Goal: Contribute content: Add original content to the website for others to see

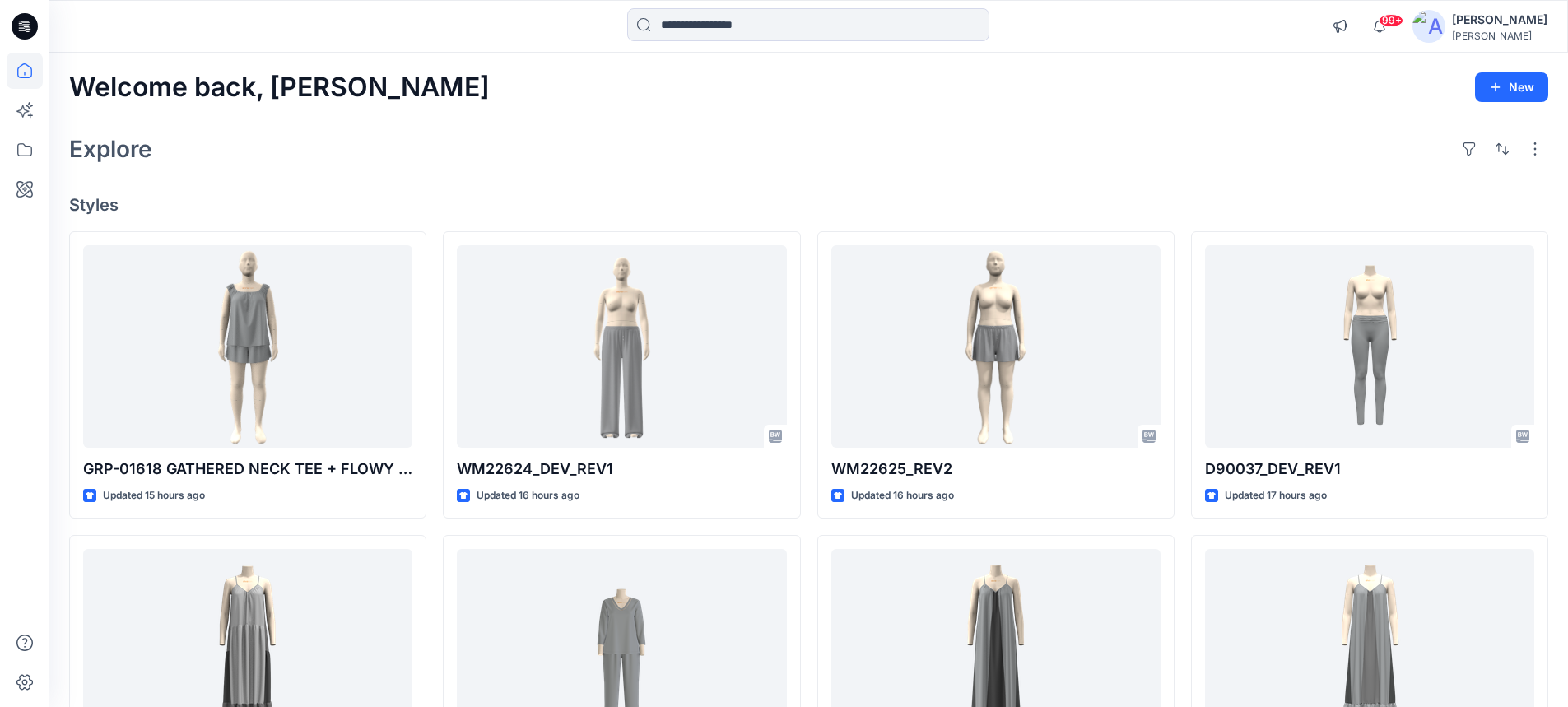
scroll to position [658, 0]
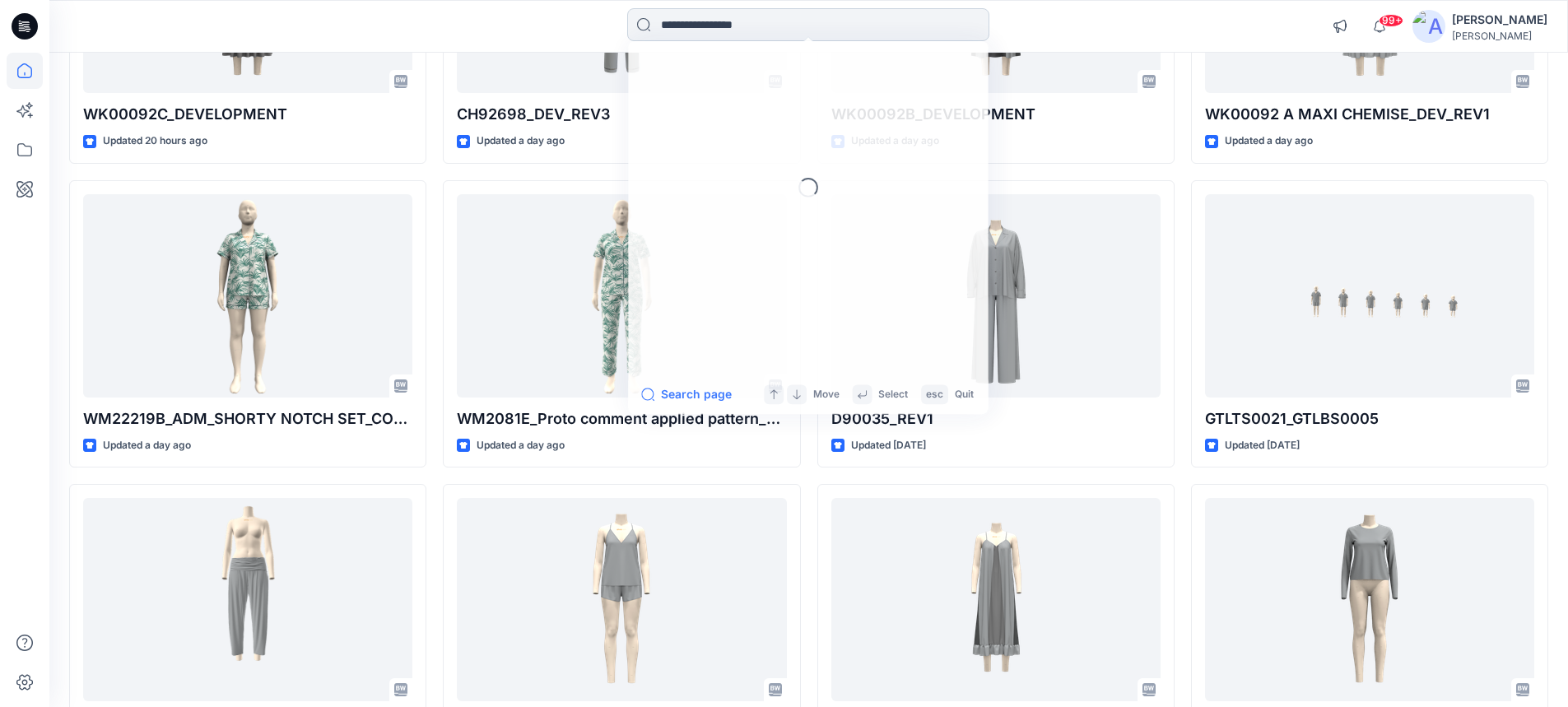
click at [772, 23] on input at bounding box center [808, 24] width 362 height 33
paste input "**********"
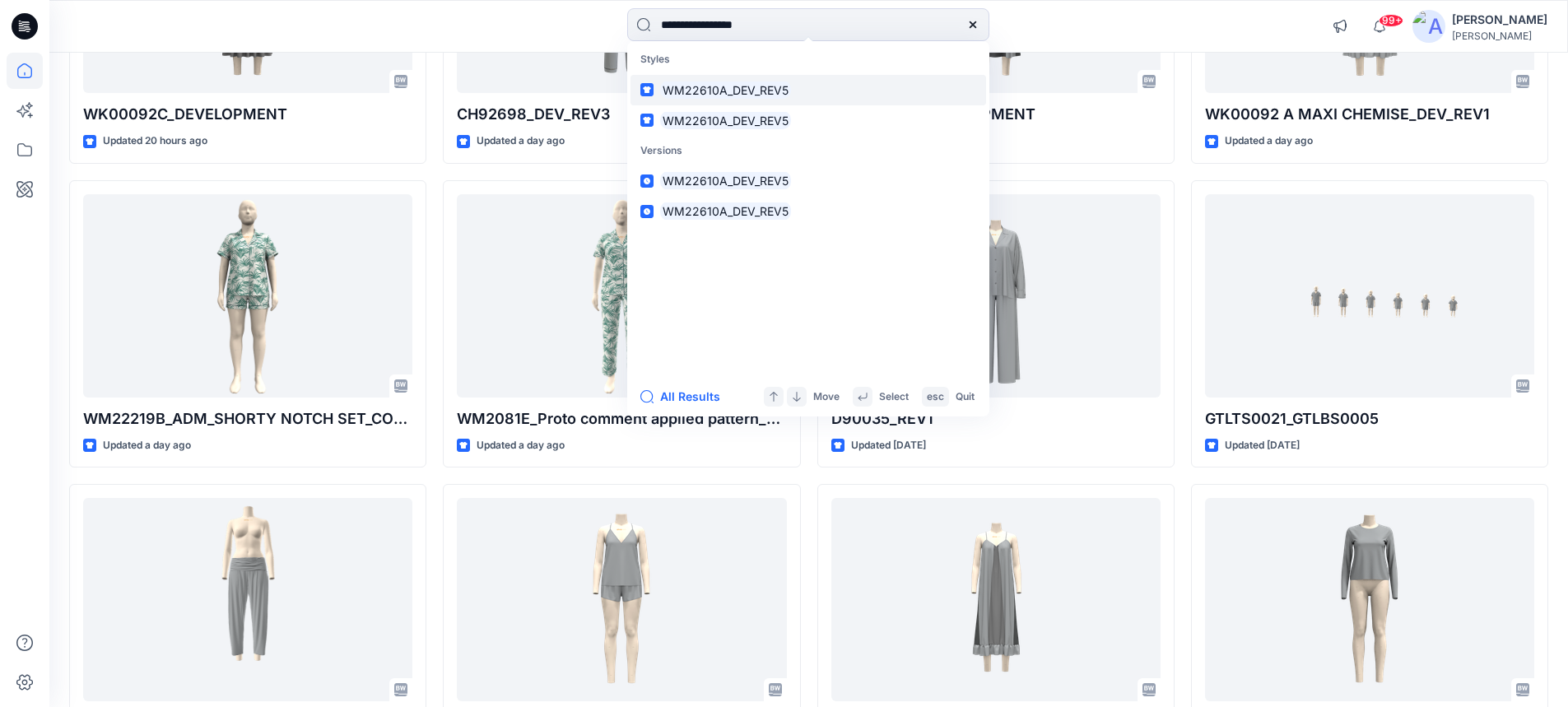
type input "**********"
click at [736, 91] on mark "WM22610A_DEV_REV5" at bounding box center [726, 90] width 131 height 19
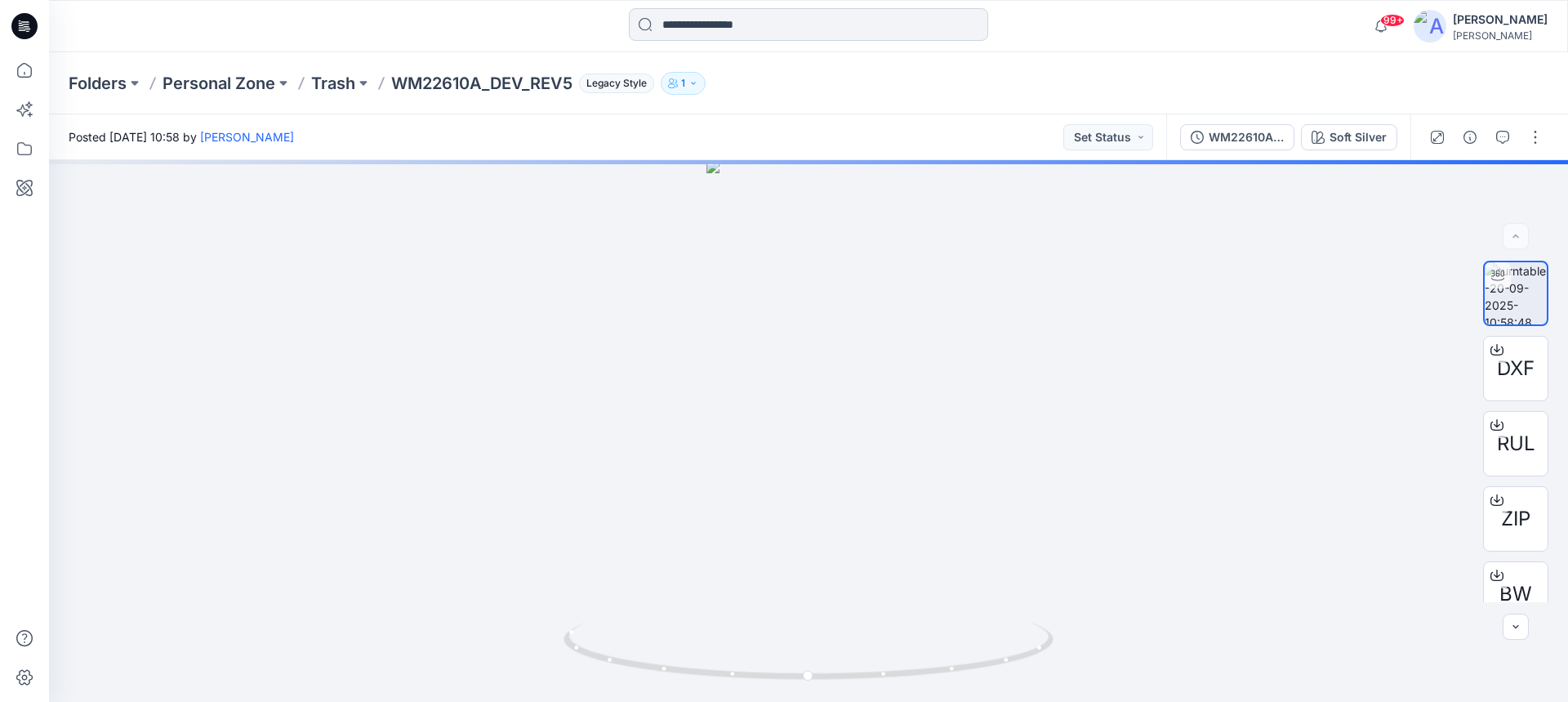
click at [772, 28] on input at bounding box center [809, 24] width 360 height 33
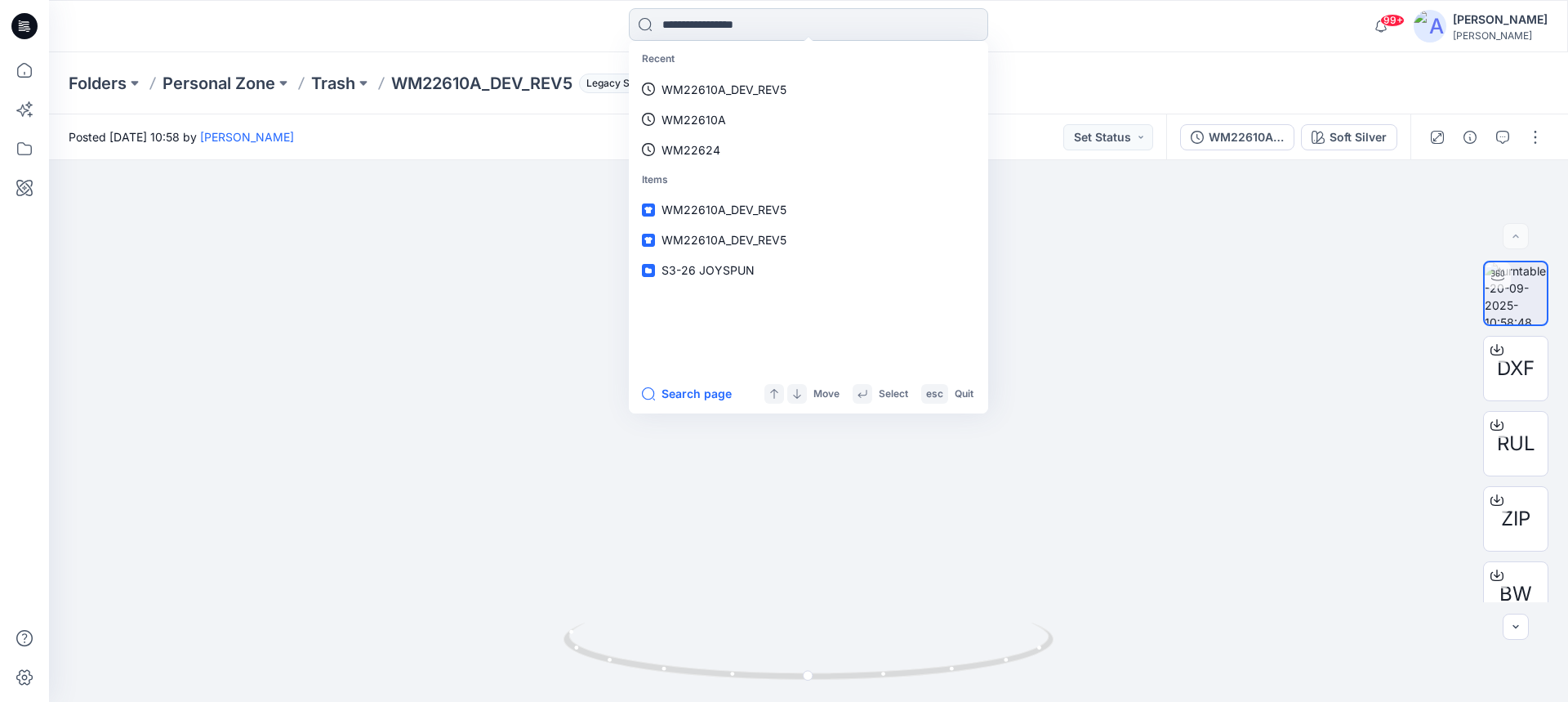
paste input "**********"
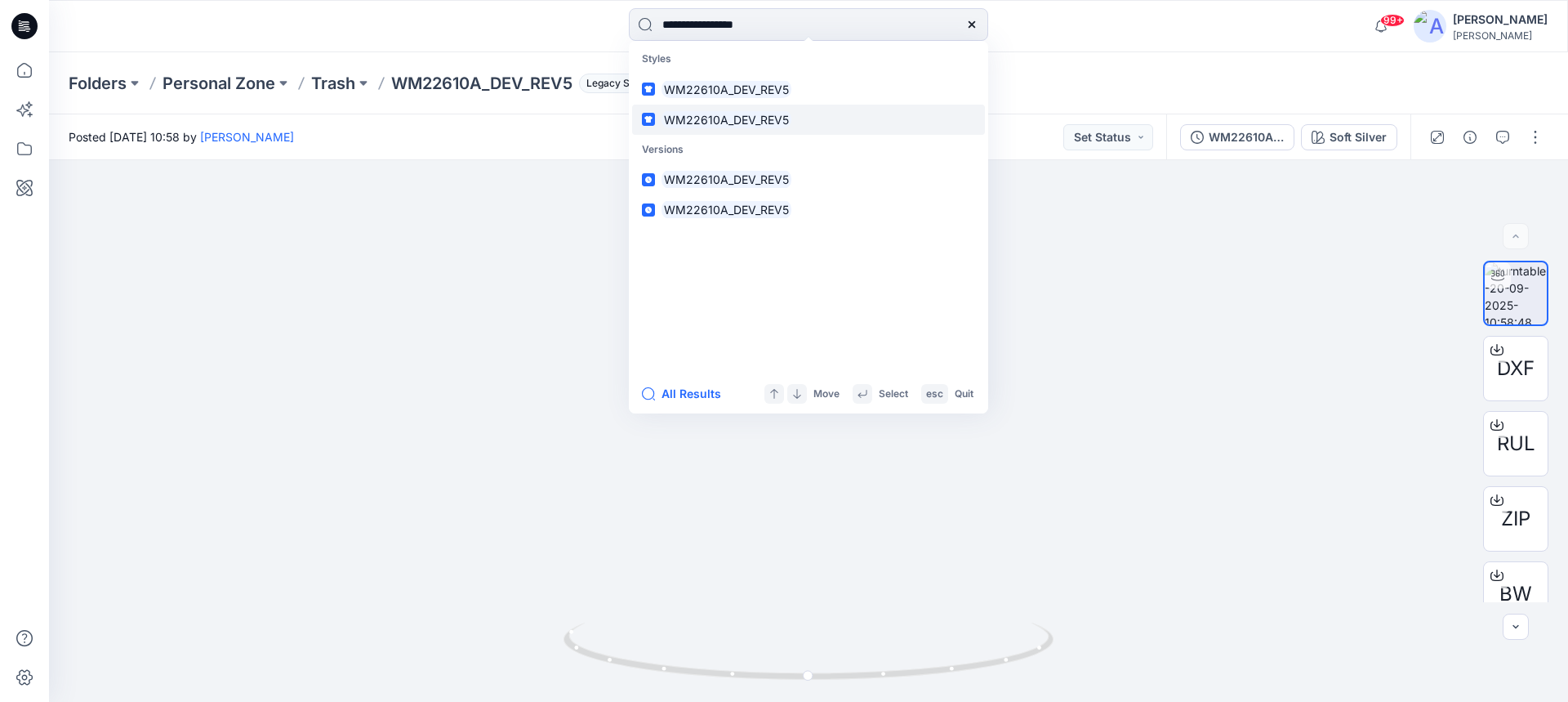
type input "**********"
click at [720, 117] on mark "WM22610A_DEV_REV5" at bounding box center [727, 120] width 130 height 19
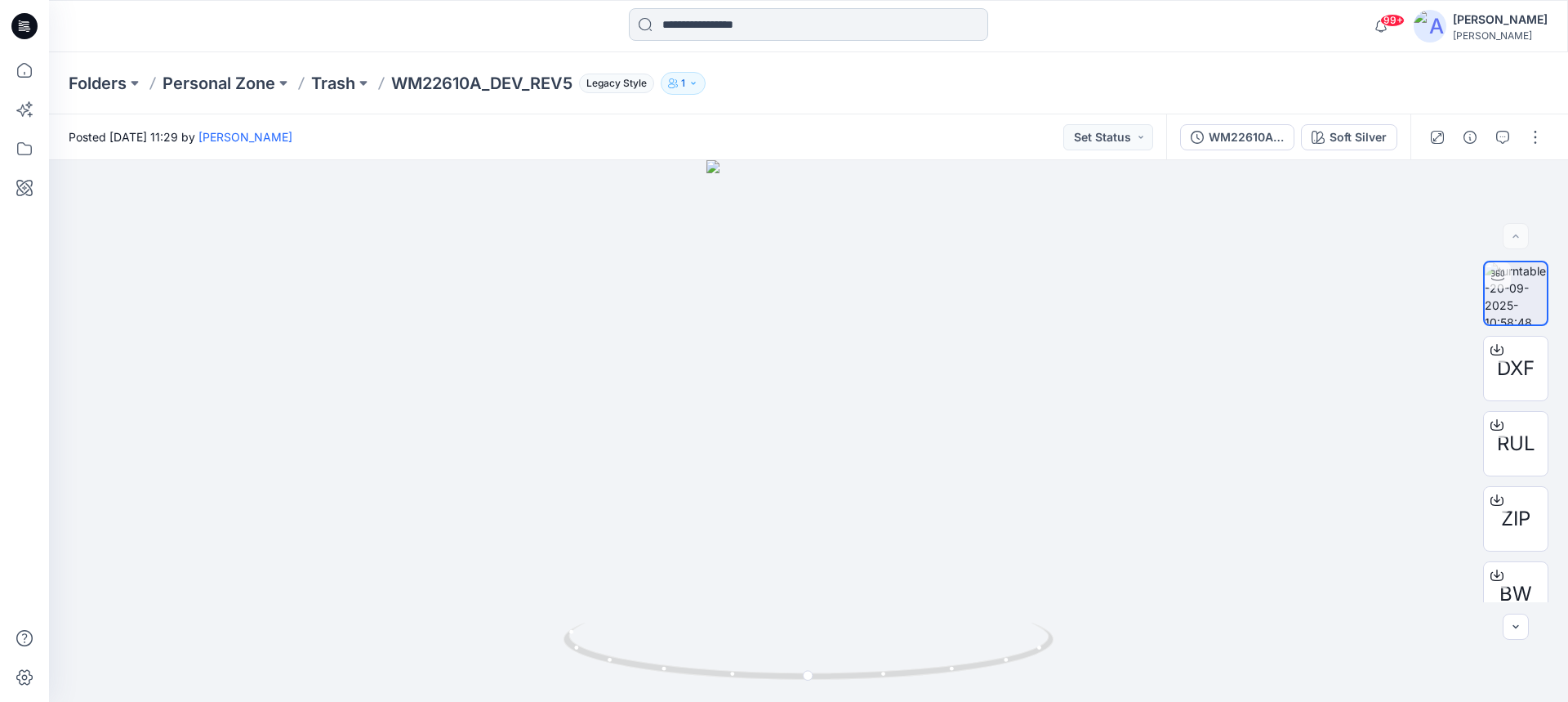
click at [693, 21] on input at bounding box center [809, 24] width 360 height 33
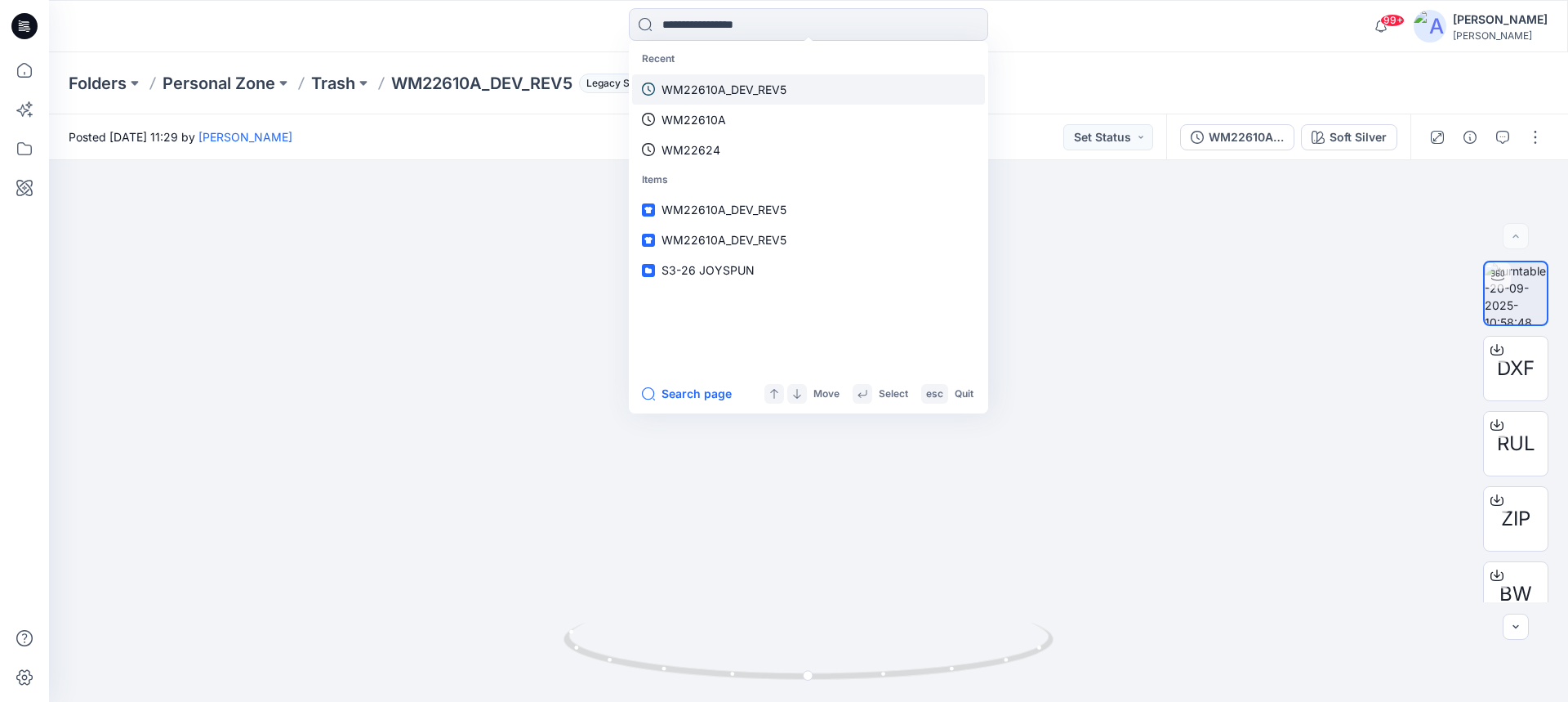
click at [693, 81] on p "WM22610A_DEV_REV5" at bounding box center [724, 89] width 125 height 17
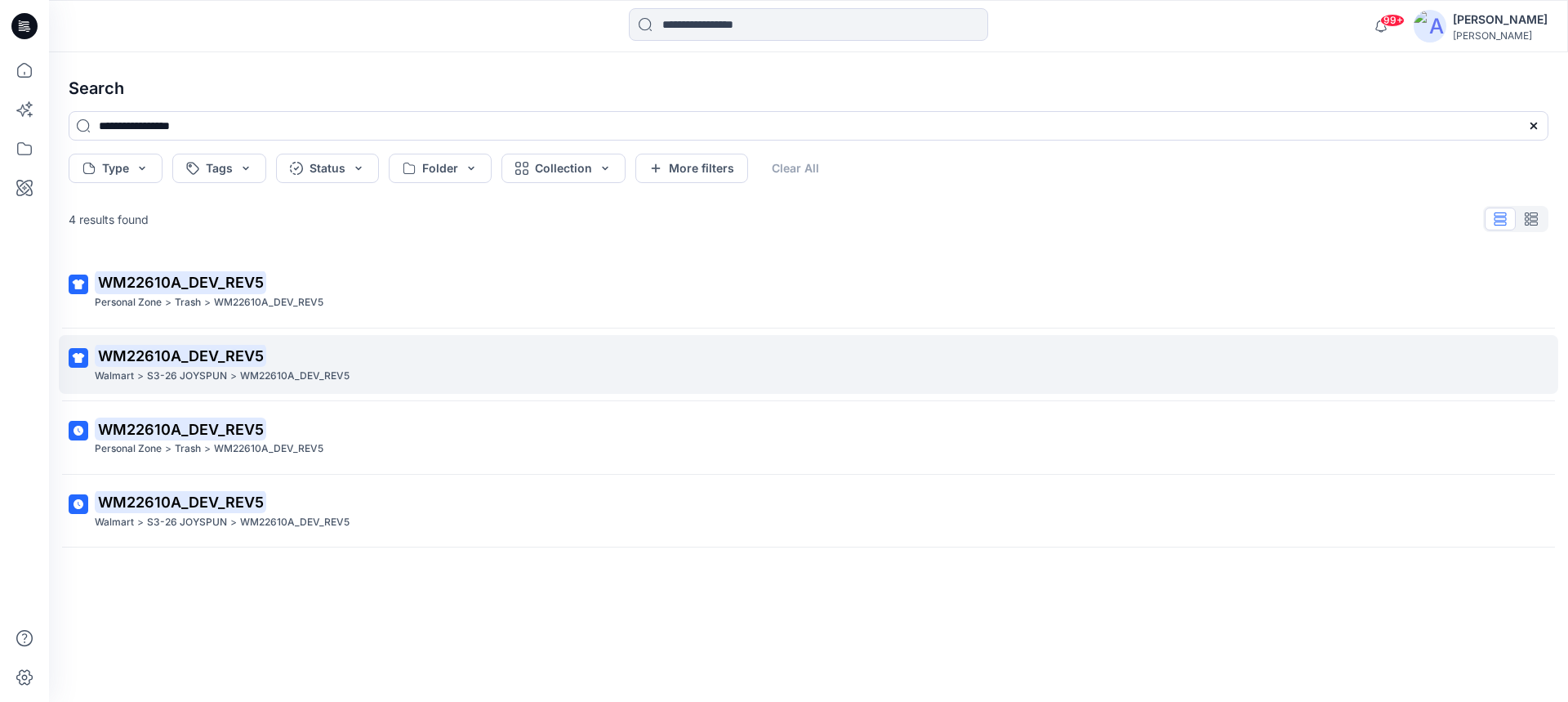
click at [158, 354] on mark "WM22610A_DEV_REV5" at bounding box center [180, 355] width 172 height 23
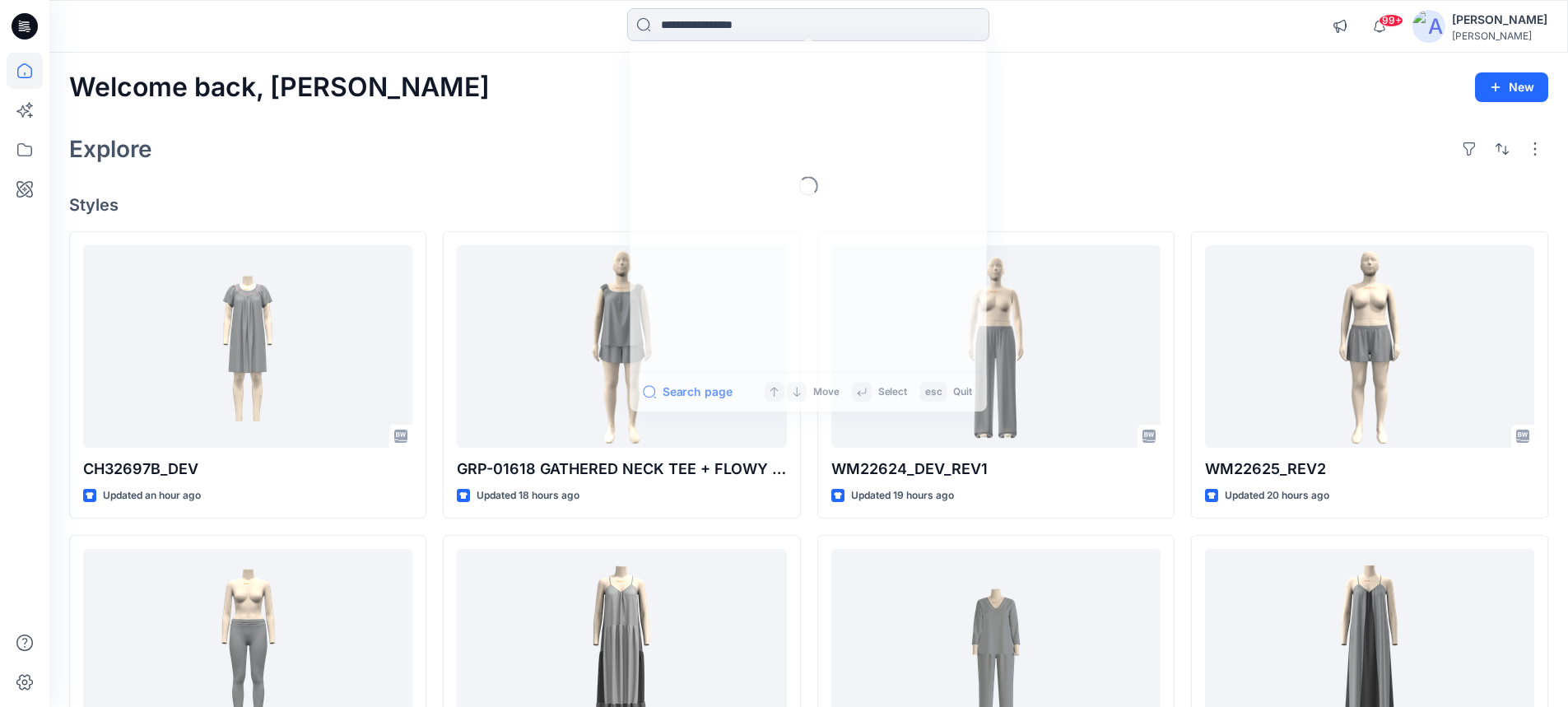
click at [784, 36] on input at bounding box center [808, 24] width 362 height 33
click at [782, 19] on input at bounding box center [808, 24] width 362 height 33
paste input "**********"
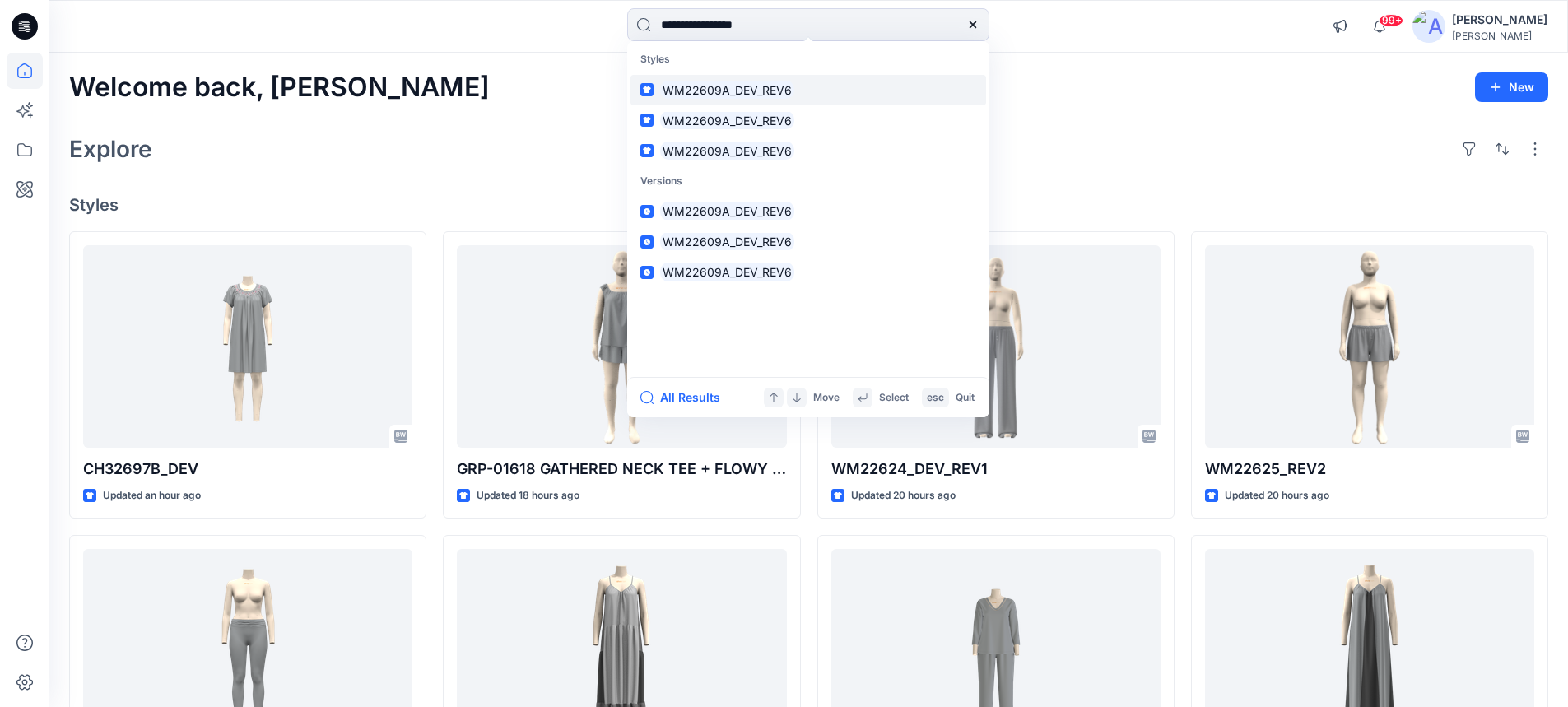
type input "**********"
click at [980, 26] on div at bounding box center [972, 24] width 33 height 33
click at [974, 32] on div at bounding box center [972, 24] width 33 height 33
click at [974, 23] on icon at bounding box center [972, 24] width 7 height 7
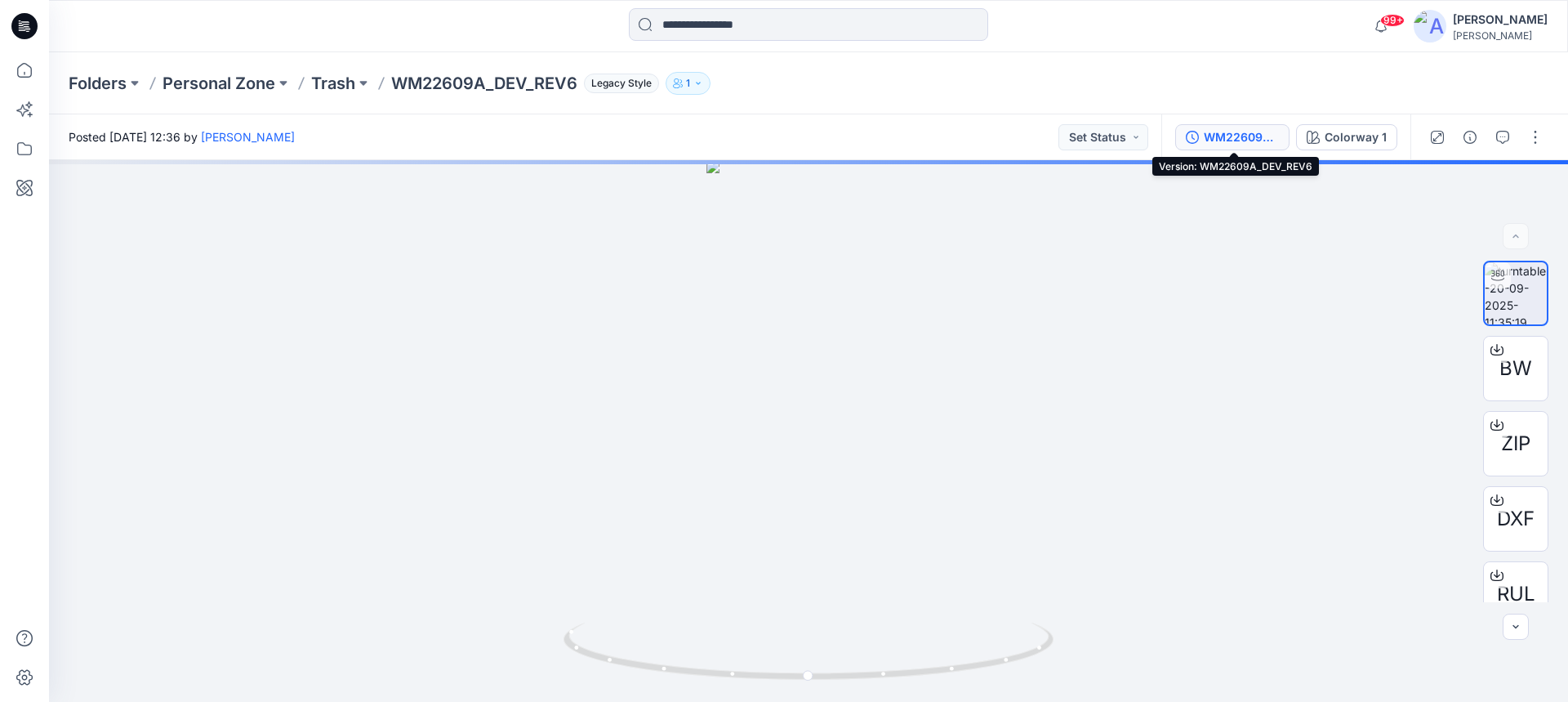
click at [1234, 138] on div "WM22609A_DEV_REV6" at bounding box center [1241, 137] width 75 height 18
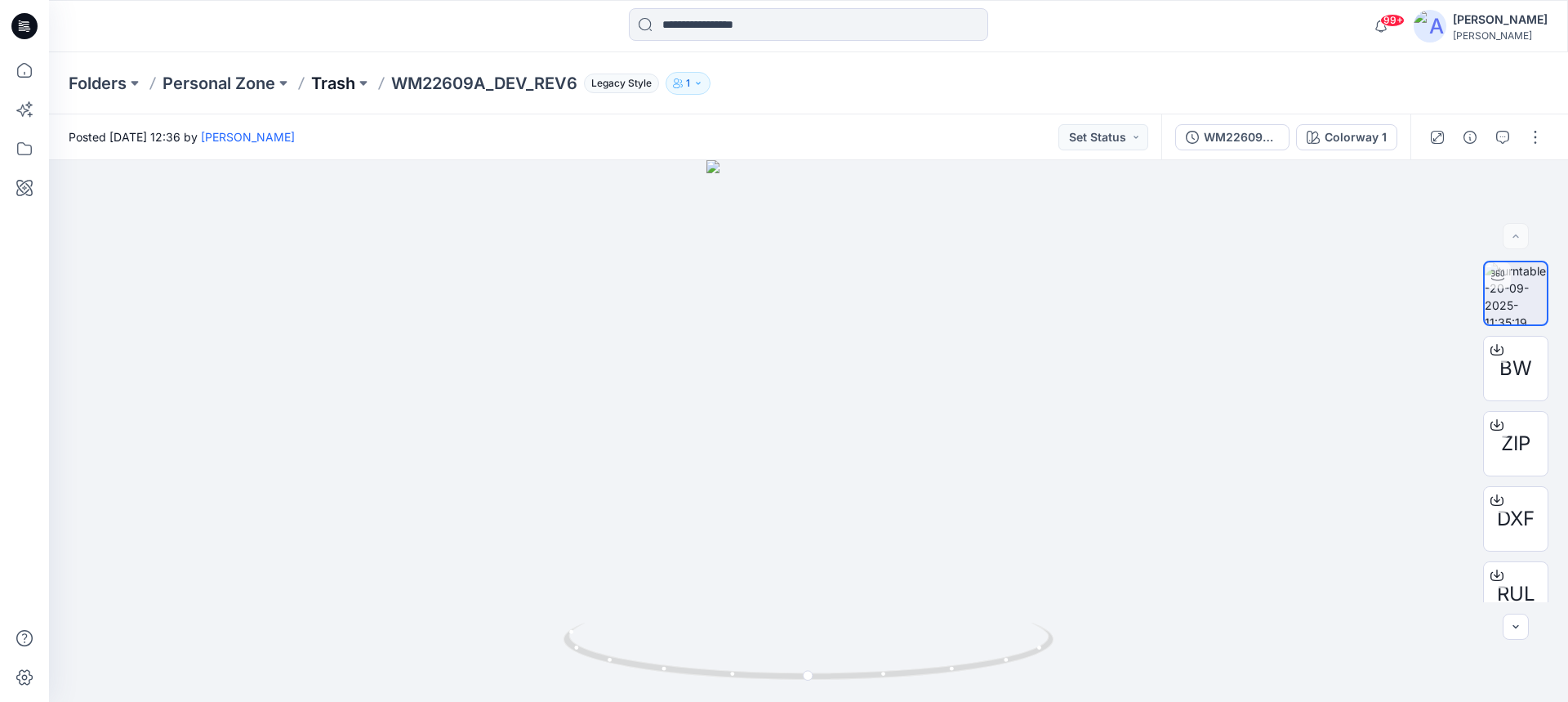
click at [343, 85] on p "Trash" at bounding box center [333, 83] width 44 height 23
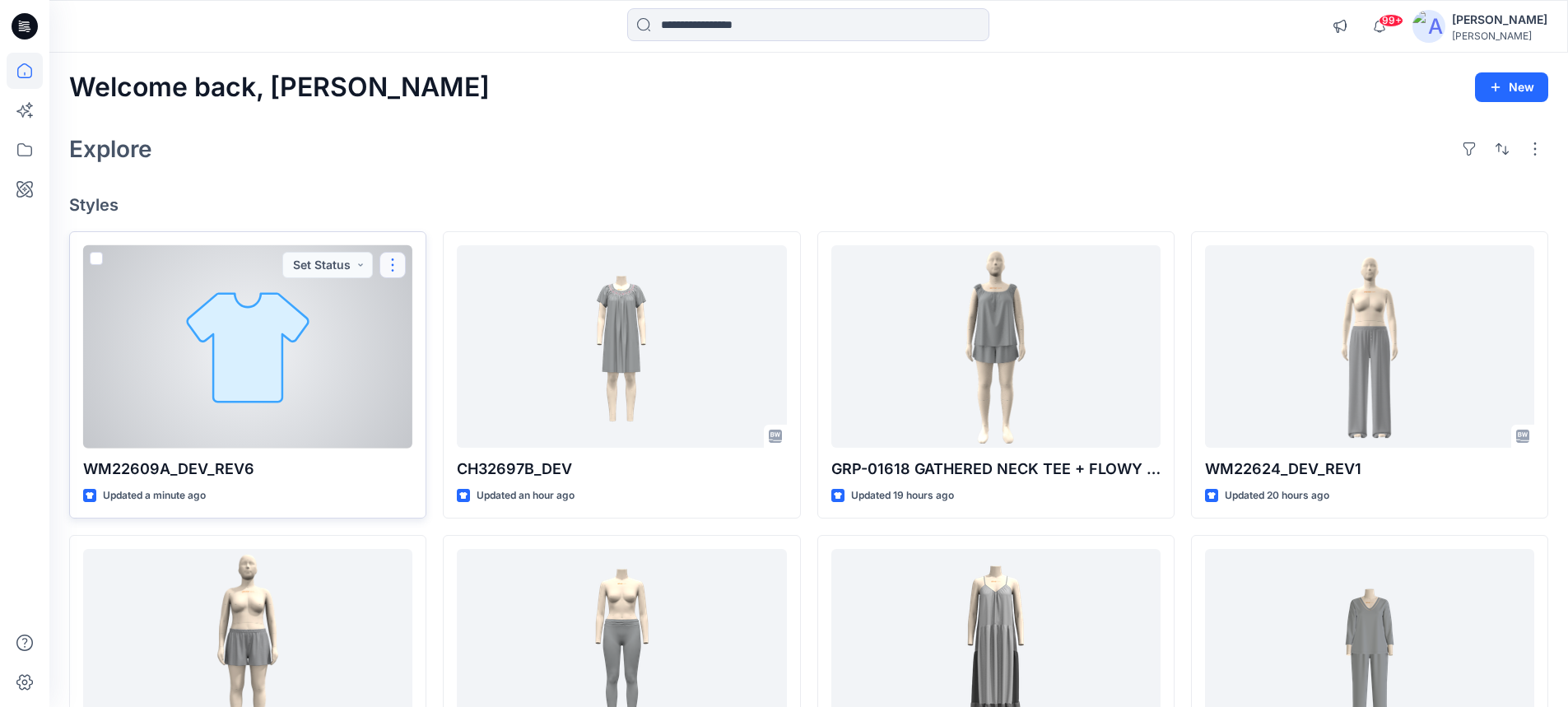
click at [395, 274] on button "button" at bounding box center [392, 265] width 26 height 26
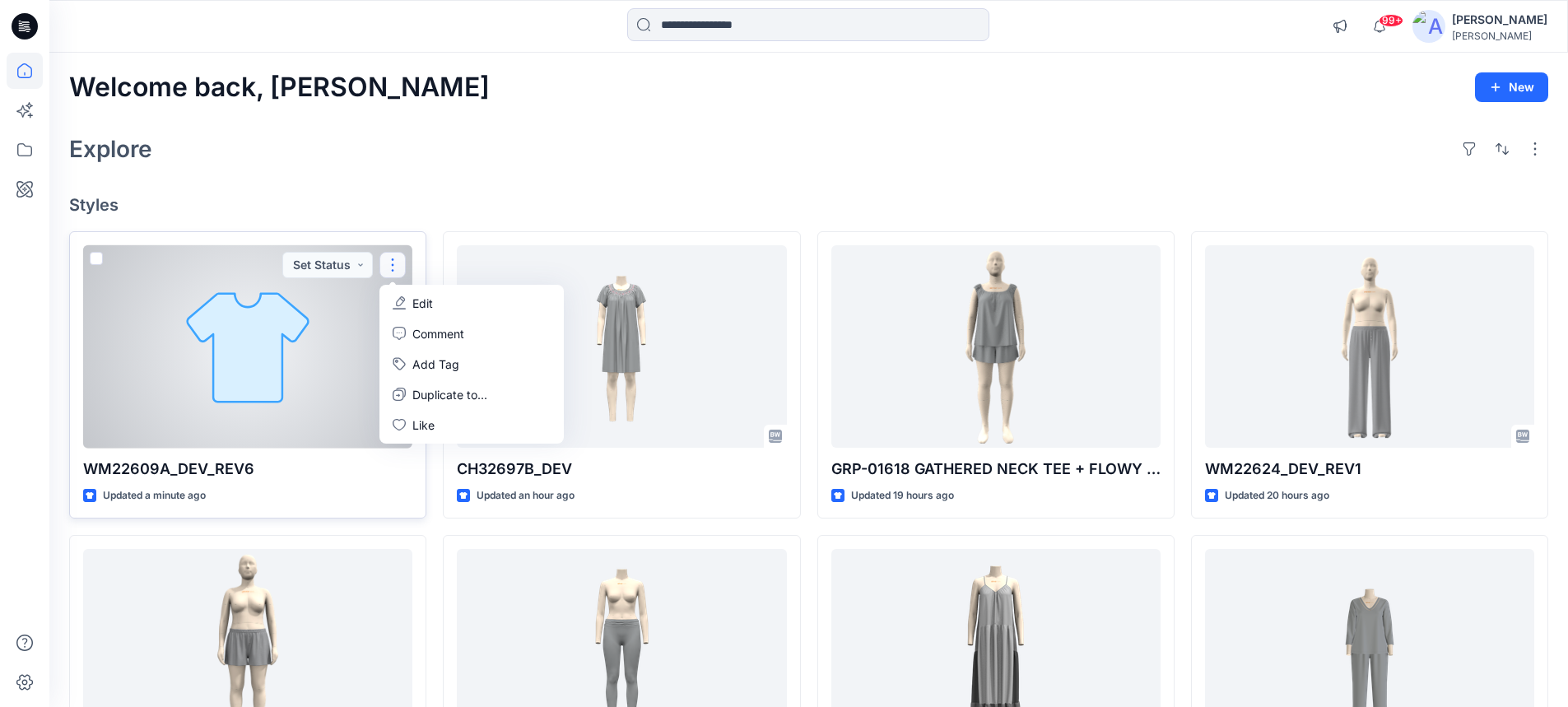
click at [400, 267] on button "button" at bounding box center [392, 265] width 26 height 26
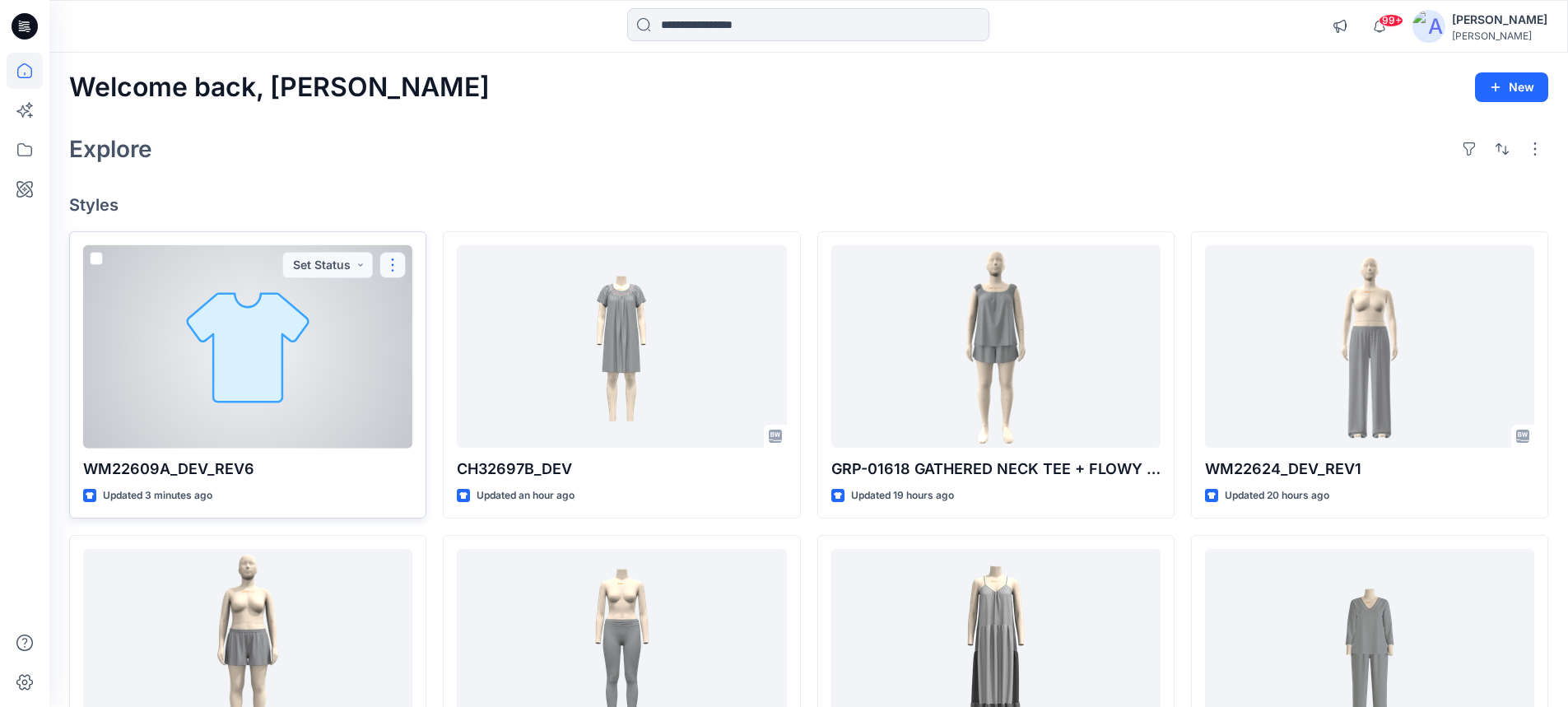
click at [391, 269] on button "button" at bounding box center [392, 265] width 26 height 26
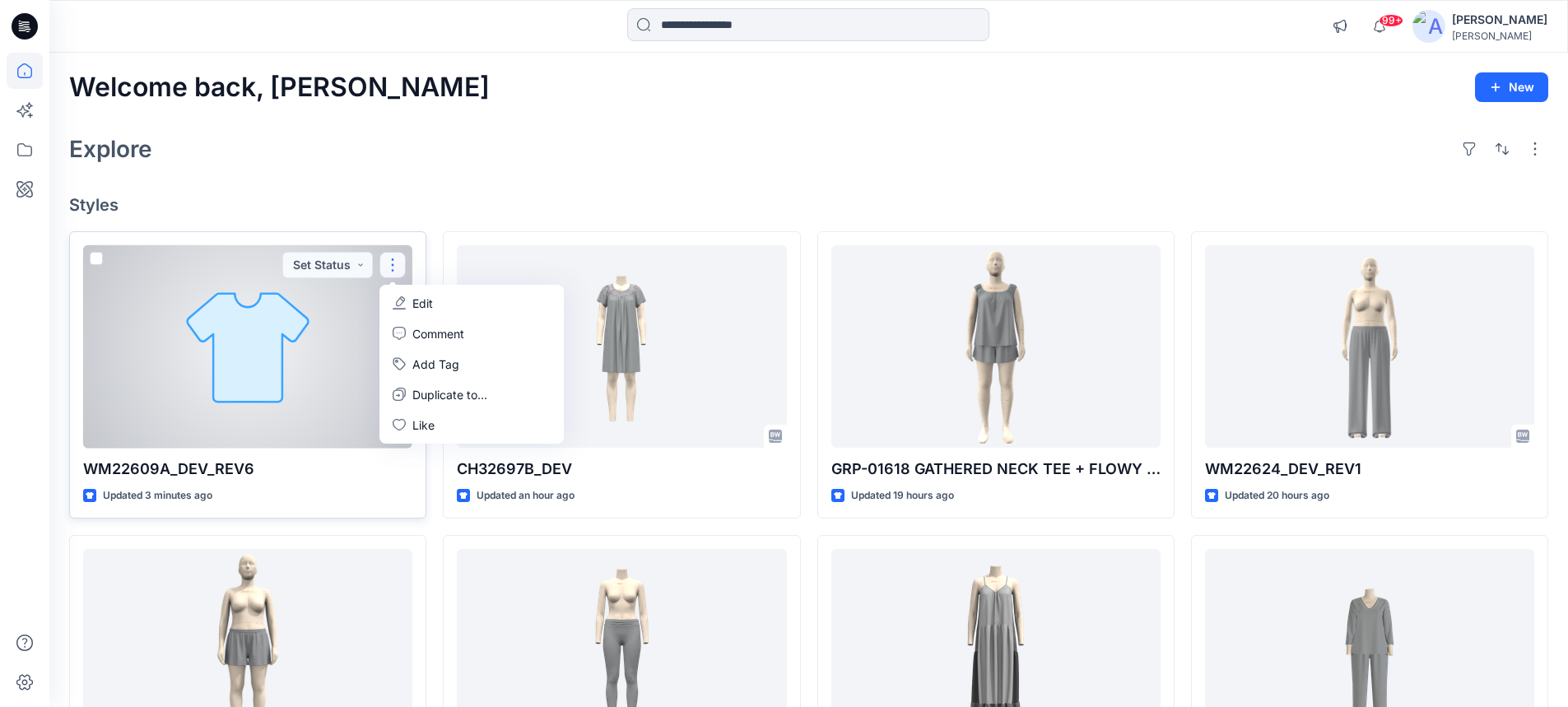
click at [348, 302] on div at bounding box center [248, 346] width 330 height 203
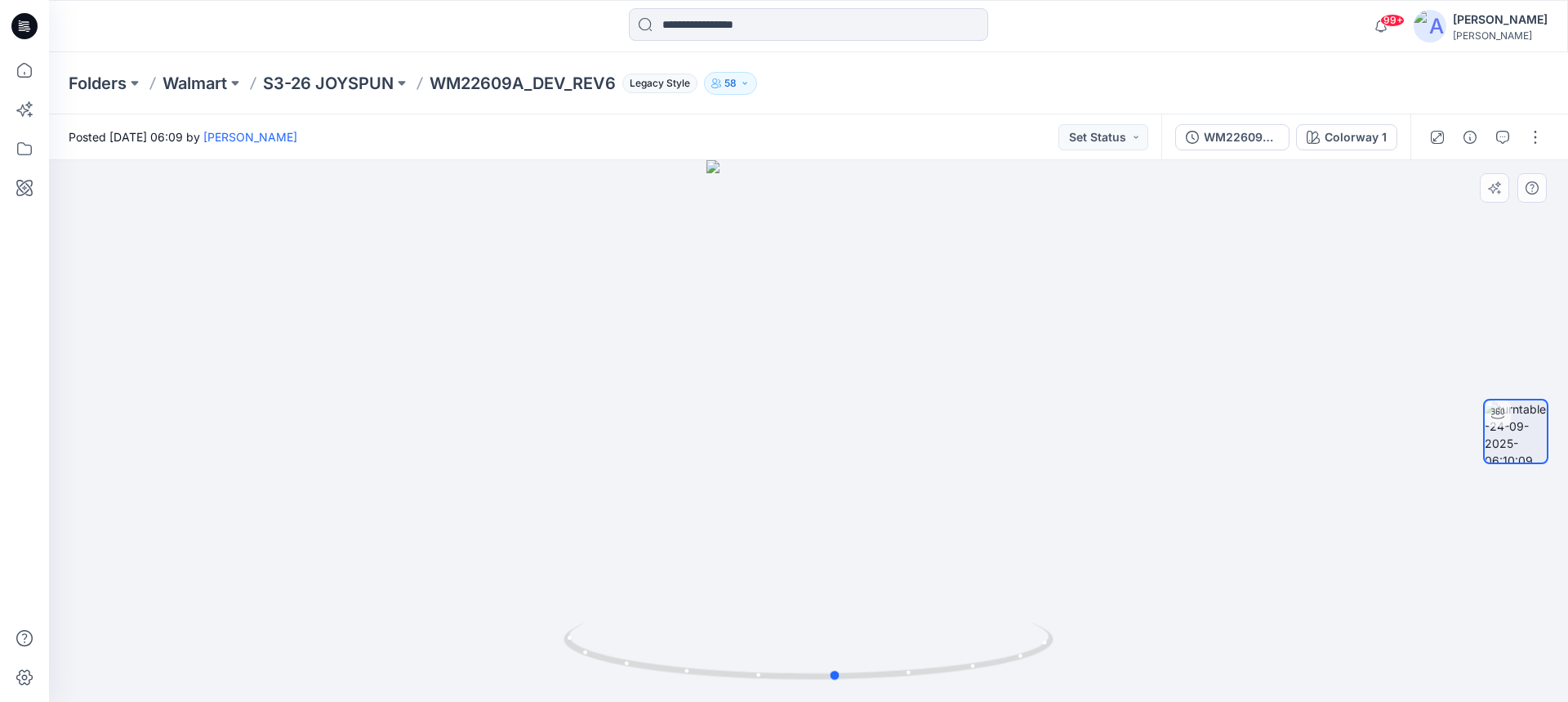
drag, startPoint x: 947, startPoint y: 677, endPoint x: 942, endPoint y: 689, distance: 13.0
click at [942, 689] on div at bounding box center [809, 430] width 1520 height 542
click at [1535, 139] on button "button" at bounding box center [1535, 138] width 26 height 26
click at [1428, 177] on p "Edit" at bounding box center [1431, 175] width 20 height 17
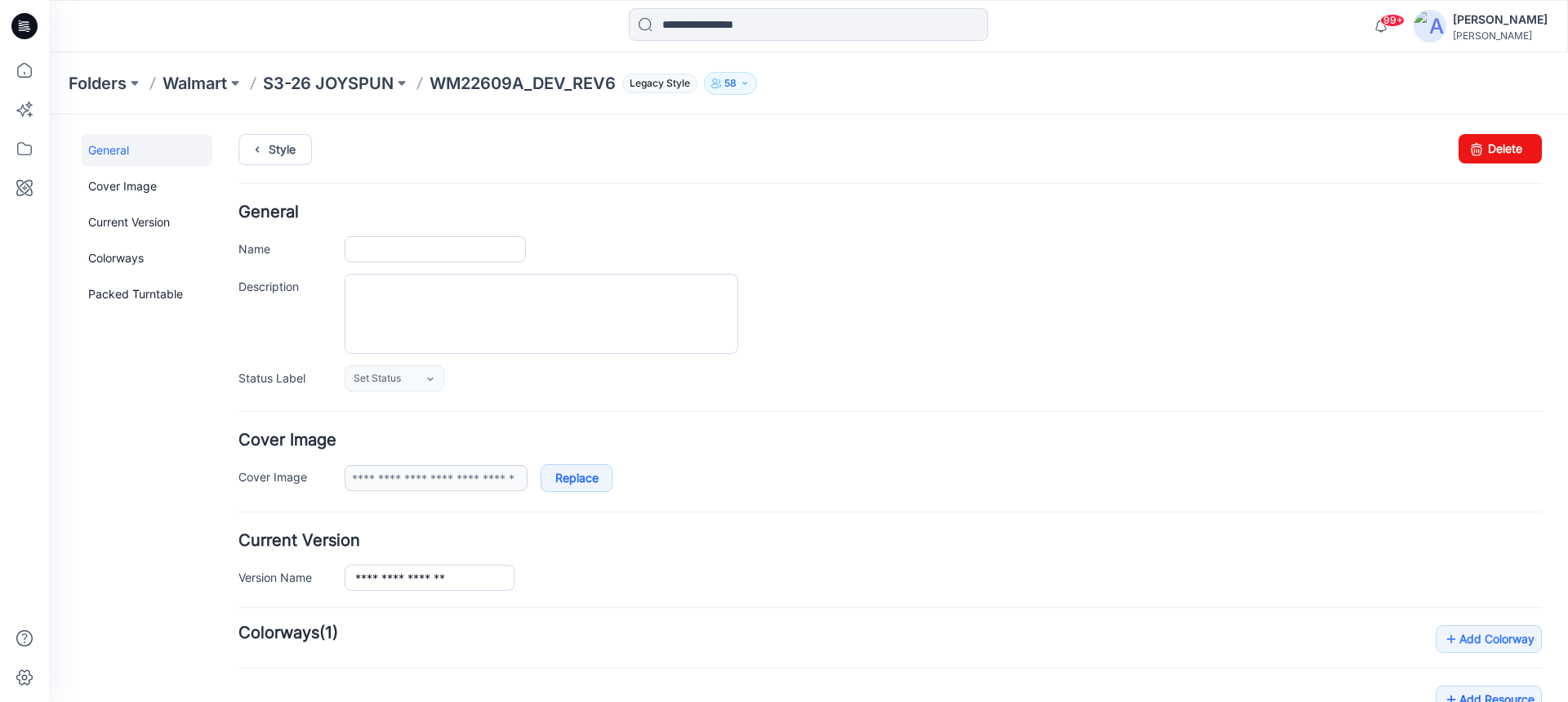
type input "**********"
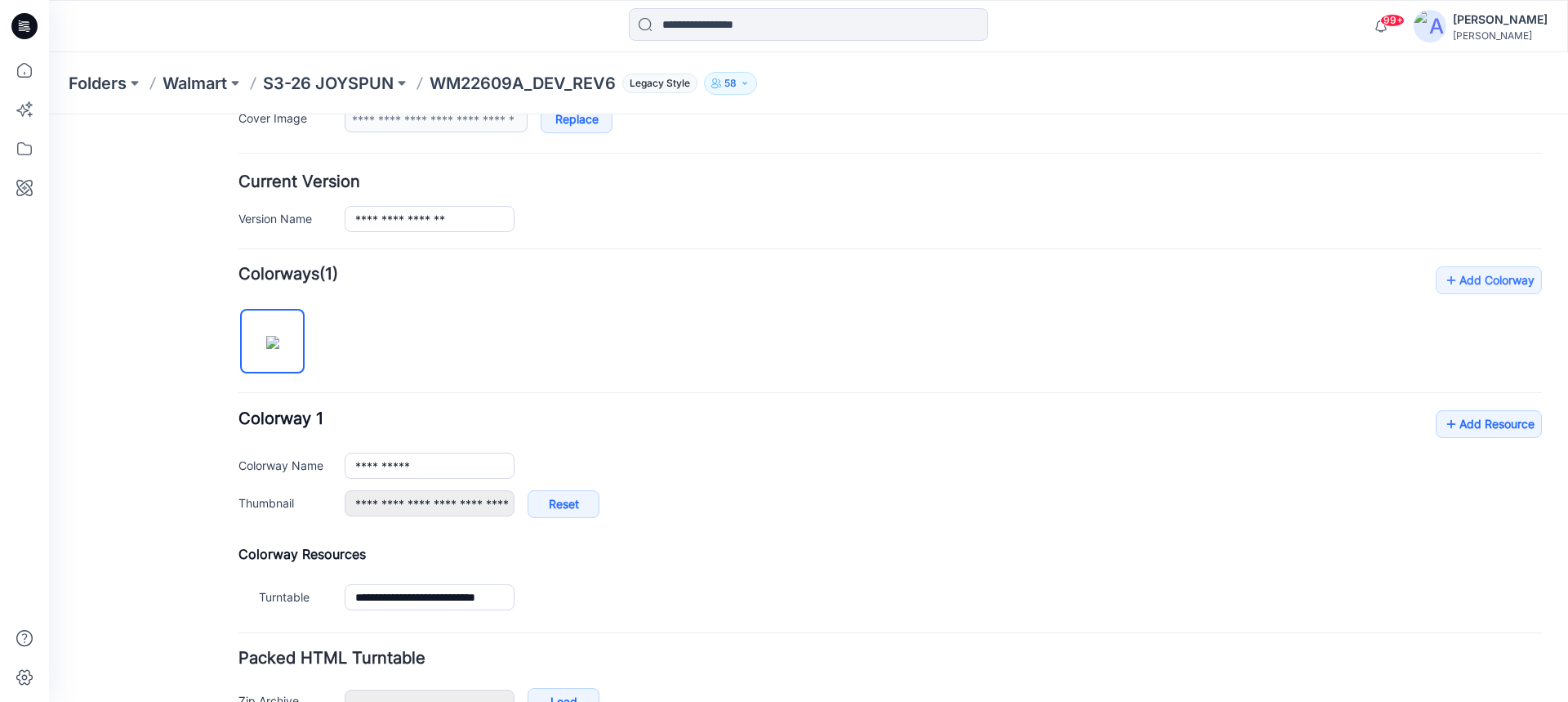
scroll to position [408, 0]
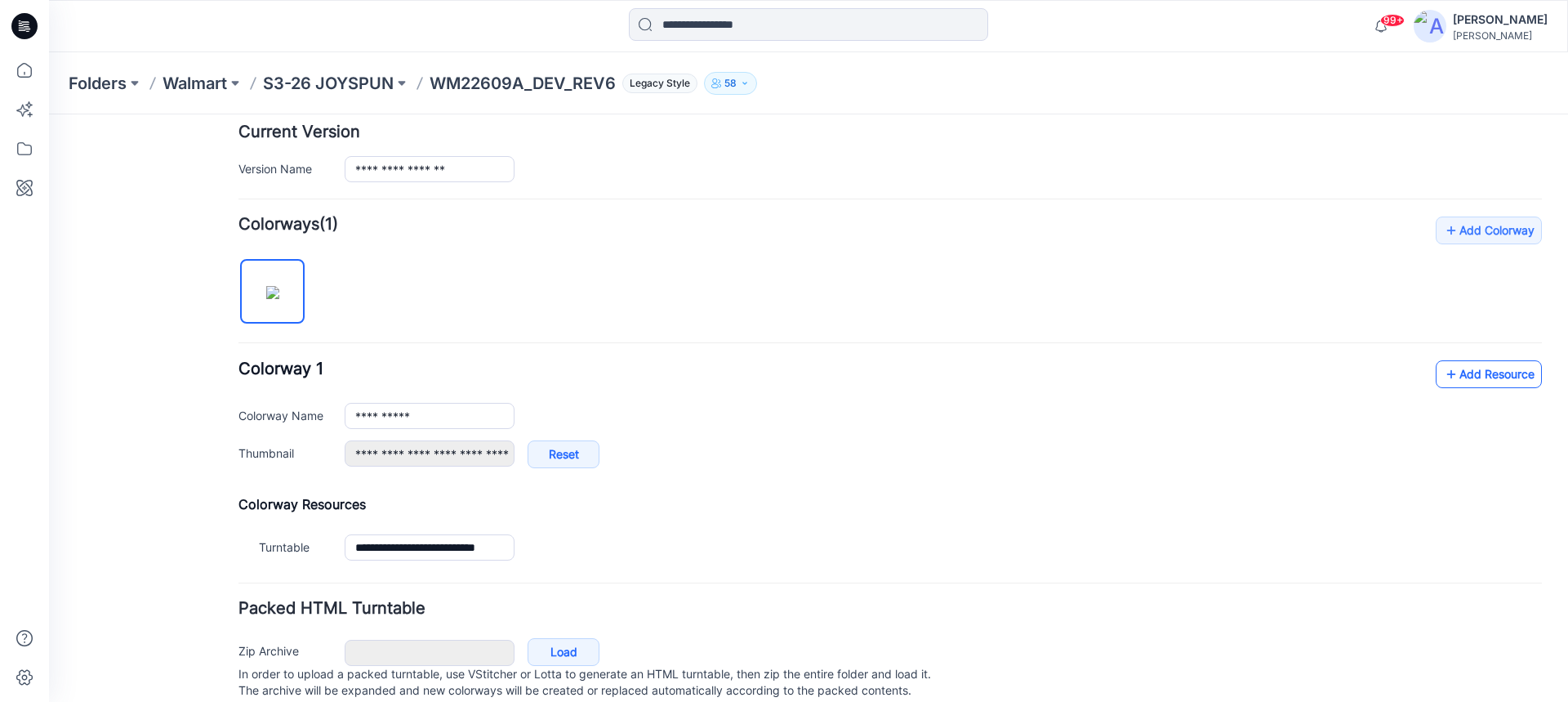
click at [1452, 377] on link "Add Resource" at bounding box center [1489, 375] width 106 height 28
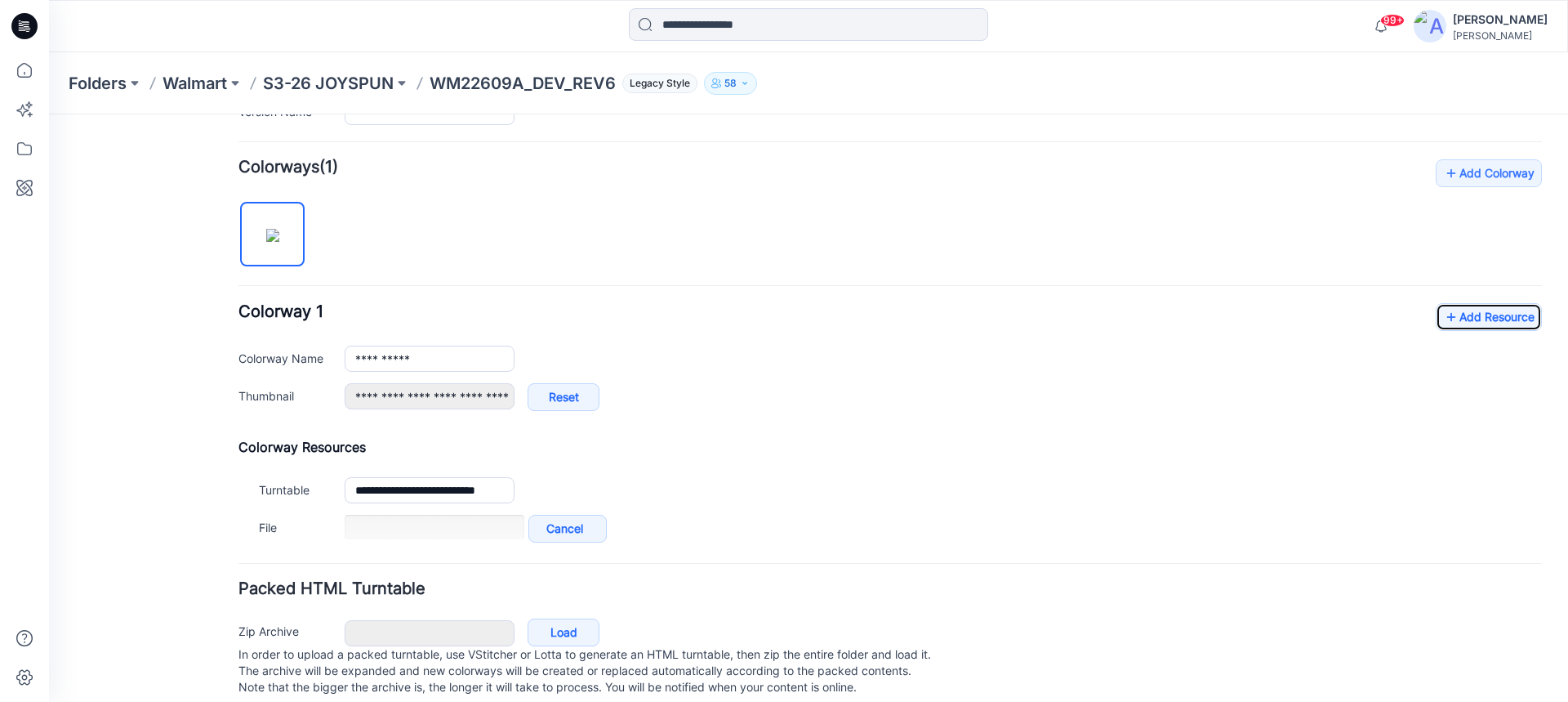
scroll to position [490, 0]
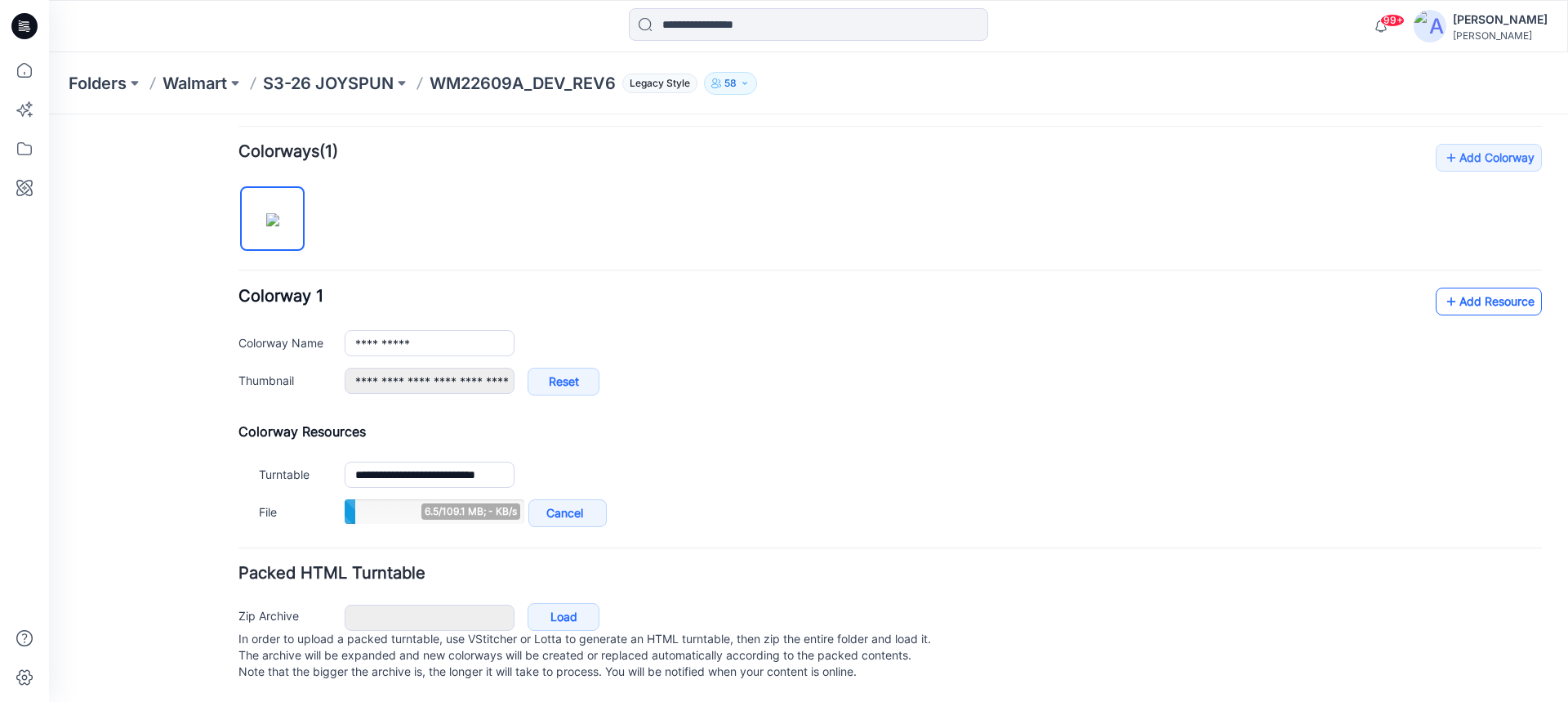
click at [1457, 293] on link "Add Resource" at bounding box center [1489, 301] width 106 height 28
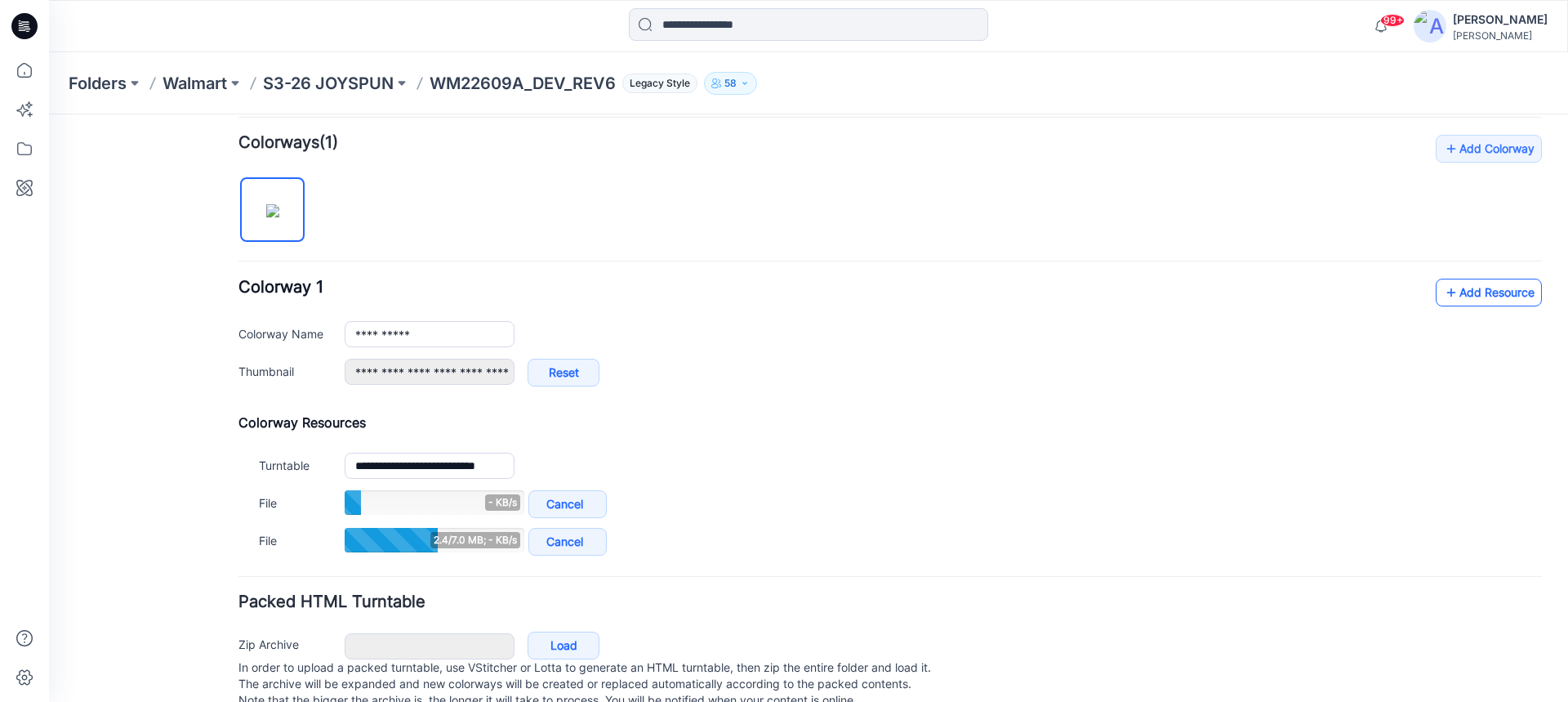
click at [1460, 293] on link "Add Resource" at bounding box center [1489, 293] width 106 height 28
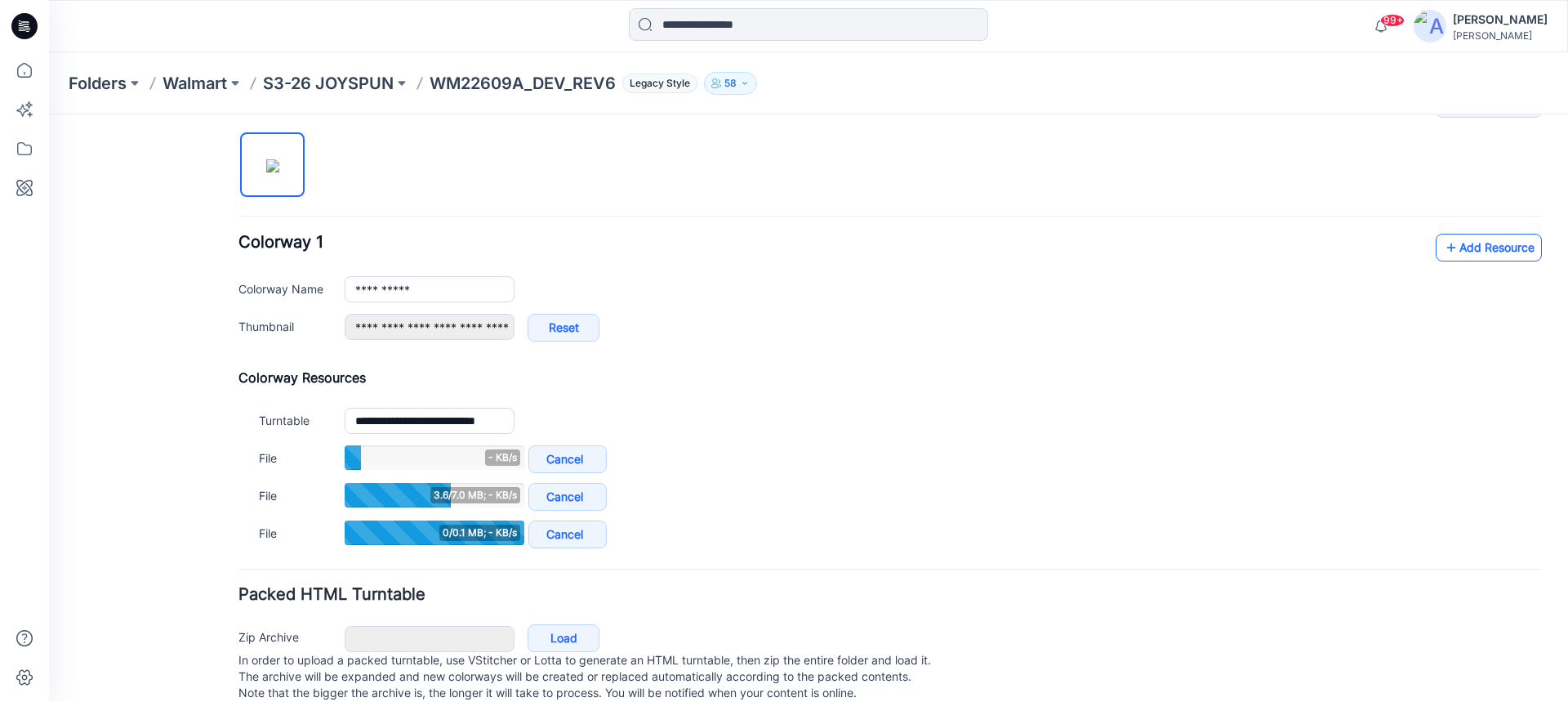
click at [1457, 247] on link "Add Resource" at bounding box center [1489, 247] width 106 height 28
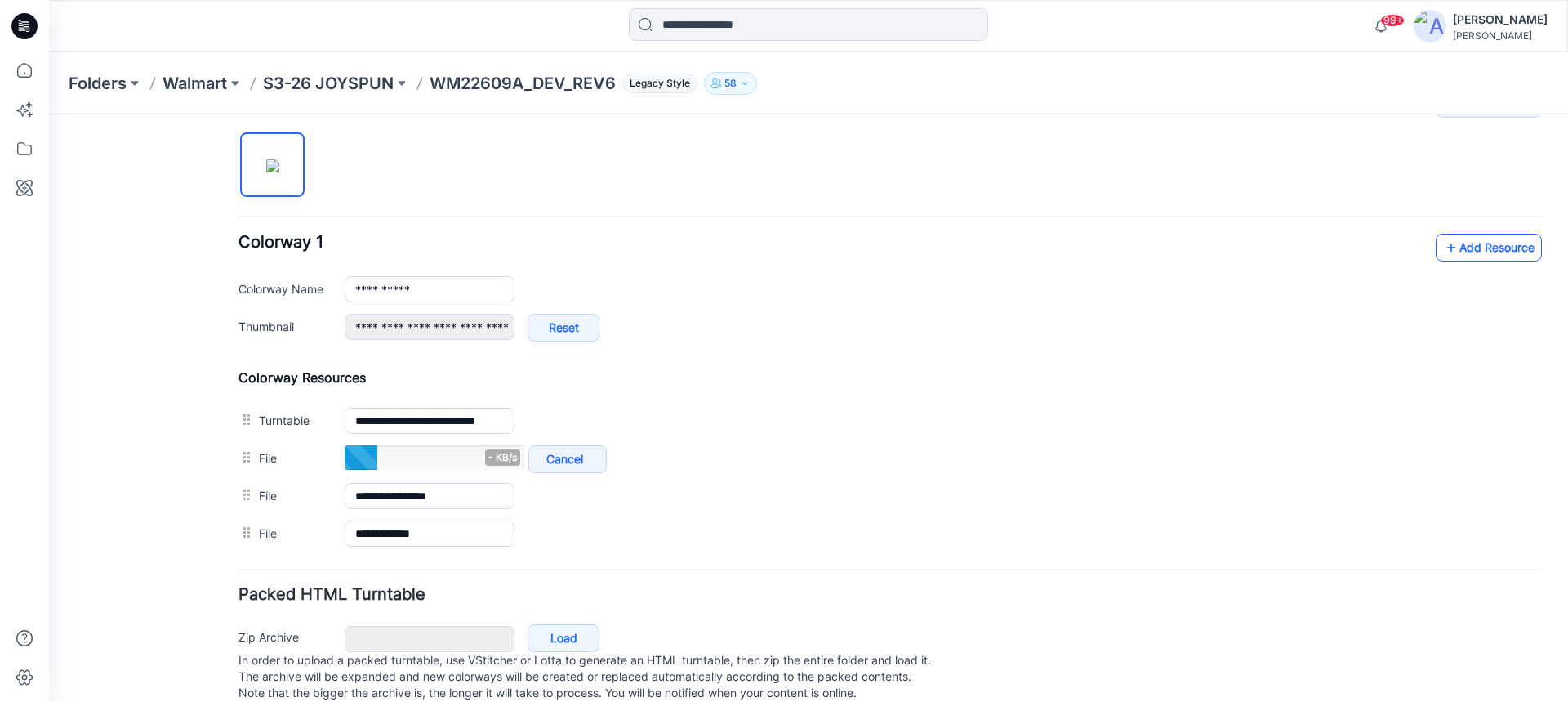
click at [1464, 246] on link "Add Resource" at bounding box center [1489, 247] width 106 height 28
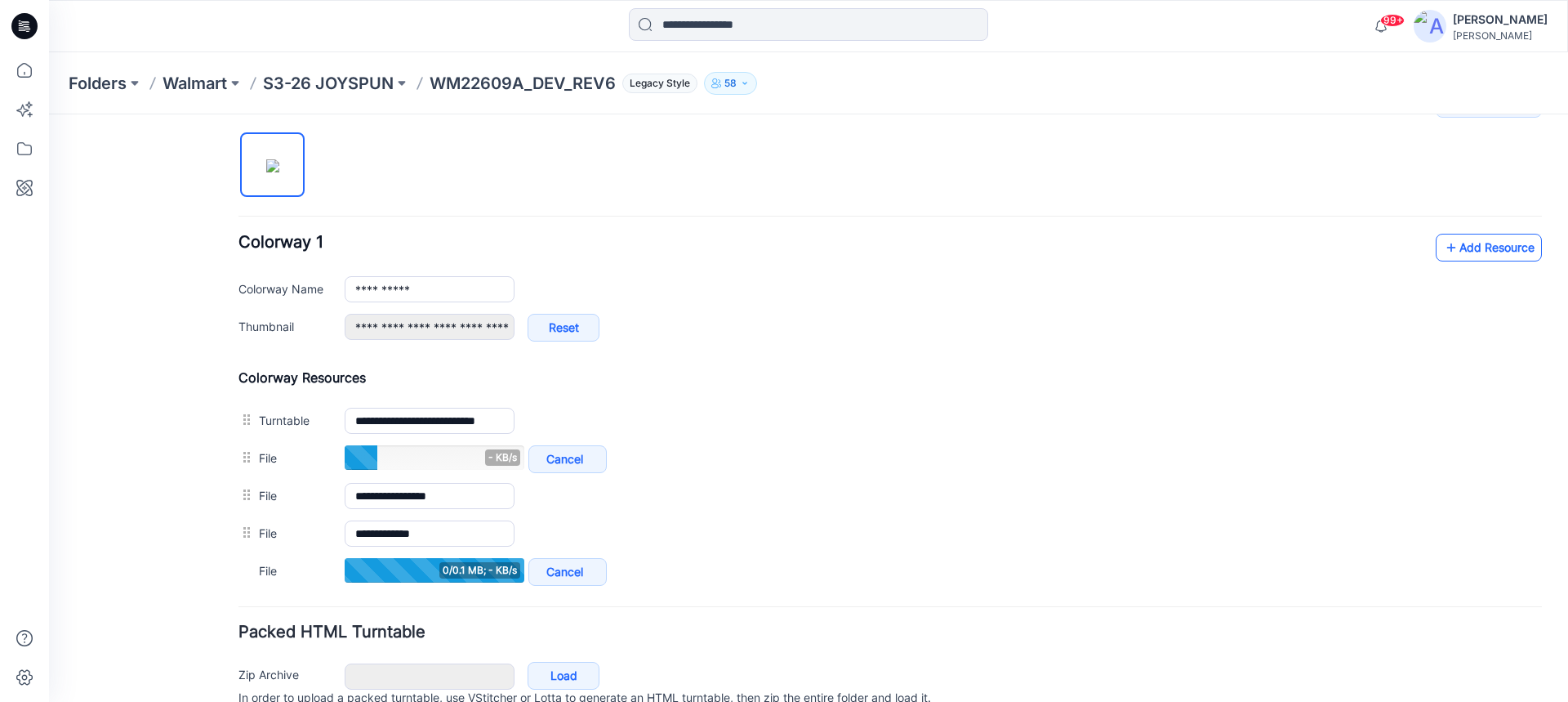
click at [1443, 246] on icon at bounding box center [1452, 247] width 17 height 26
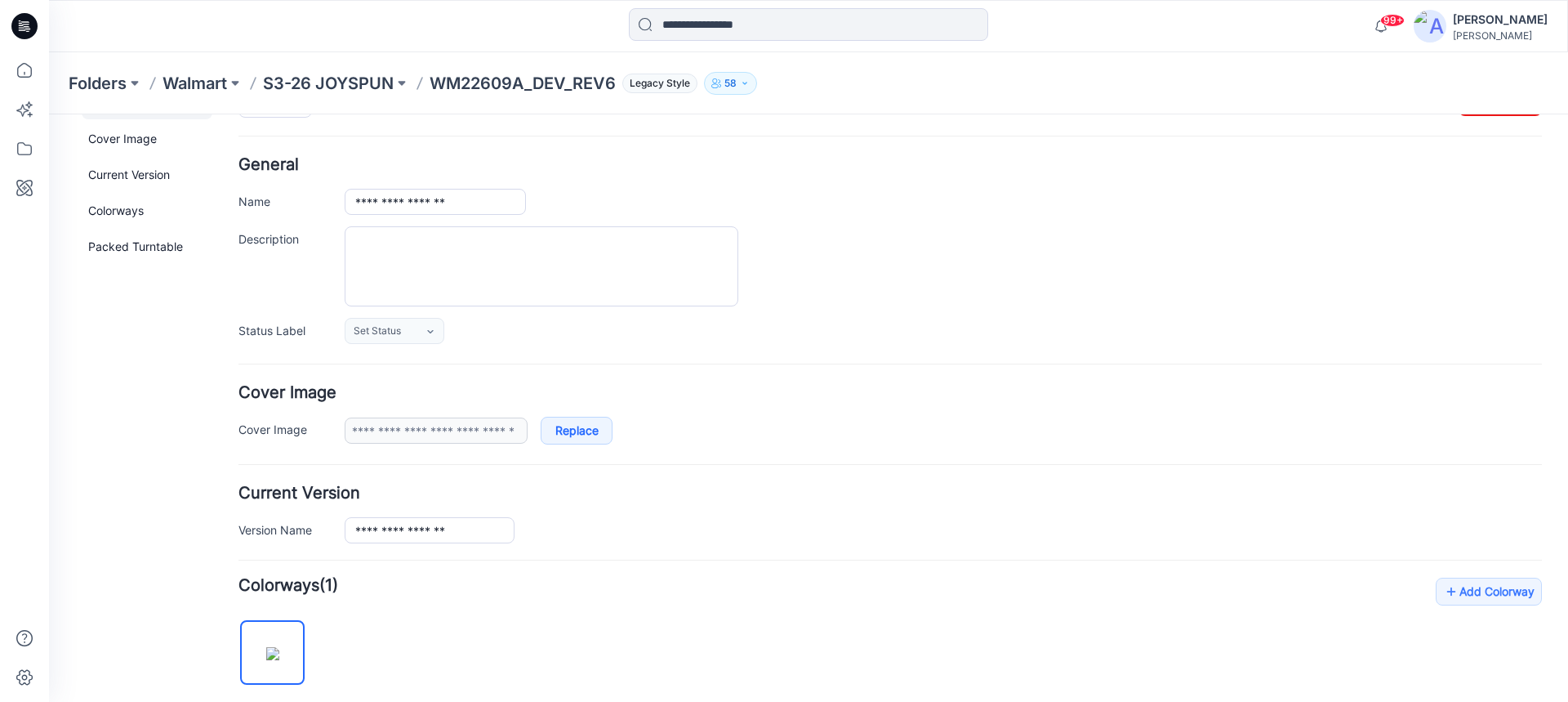
scroll to position [0, 0]
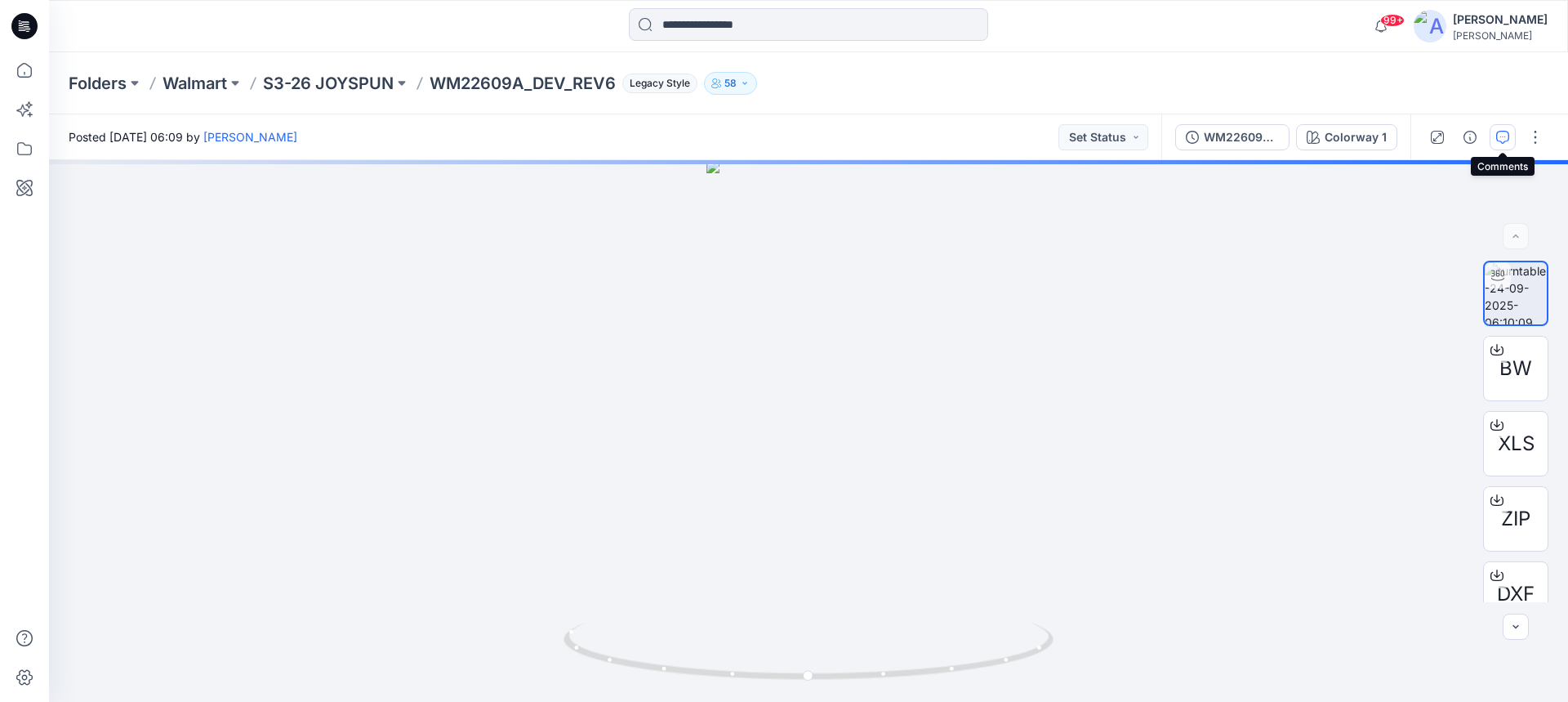
click at [1506, 142] on icon "button" at bounding box center [1503, 138] width 13 height 13
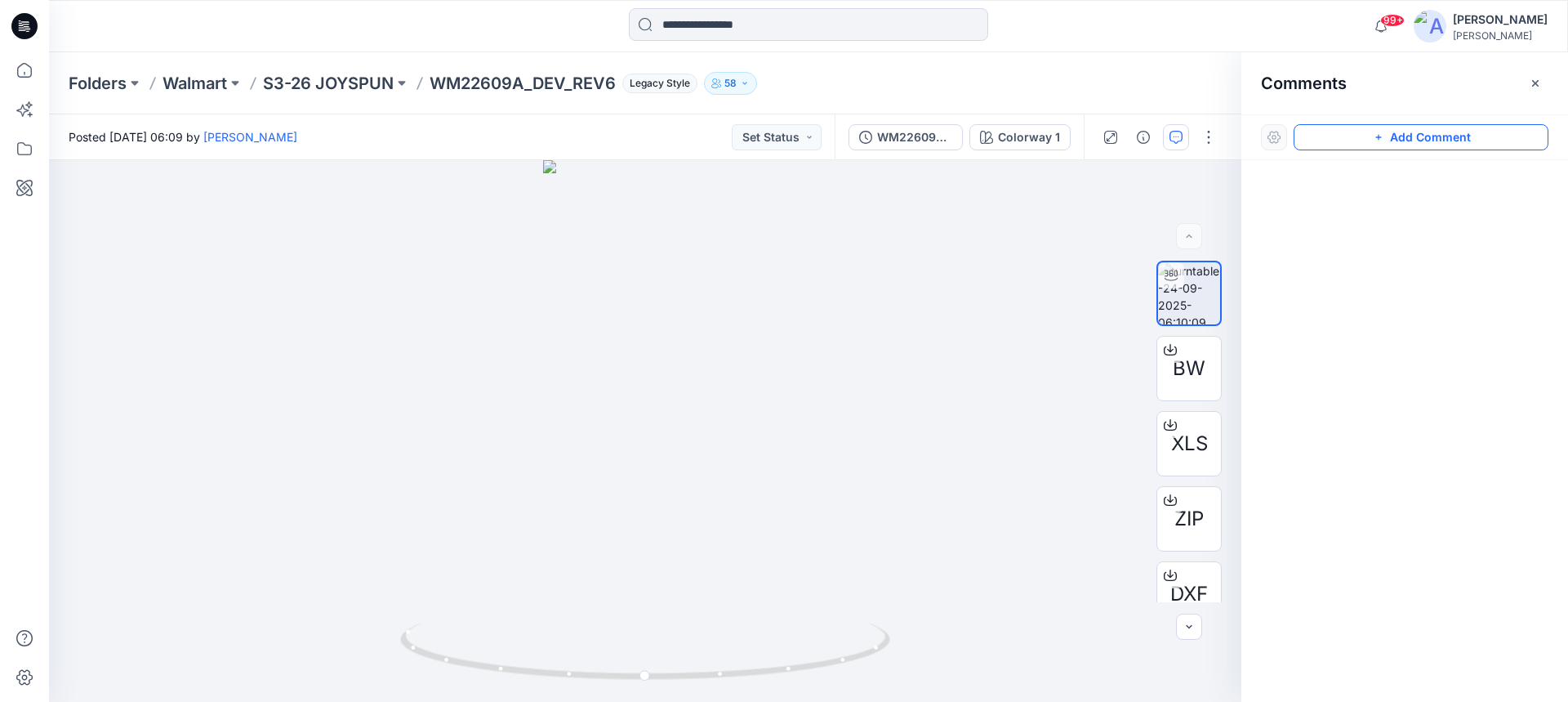
click at [1382, 137] on icon "button" at bounding box center [1378, 138] width 13 height 13
click at [667, 453] on div "1" at bounding box center [645, 430] width 1192 height 542
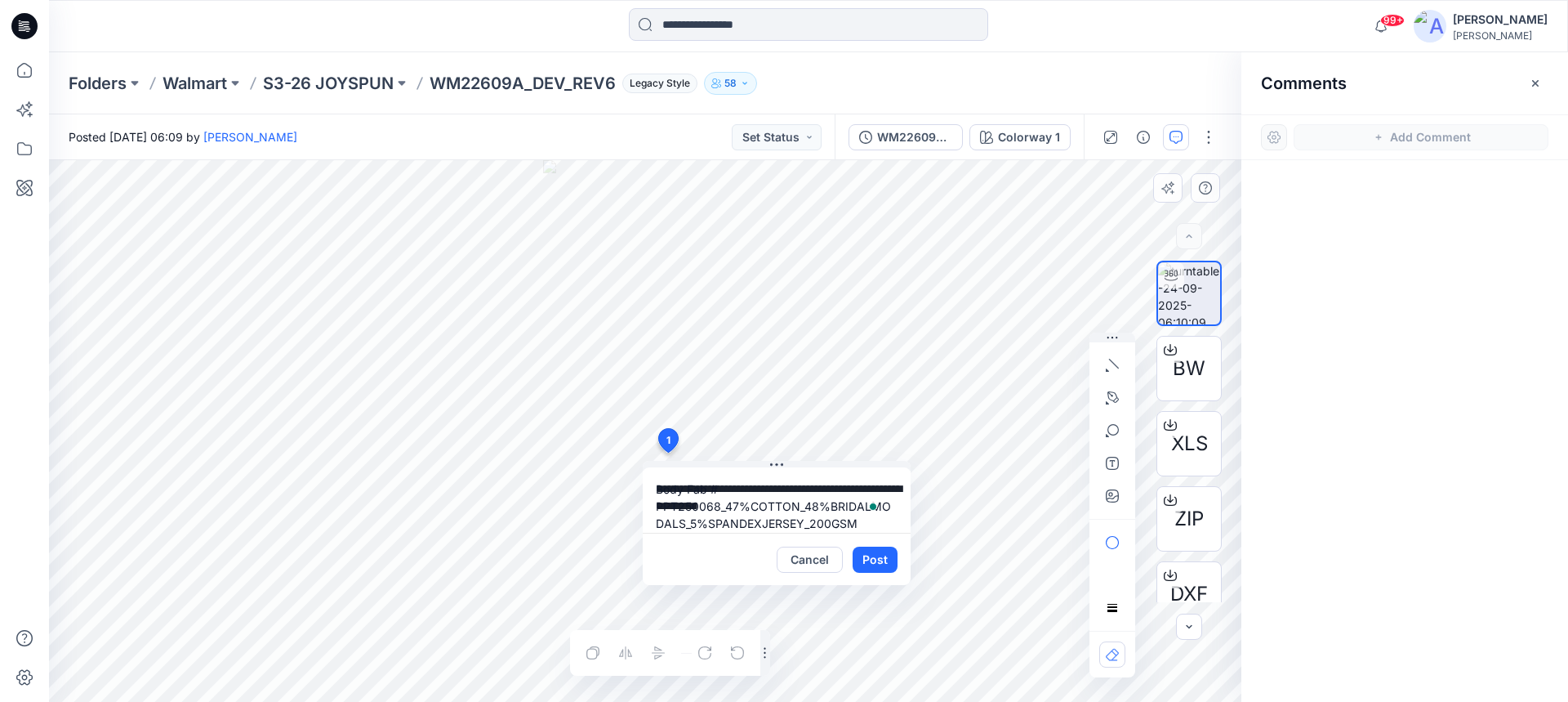
click at [656, 508] on textarea "**********" at bounding box center [777, 500] width 268 height 65
drag, startPoint x: 728, startPoint y: 505, endPoint x: 744, endPoint y: 510, distance: 16.8
click at [730, 505] on textarea "**********" at bounding box center [777, 500] width 268 height 65
click at [726, 524] on textarea "**********" at bounding box center [777, 500] width 268 height 65
type textarea "**********"
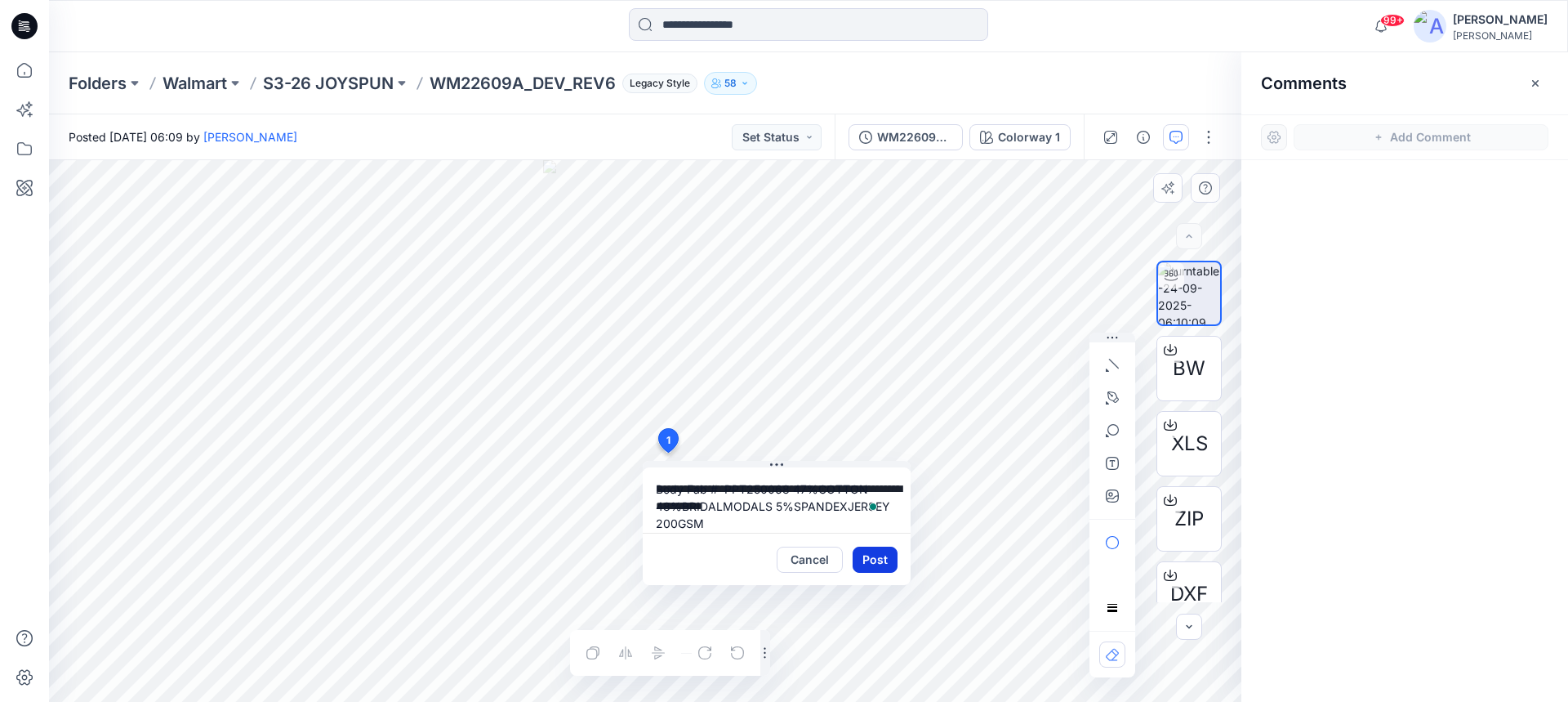
click at [876, 558] on button "Post" at bounding box center [875, 560] width 45 height 26
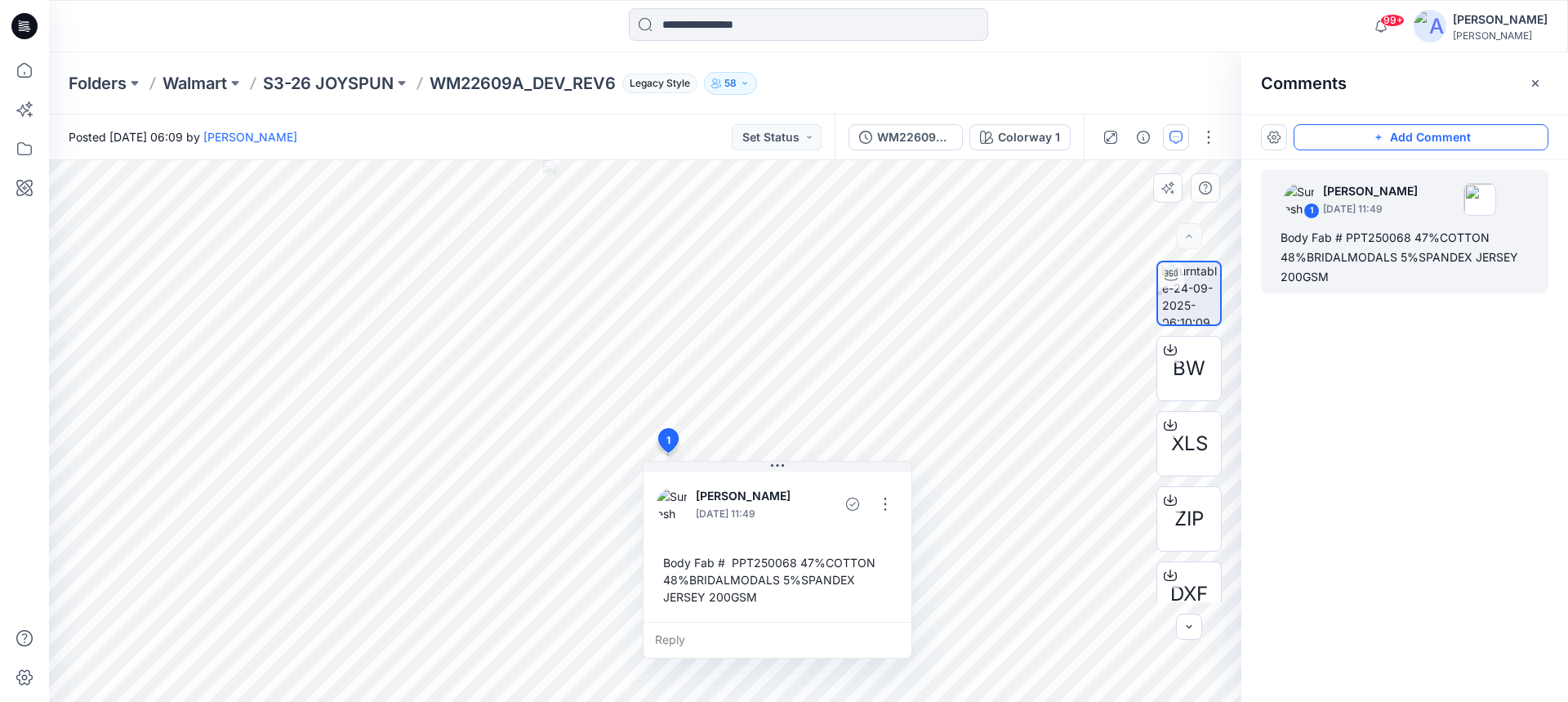
click at [701, 536] on div "Suresh Perera September 24, 2025 11:49 Body Fab # PPT250068 47%COTTON 48%BRIDAL…" at bounding box center [777, 545] width 268 height 153
click at [327, 80] on p "S3-26 JOYSPUN" at bounding box center [328, 83] width 131 height 23
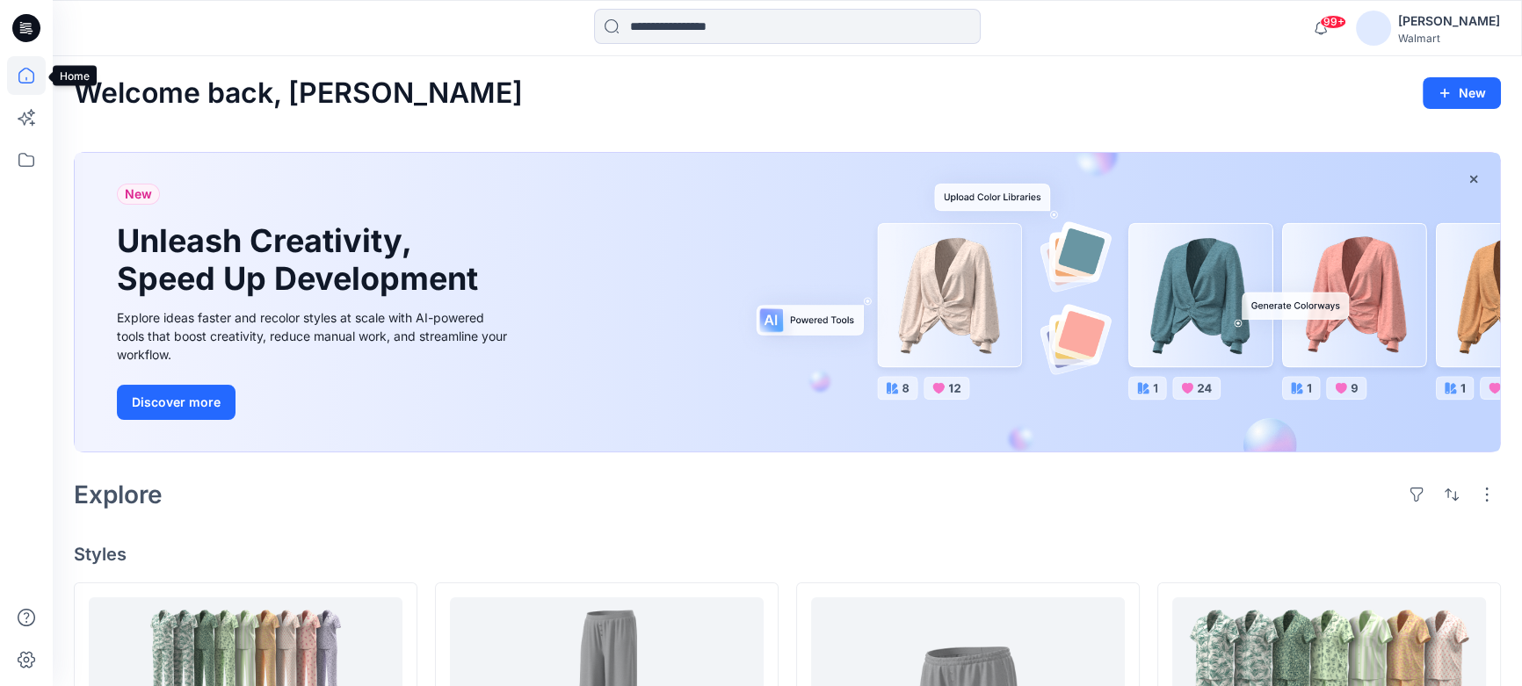
click at [24, 79] on icon at bounding box center [26, 75] width 39 height 39
click at [32, 162] on icon at bounding box center [26, 160] width 39 height 39
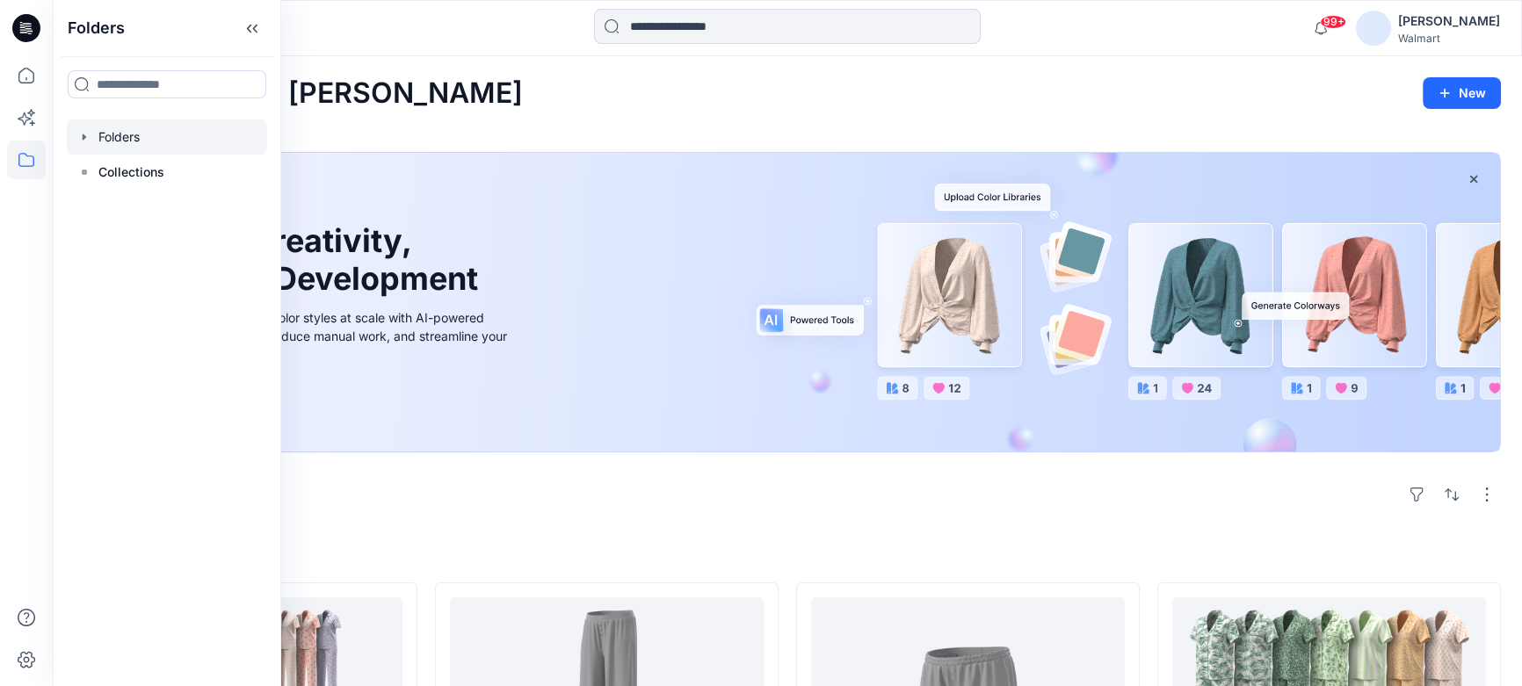
click at [115, 133] on div at bounding box center [167, 137] width 200 height 35
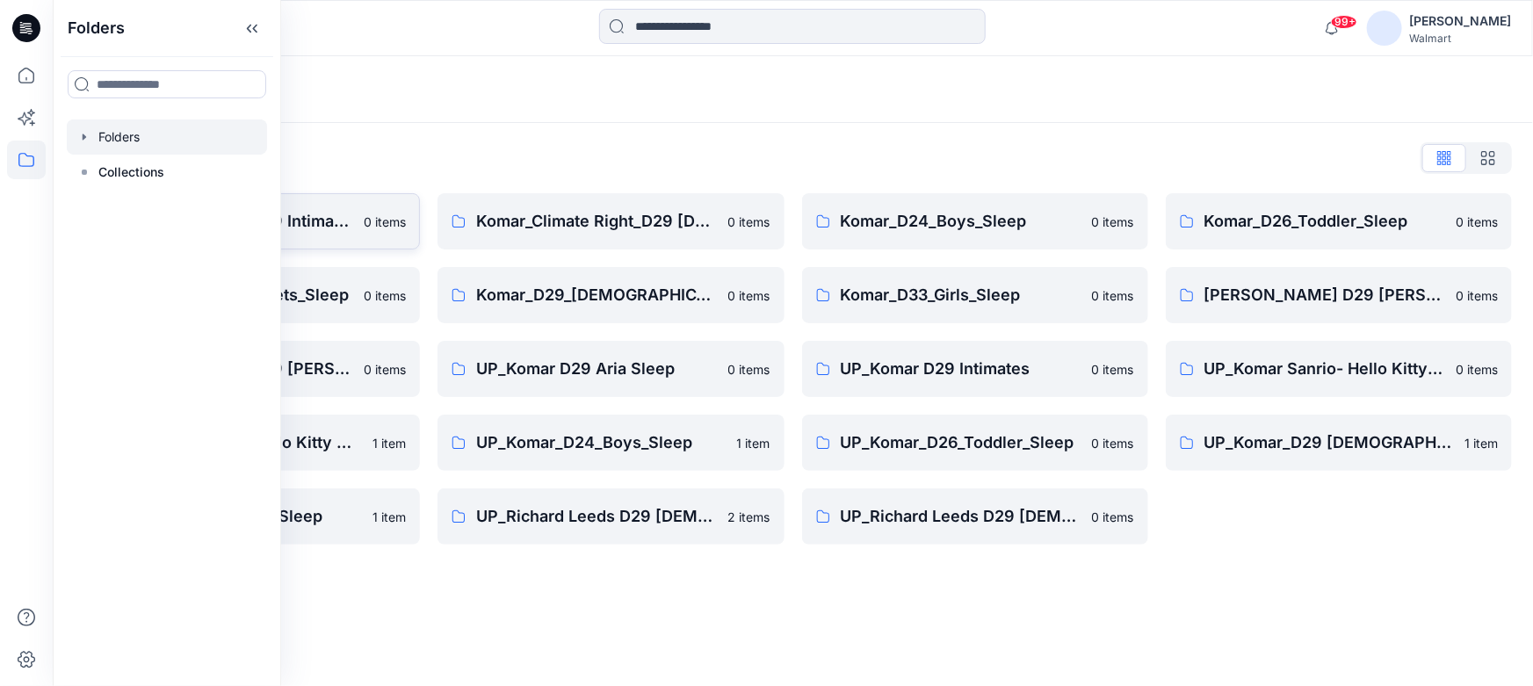
click at [345, 223] on p "Komar D29 Intimates" at bounding box center [232, 221] width 241 height 25
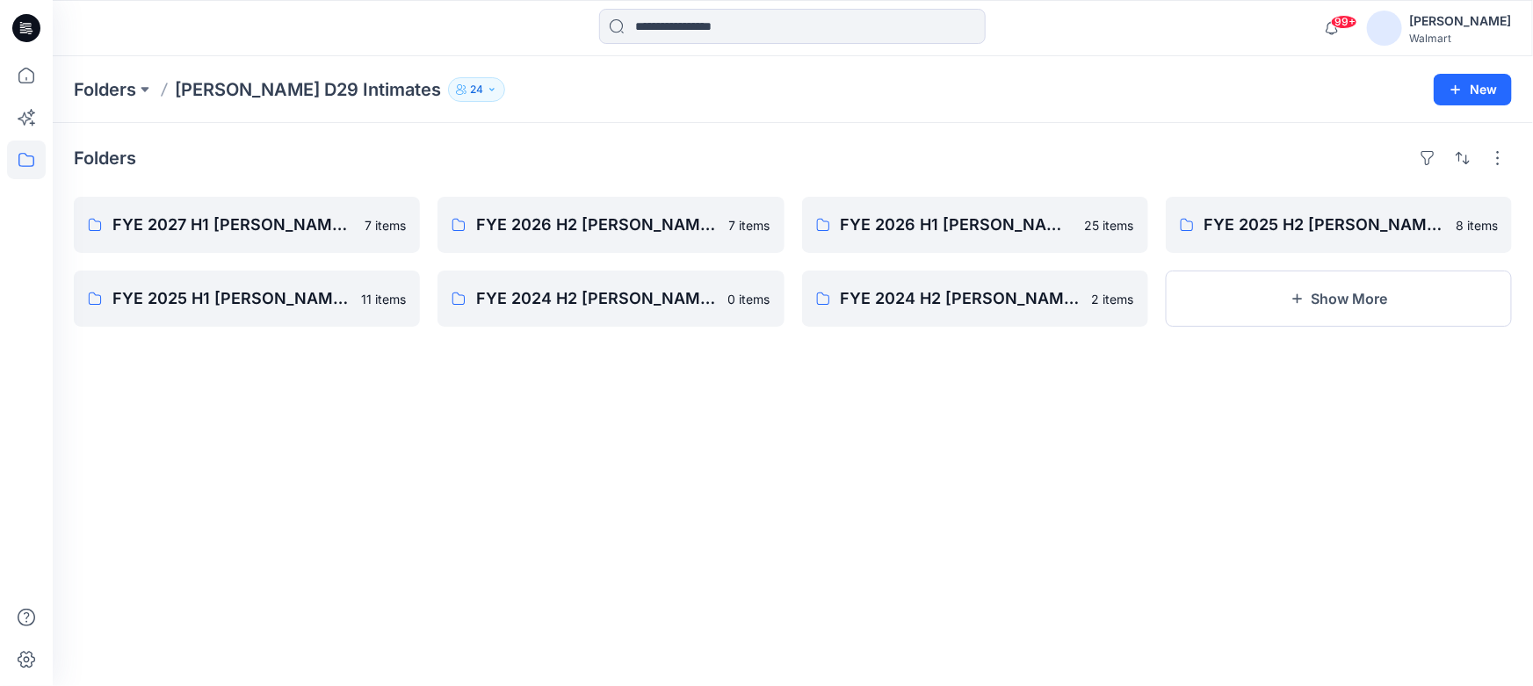
click at [30, 25] on icon at bounding box center [26, 28] width 28 height 28
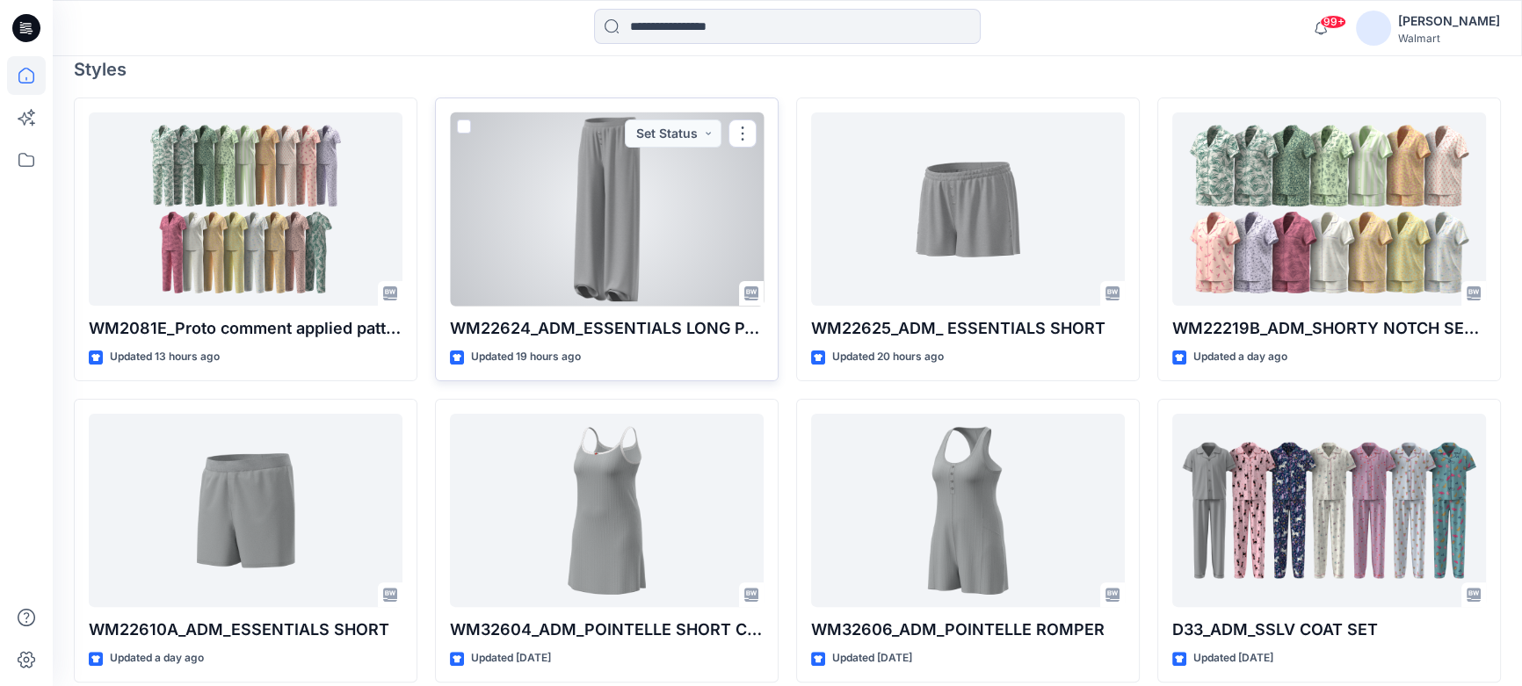
scroll to position [639, 0]
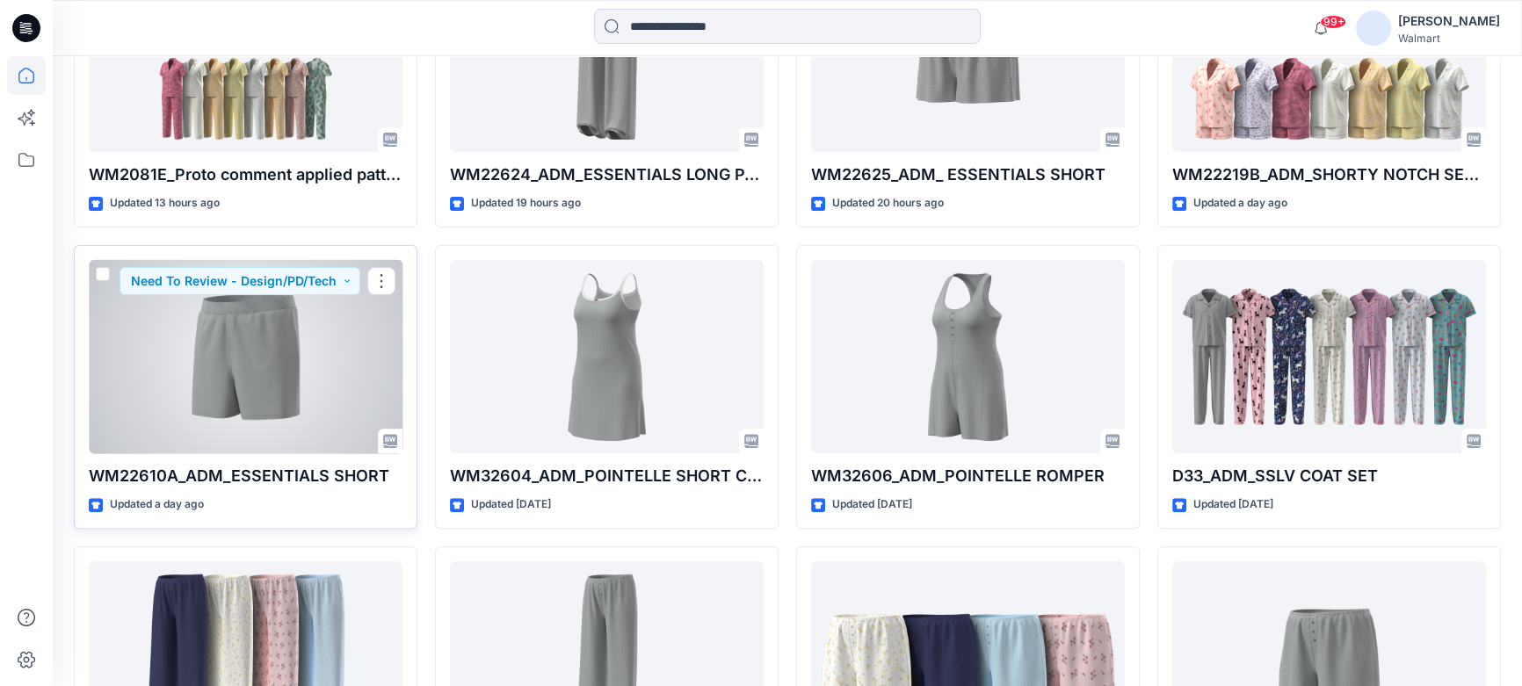
click at [246, 368] on div at bounding box center [246, 357] width 314 height 194
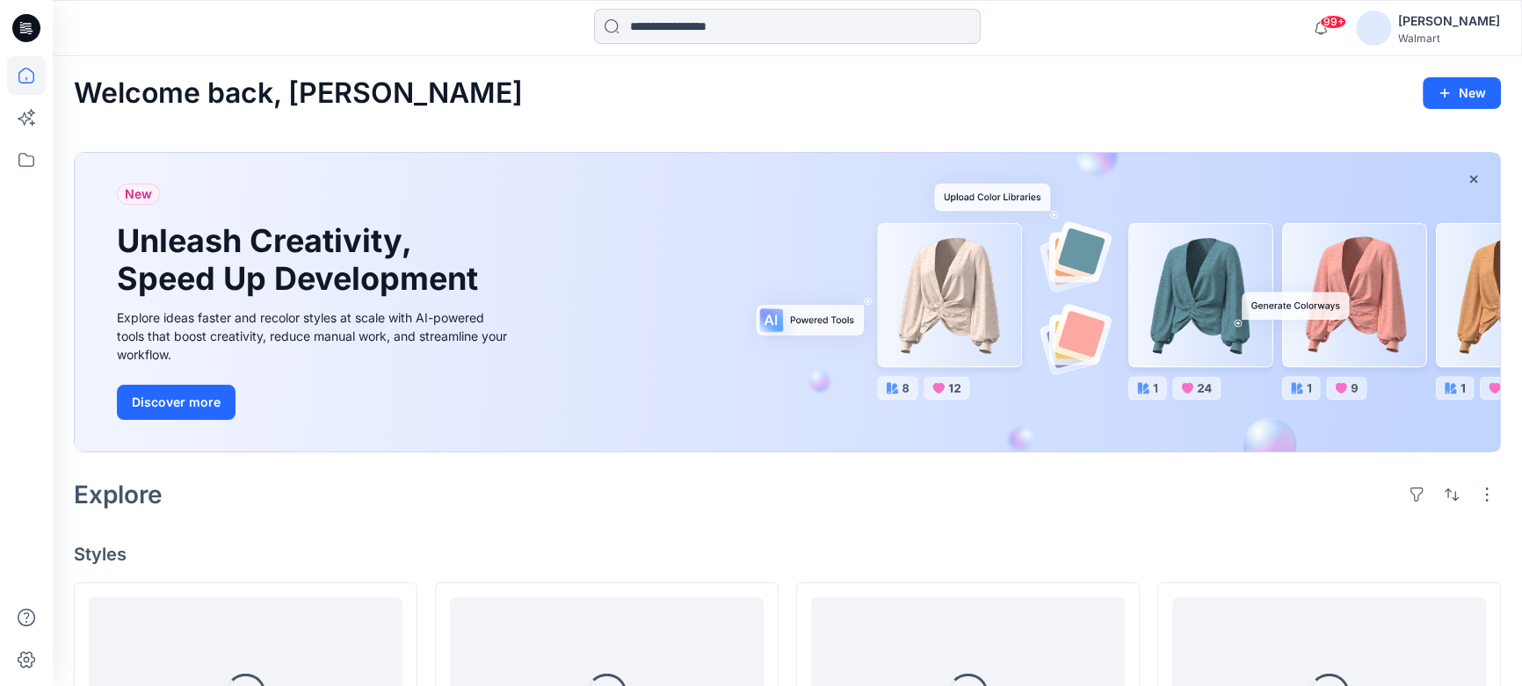
click at [664, 25] on input at bounding box center [787, 26] width 387 height 35
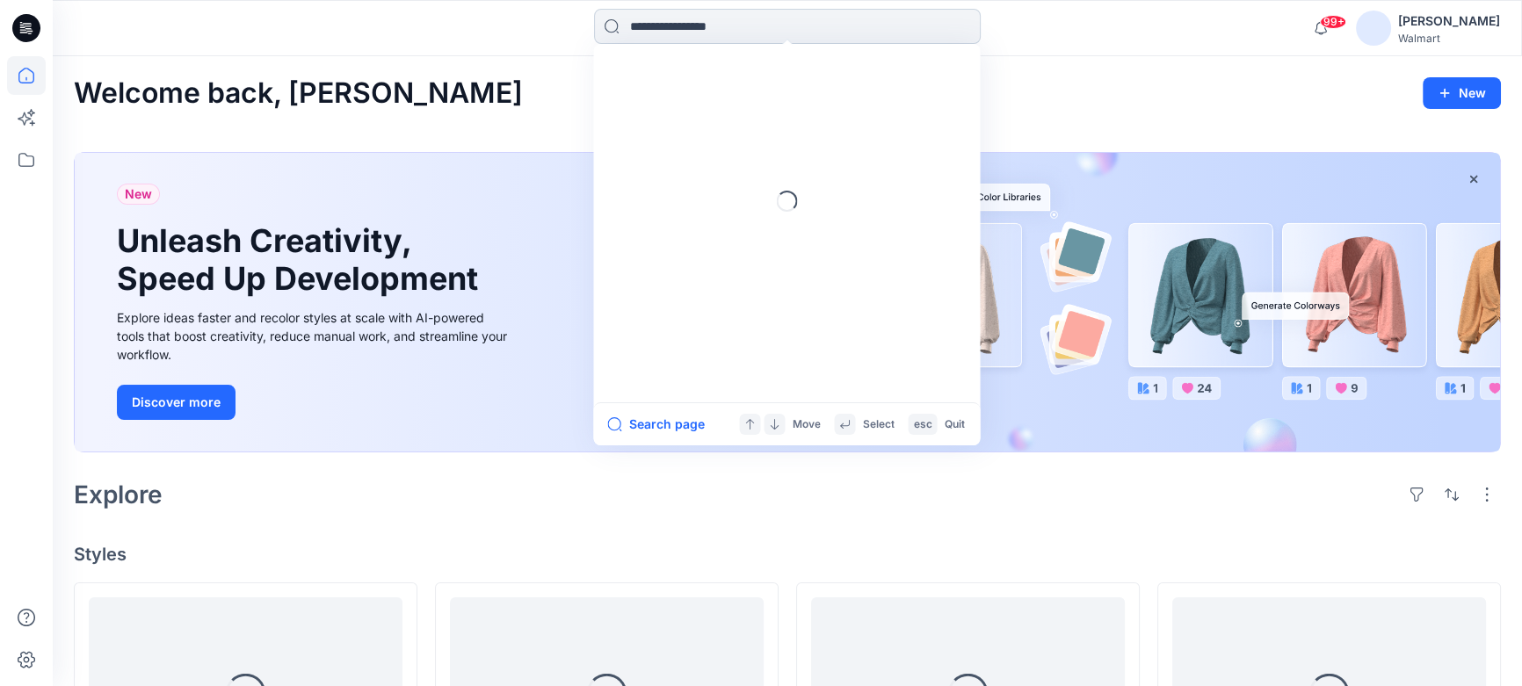
paste input "**********"
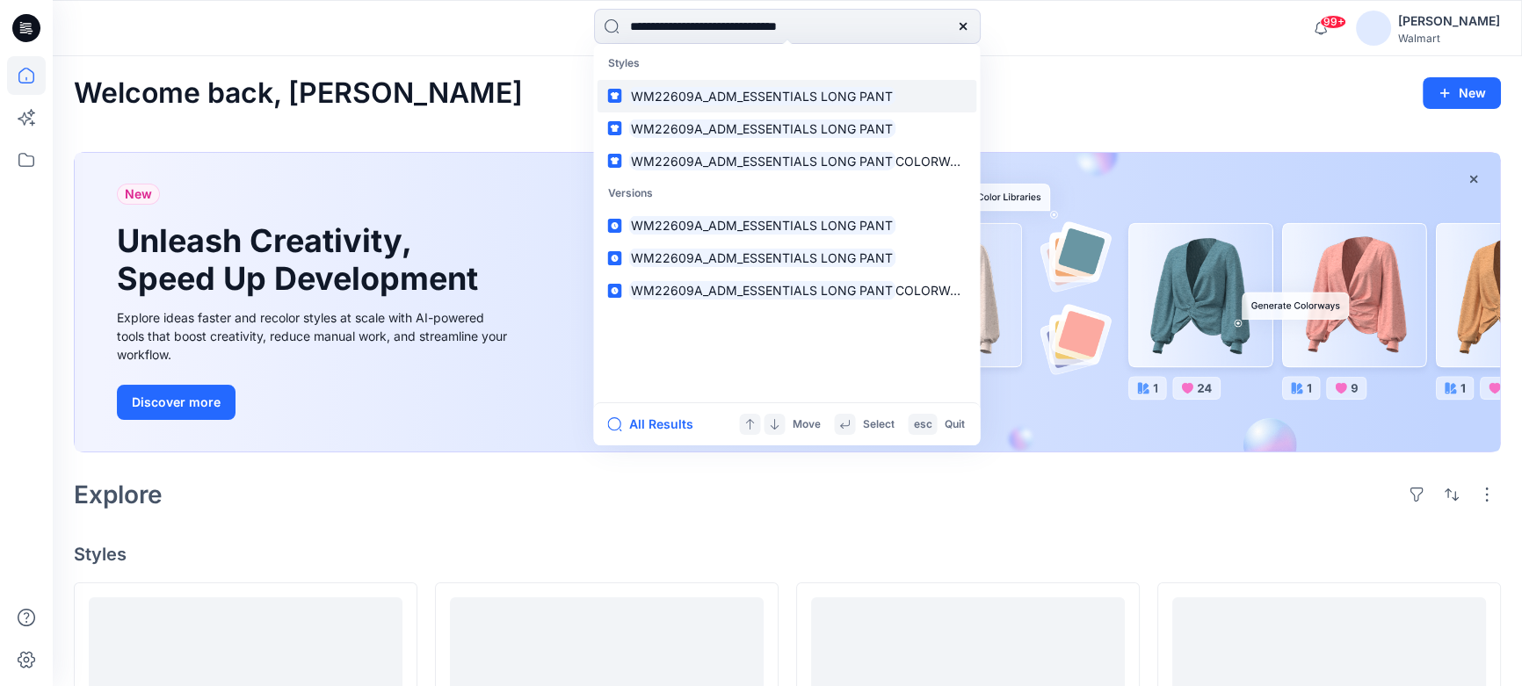
type input "**********"
click at [676, 96] on mark "WM22609A_ADM_ESSENTIALS LONG PANT" at bounding box center [761, 96] width 267 height 20
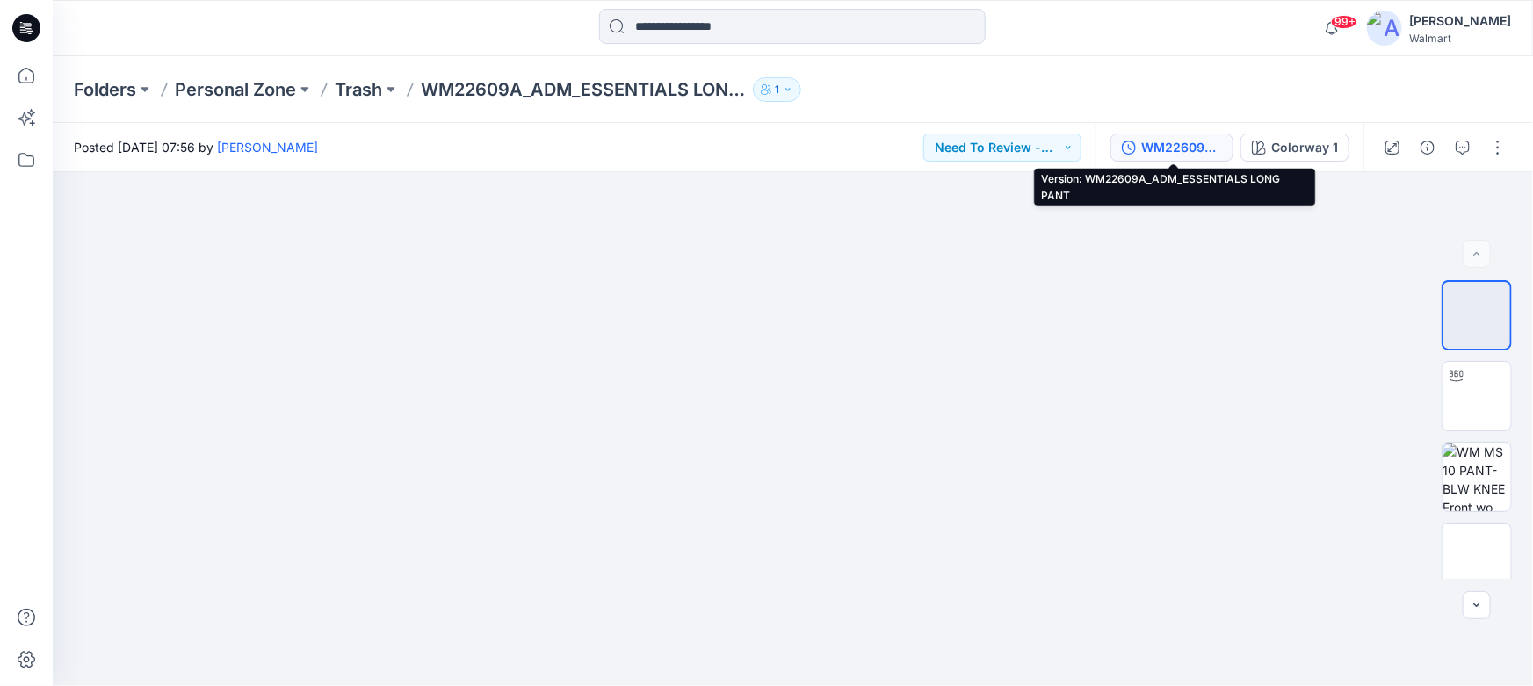
click at [1178, 153] on div "WM22609A_ADM_ESSENTIALS LONG PANT" at bounding box center [1182, 147] width 81 height 19
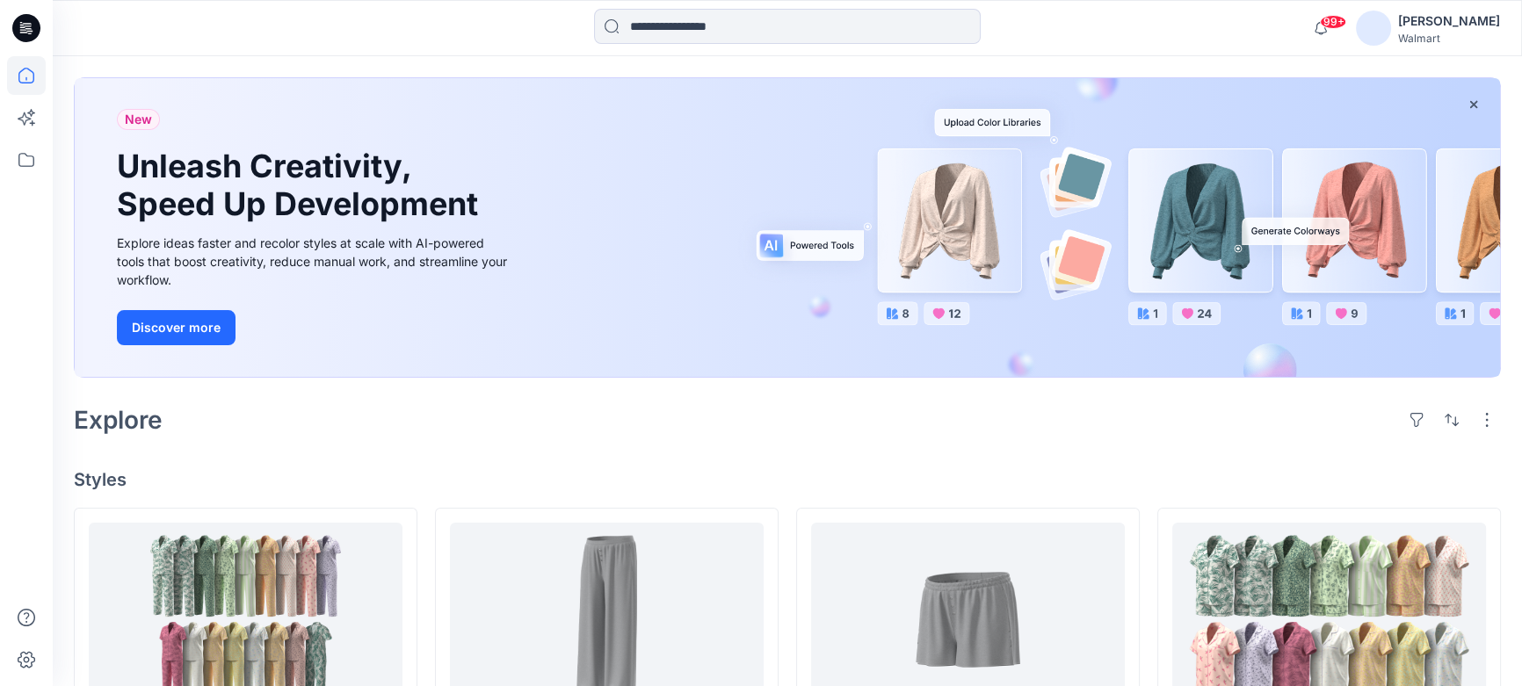
scroll to position [159, 0]
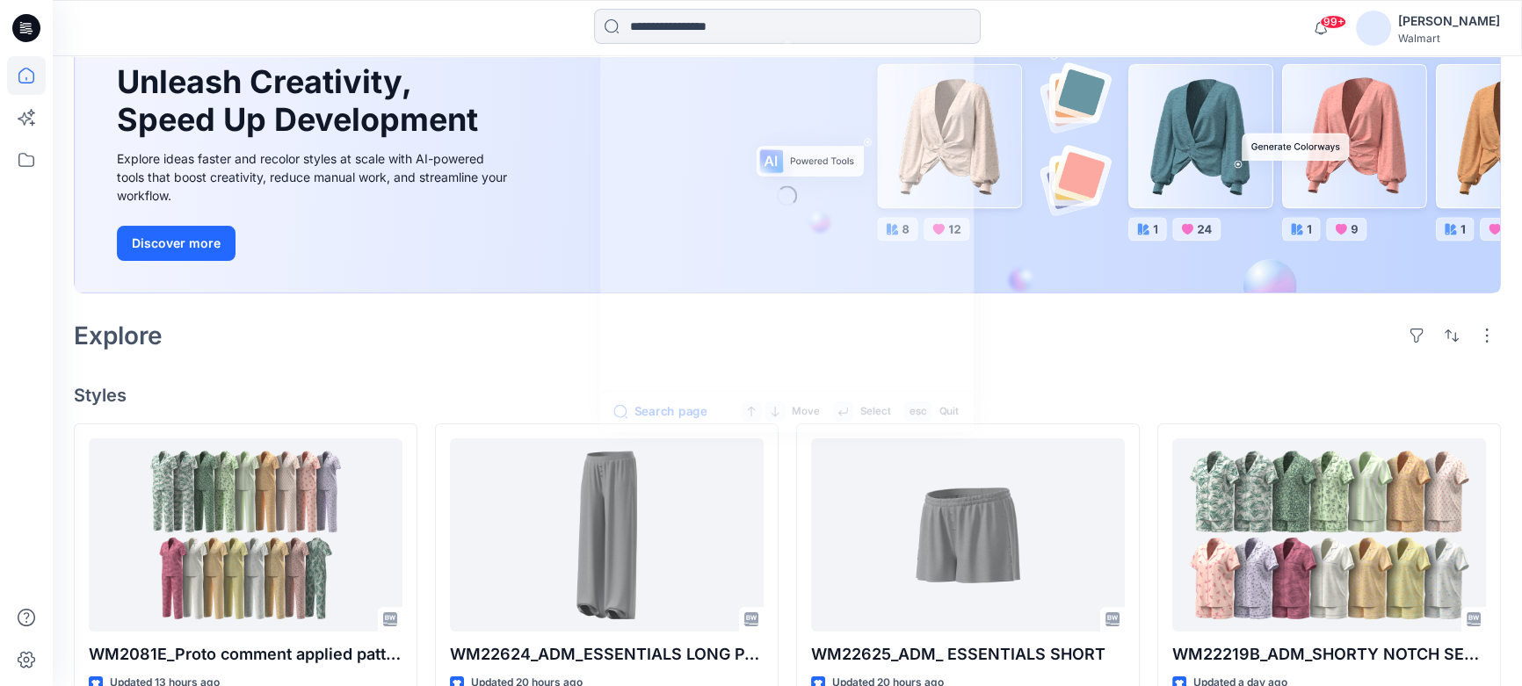
click at [675, 31] on input at bounding box center [787, 26] width 387 height 35
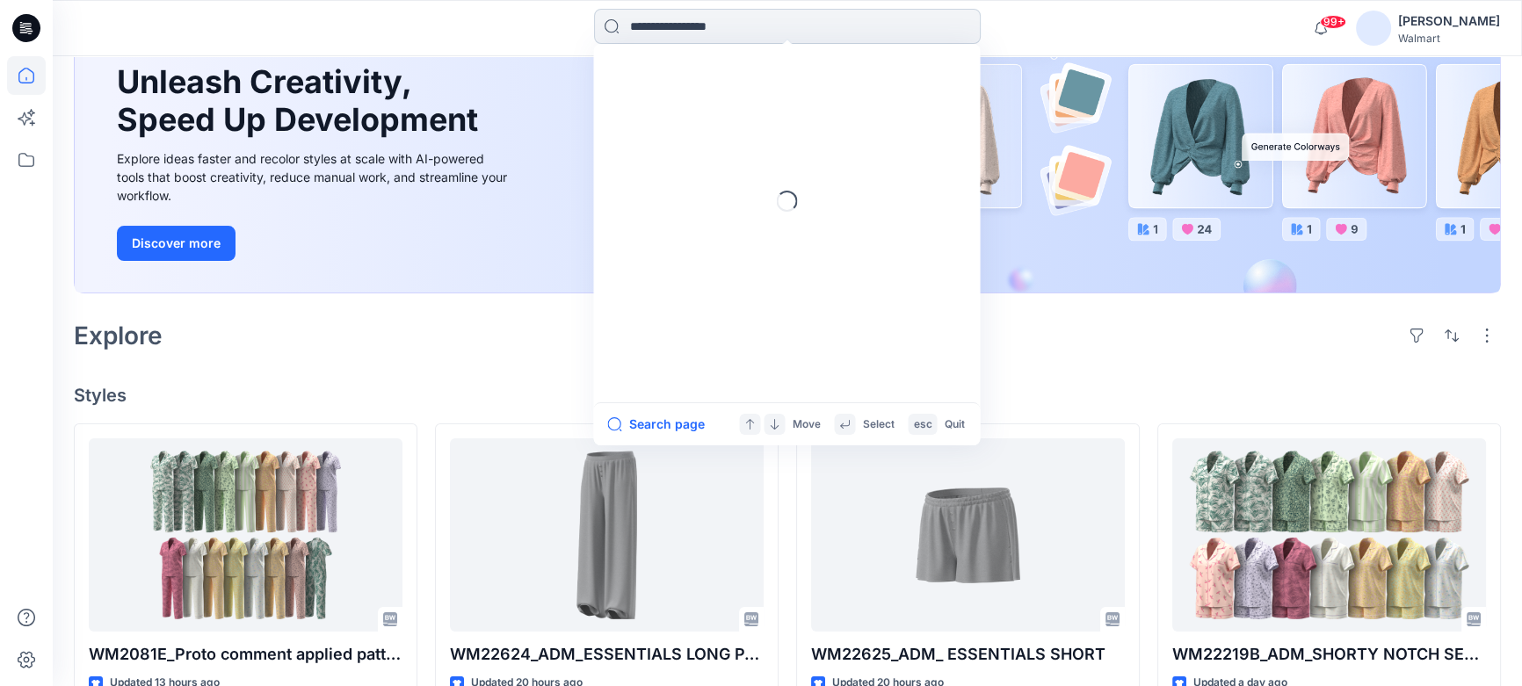
paste input "**********"
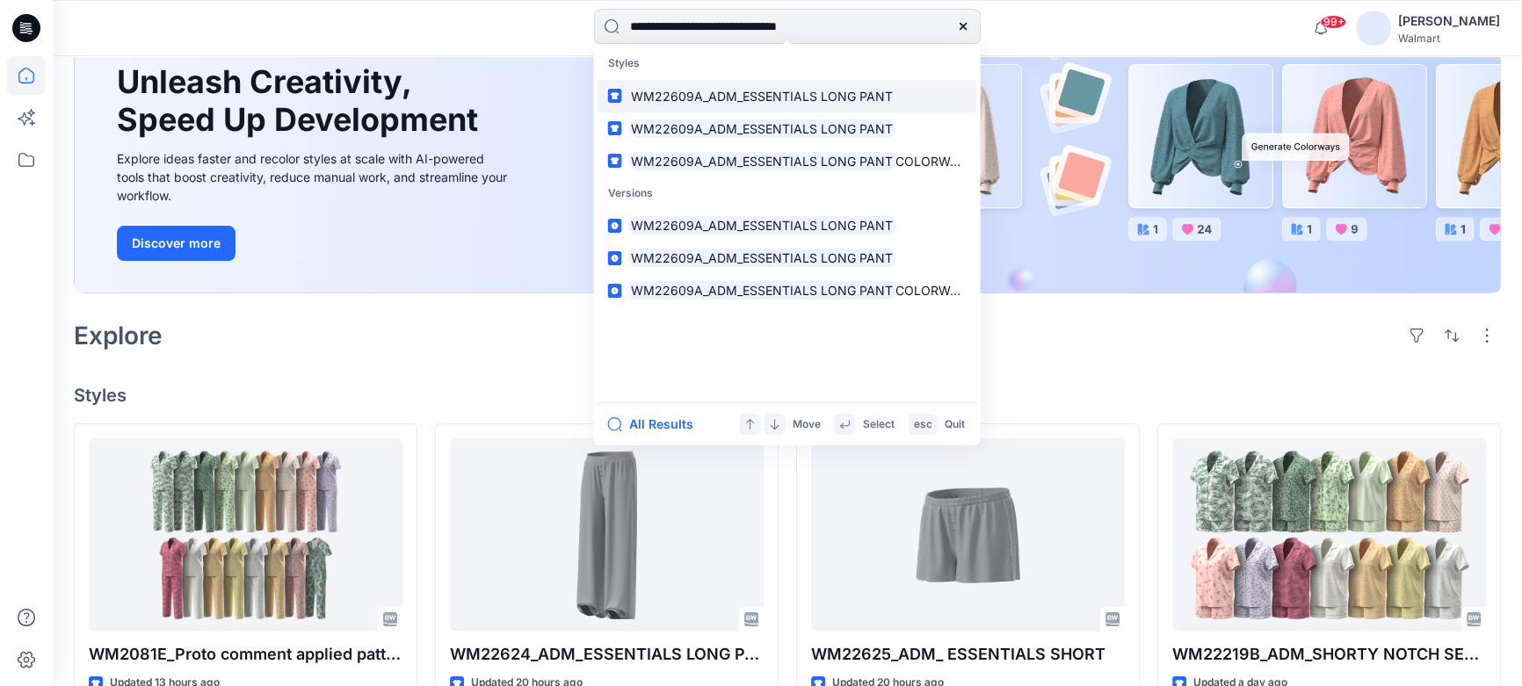
type input "**********"
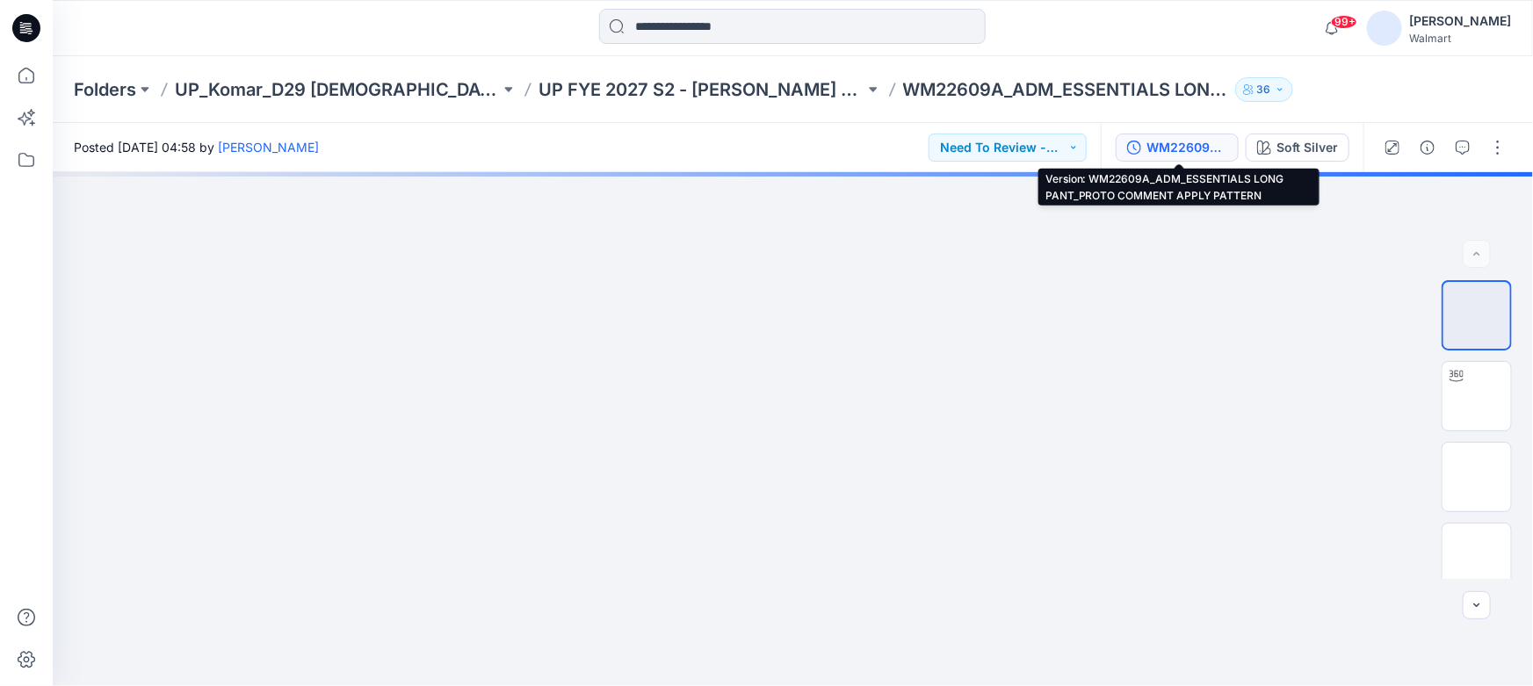
click at [1169, 148] on div "WM22609A_ADM_ESSENTIALS LONG PANT_PROTO COMMENT APPLY PATTERN" at bounding box center [1187, 147] width 81 height 19
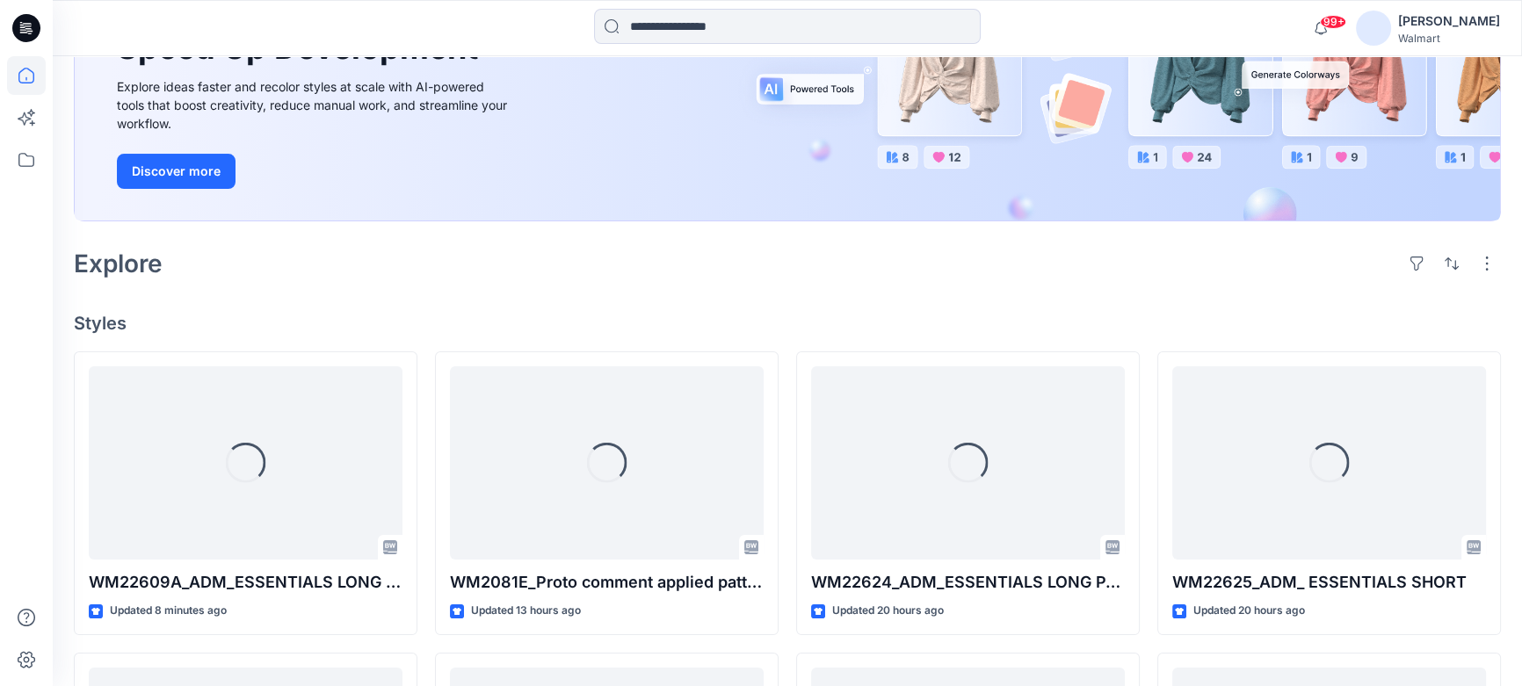
scroll to position [239, 0]
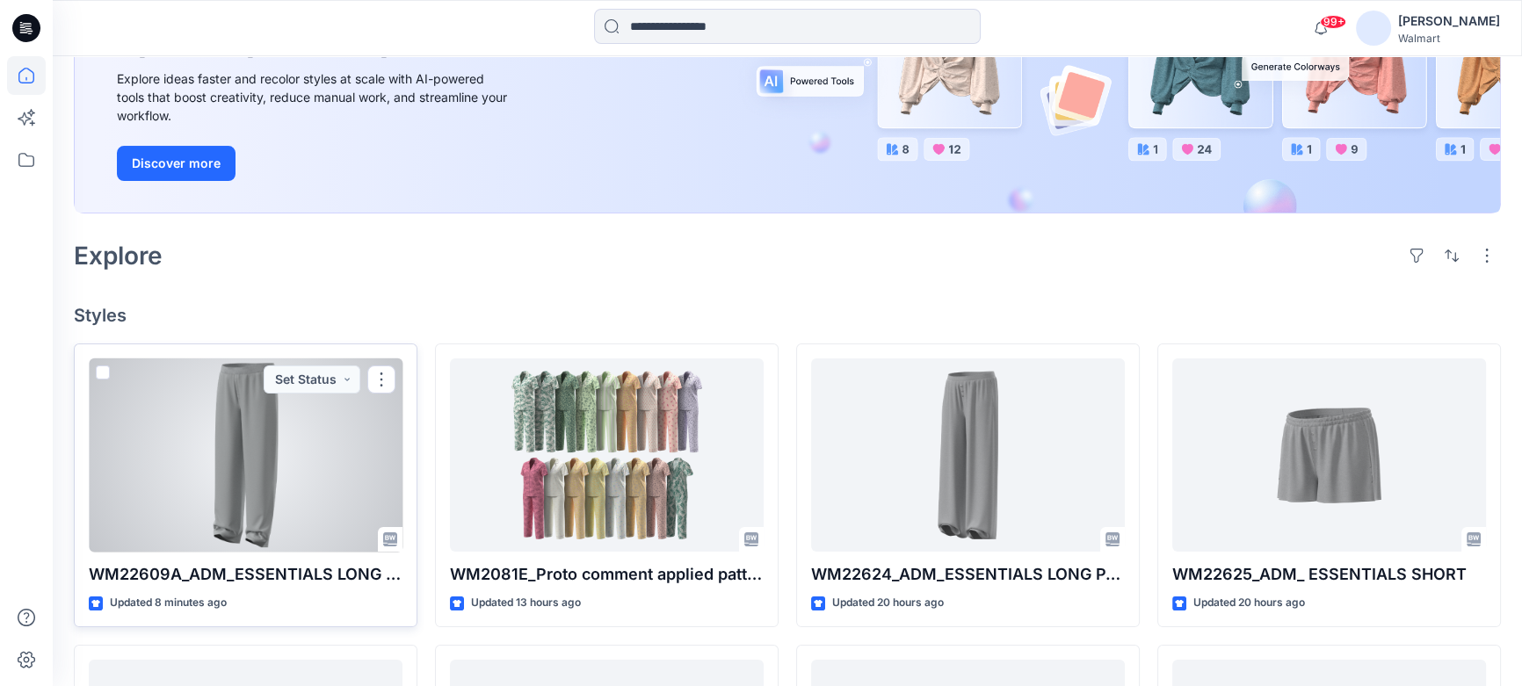
click at [272, 421] on div at bounding box center [246, 456] width 314 height 194
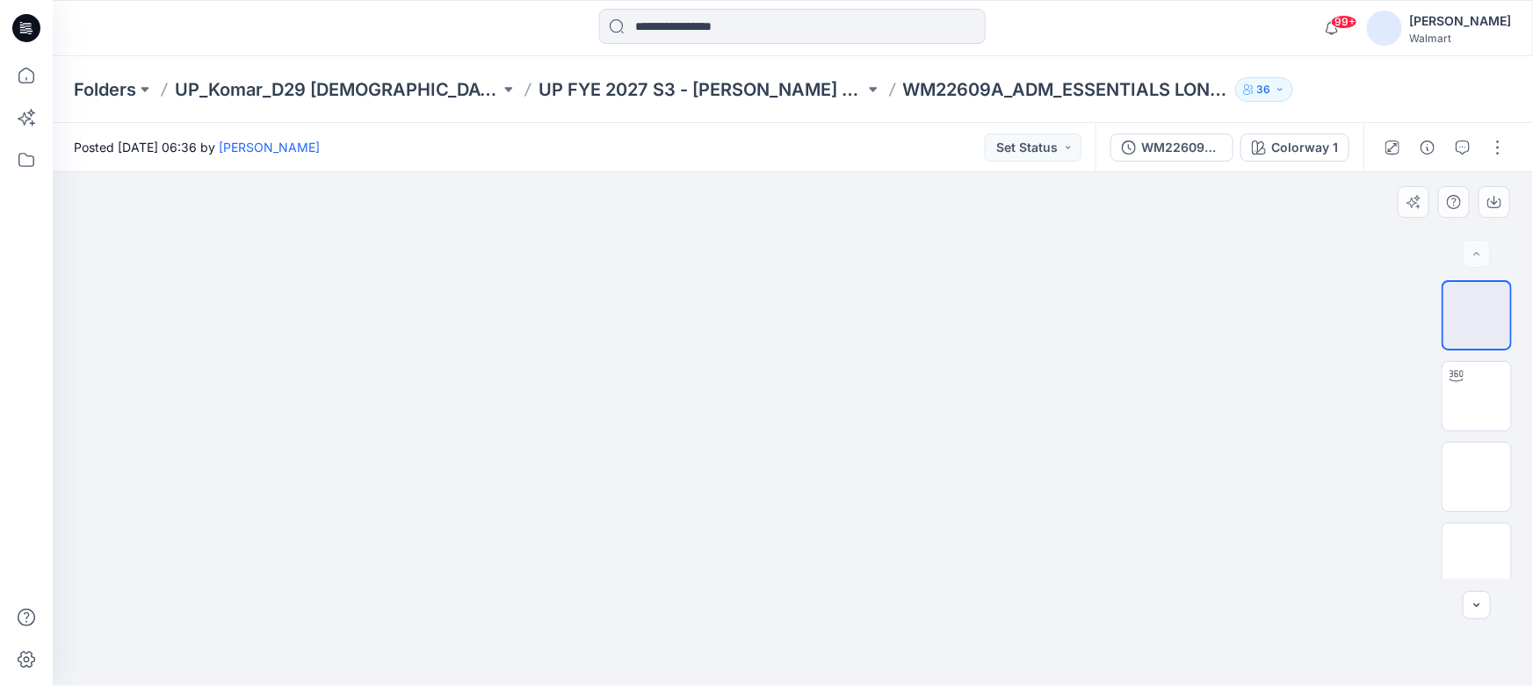
drag, startPoint x: 827, startPoint y: 548, endPoint x: 990, endPoint y: 548, distance: 162.6
click at [990, 548] on div at bounding box center [793, 429] width 1481 height 514
click at [1477, 396] on img at bounding box center [1477, 396] width 0 height 0
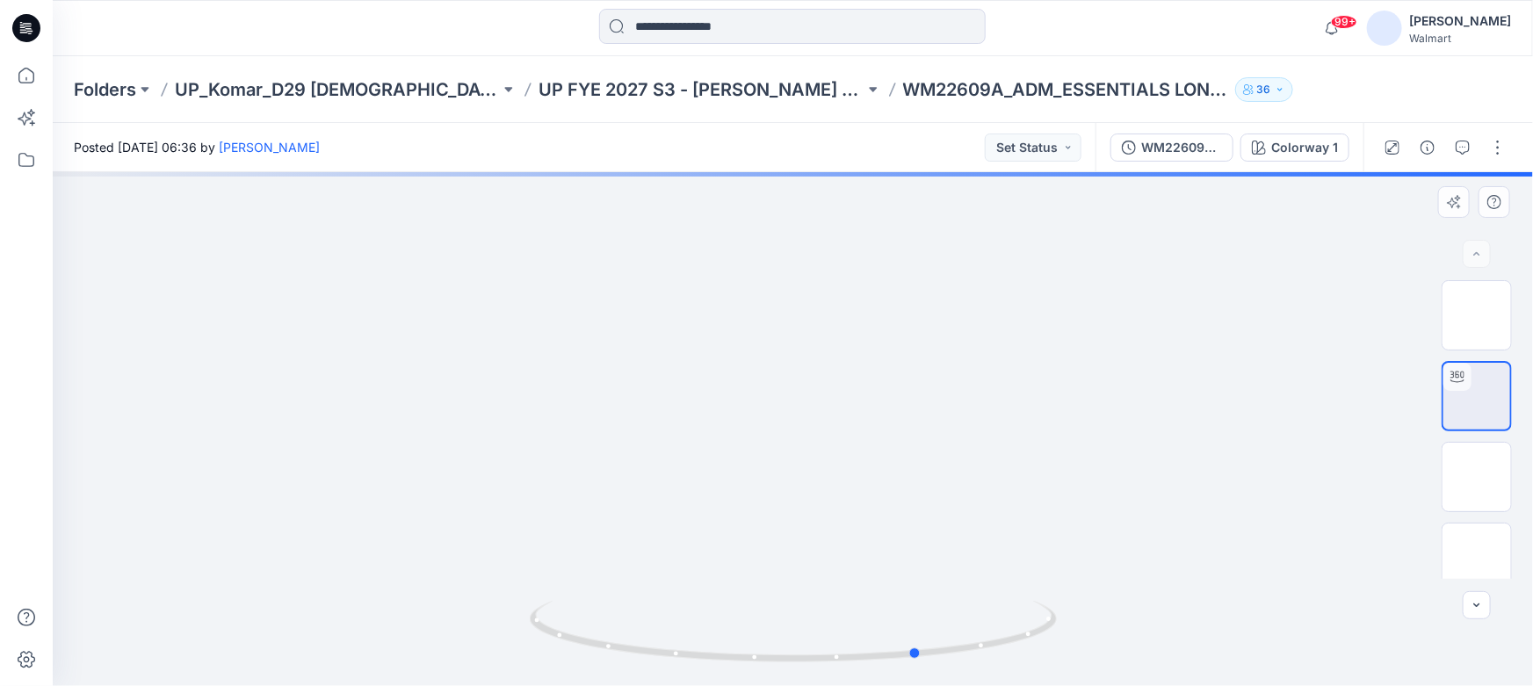
drag, startPoint x: 903, startPoint y: 663, endPoint x: 590, endPoint y: 548, distance: 333.1
click at [501, 631] on div at bounding box center [793, 429] width 1481 height 514
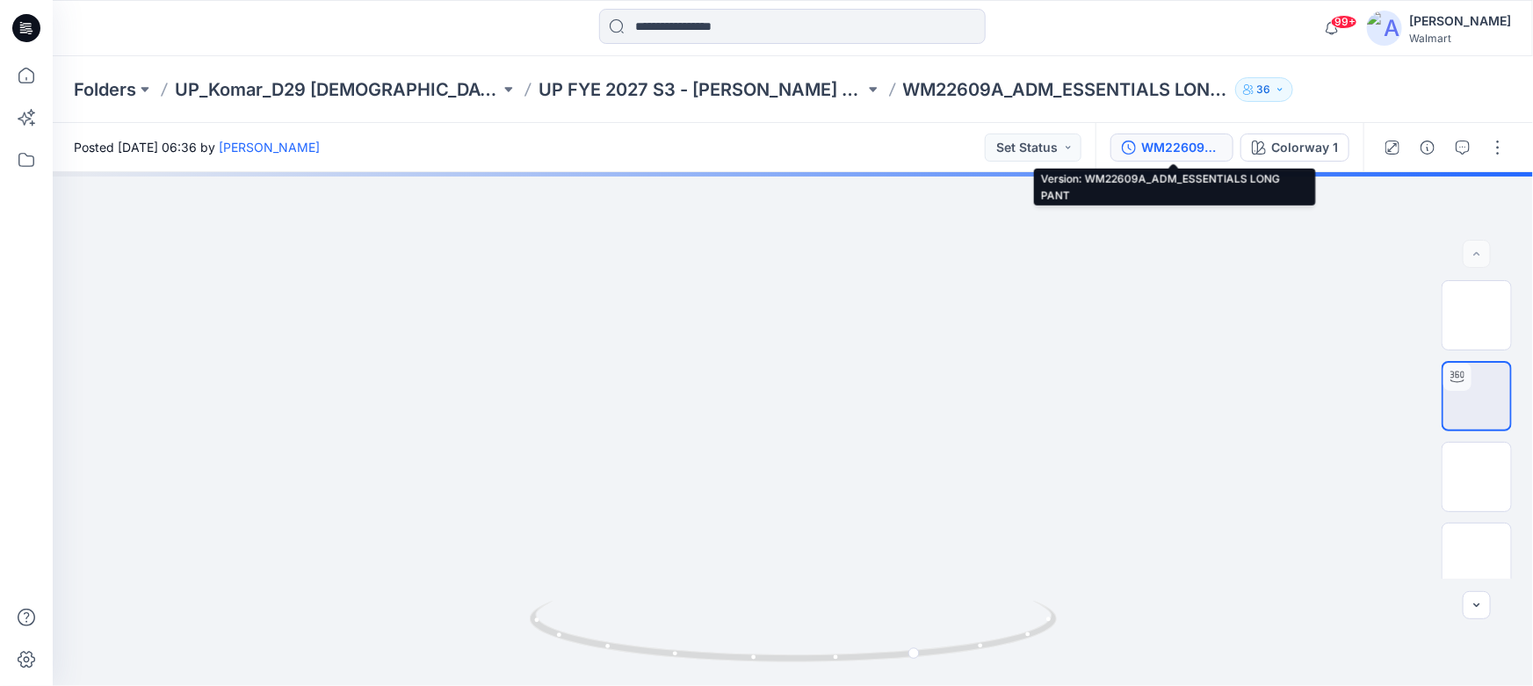
click at [1172, 148] on div "WM22609A_ADM_ESSENTIALS LONG PANT" at bounding box center [1182, 147] width 81 height 19
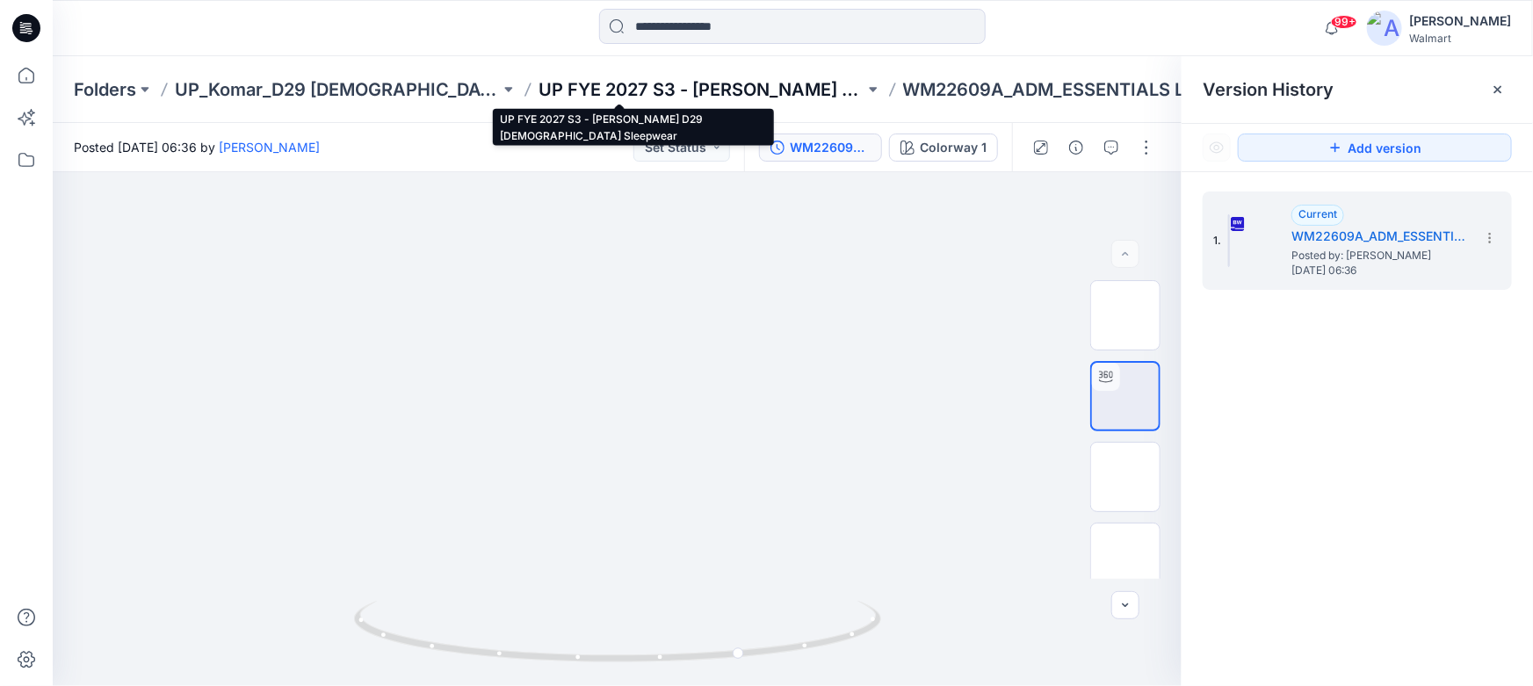
click at [539, 86] on p "UP FYE 2027 S3 - [PERSON_NAME] D29 [DEMOGRAPHIC_DATA] Sleepwear" at bounding box center [701, 89] width 325 height 25
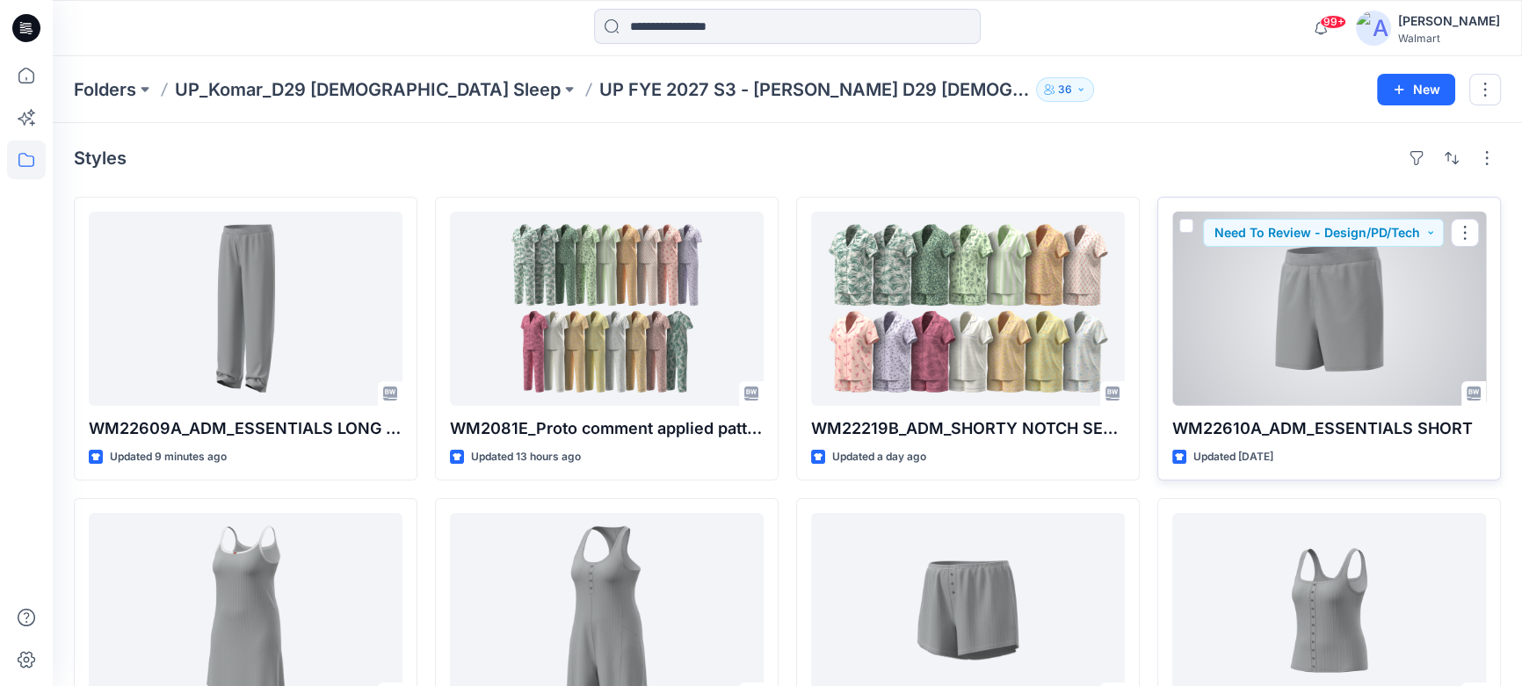
click at [1312, 334] on div at bounding box center [1329, 309] width 314 height 194
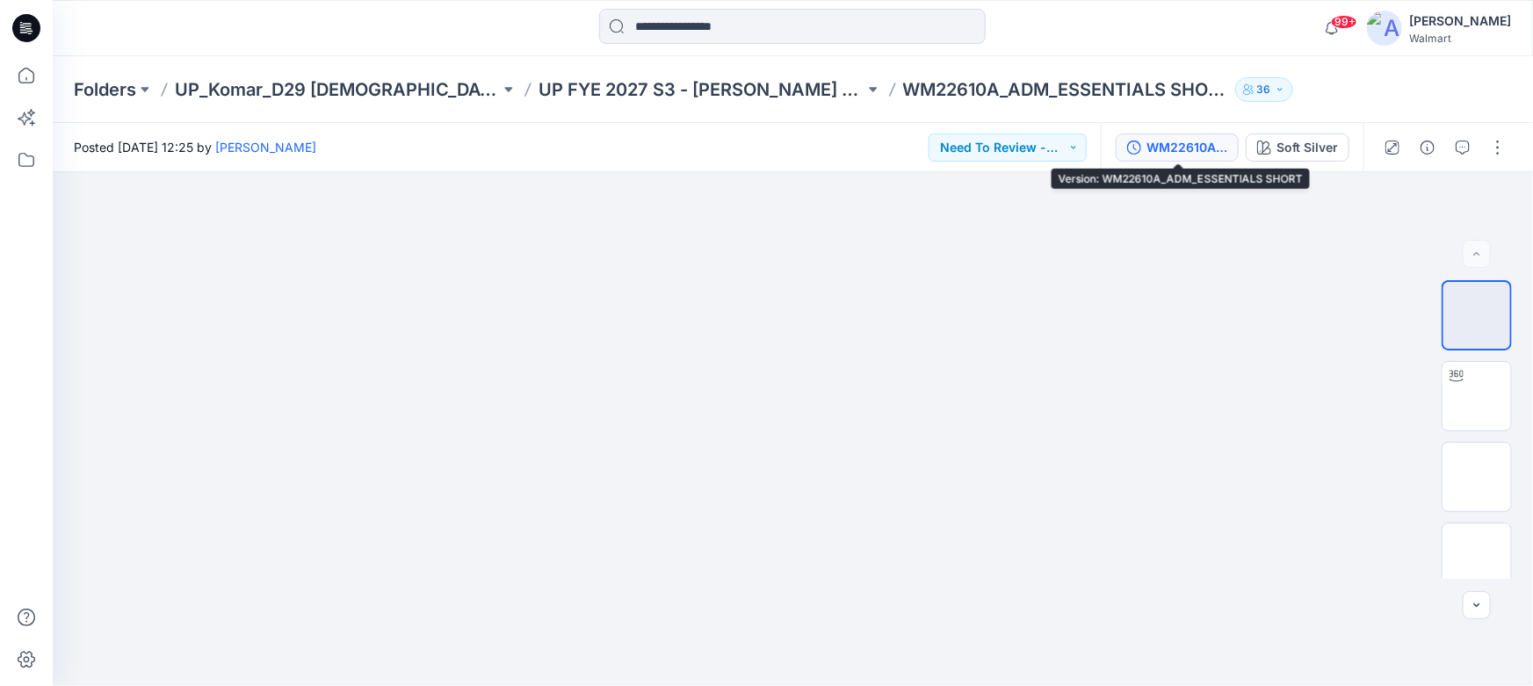
click at [1191, 149] on div "WM22610A_ADM_ESSENTIALS SHORT" at bounding box center [1187, 147] width 81 height 19
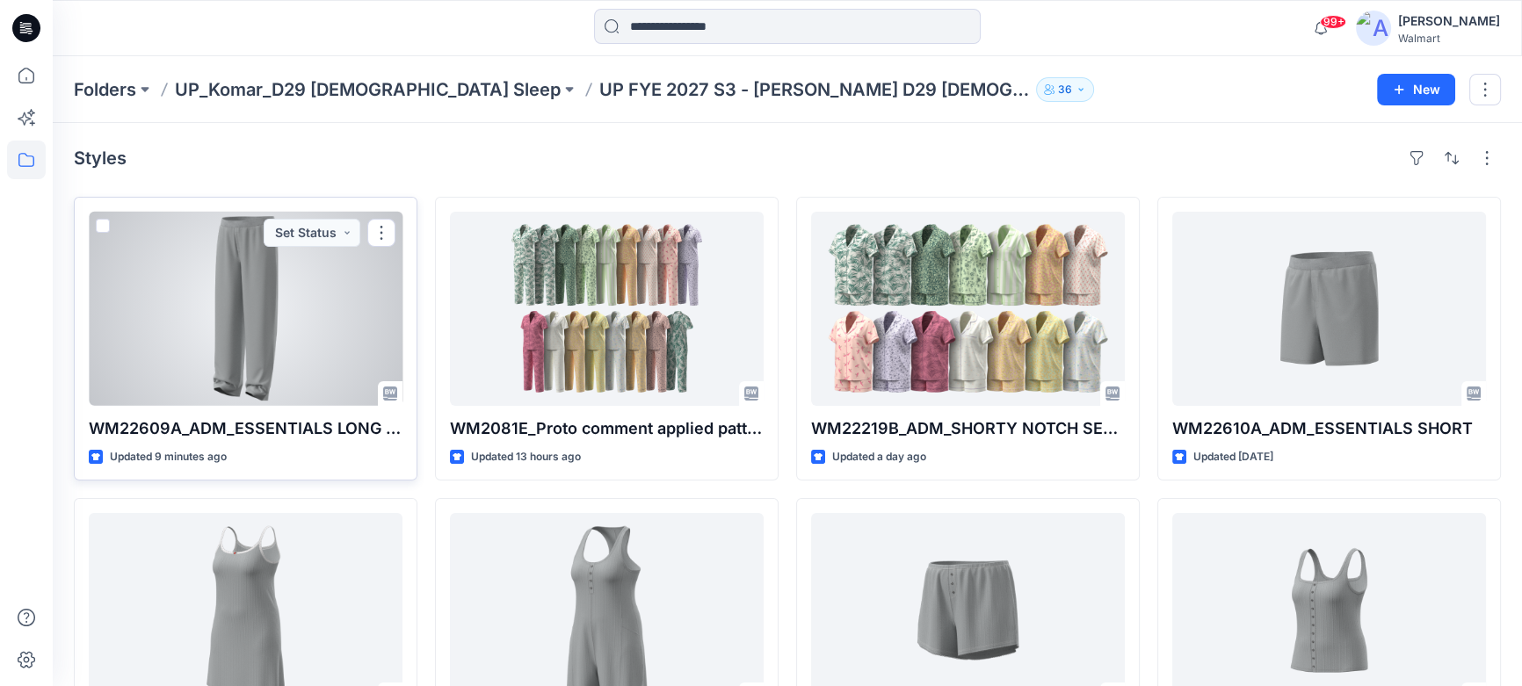
click at [253, 277] on div at bounding box center [246, 309] width 314 height 194
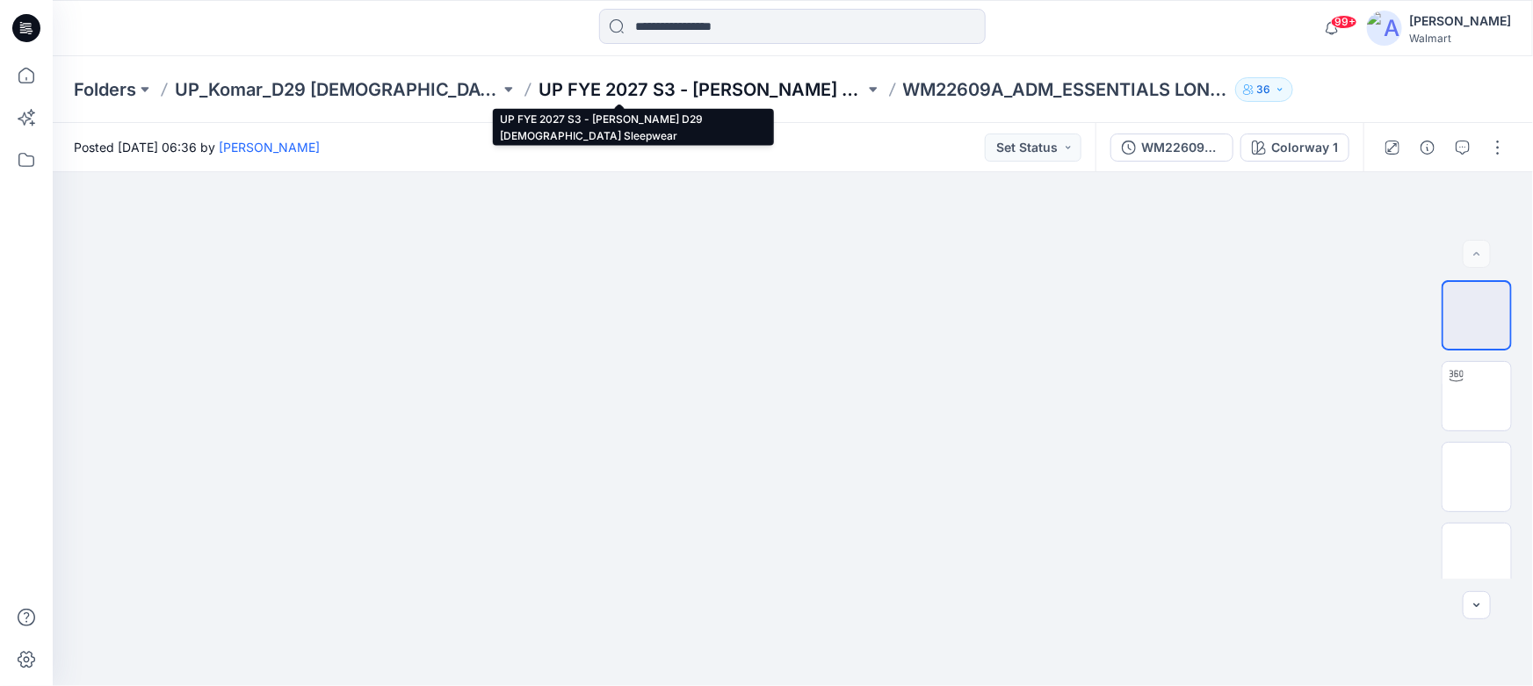
click at [539, 83] on p "UP FYE 2027 S3 - [PERSON_NAME] D29 [DEMOGRAPHIC_DATA] Sleepwear" at bounding box center [701, 89] width 325 height 25
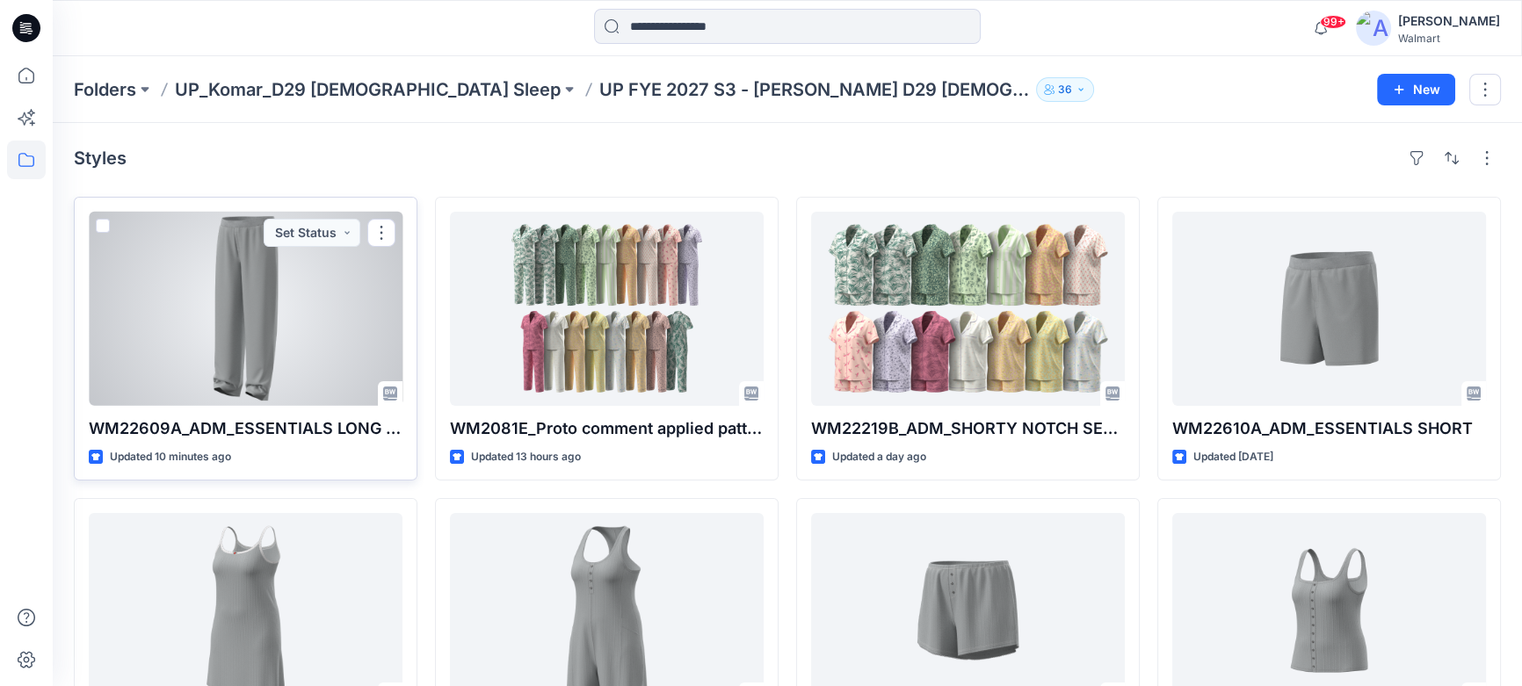
click at [246, 305] on div at bounding box center [246, 309] width 314 height 194
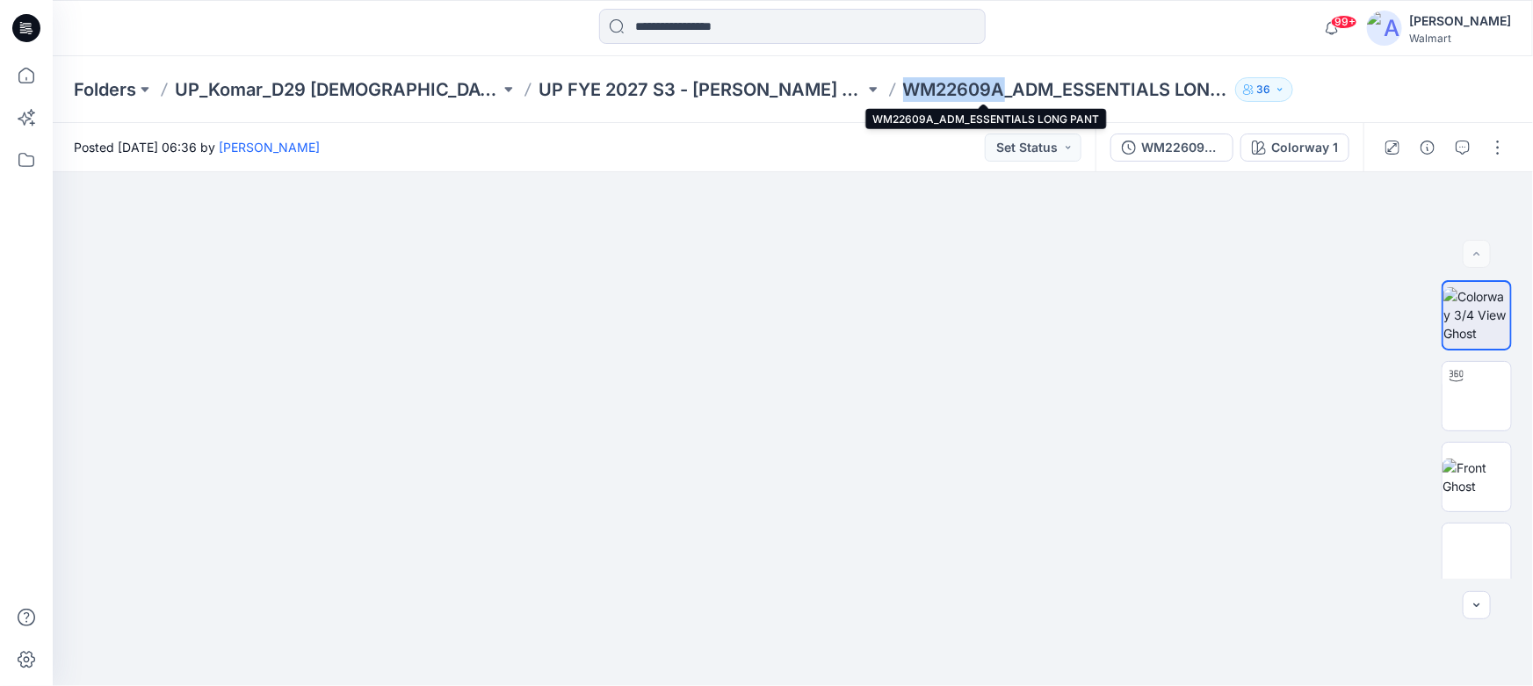
drag, startPoint x: 825, startPoint y: 85, endPoint x: 920, endPoint y: 91, distance: 95.1
click at [920, 91] on p "WM22609A_ADM_ESSENTIALS LONG PANT" at bounding box center [1065, 89] width 325 height 25
copy p "WM22609A"
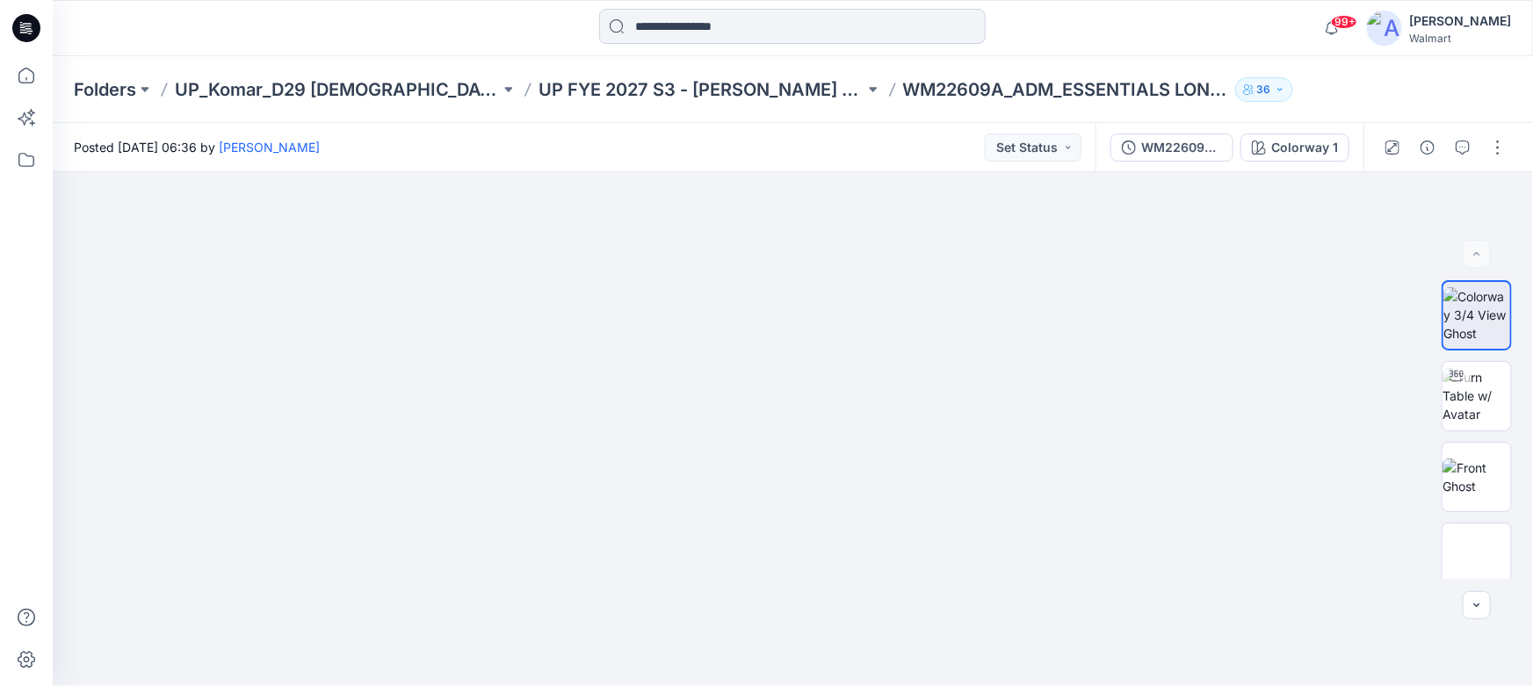
click at [768, 31] on input at bounding box center [792, 26] width 387 height 35
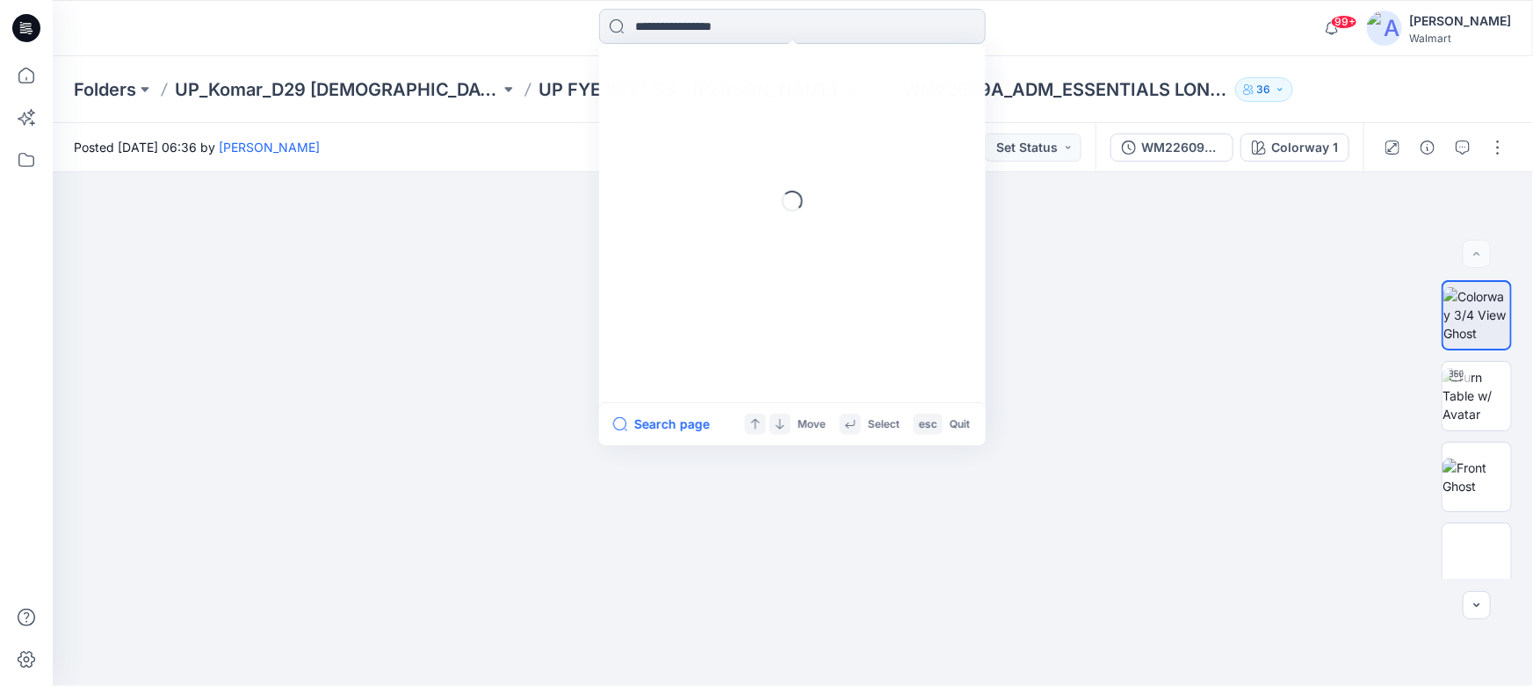
paste input "********"
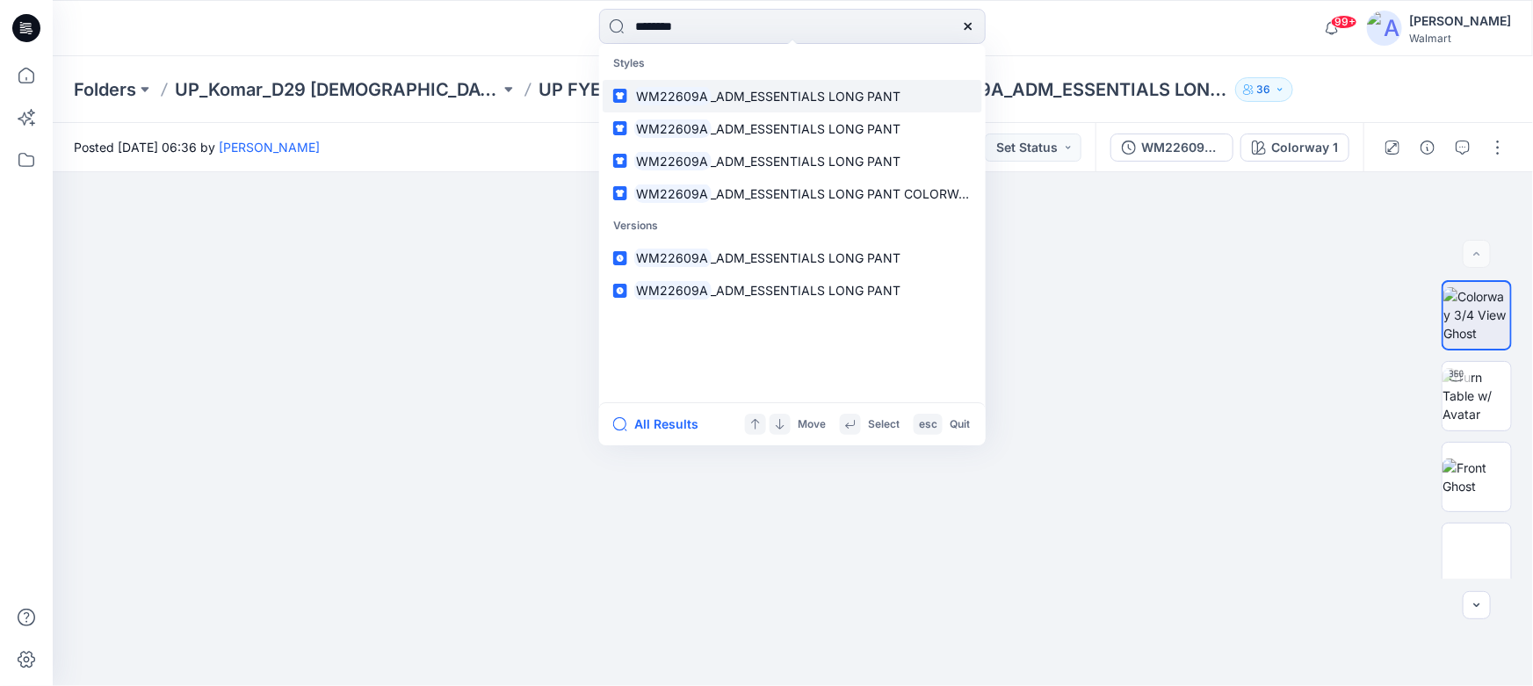
type input "********"
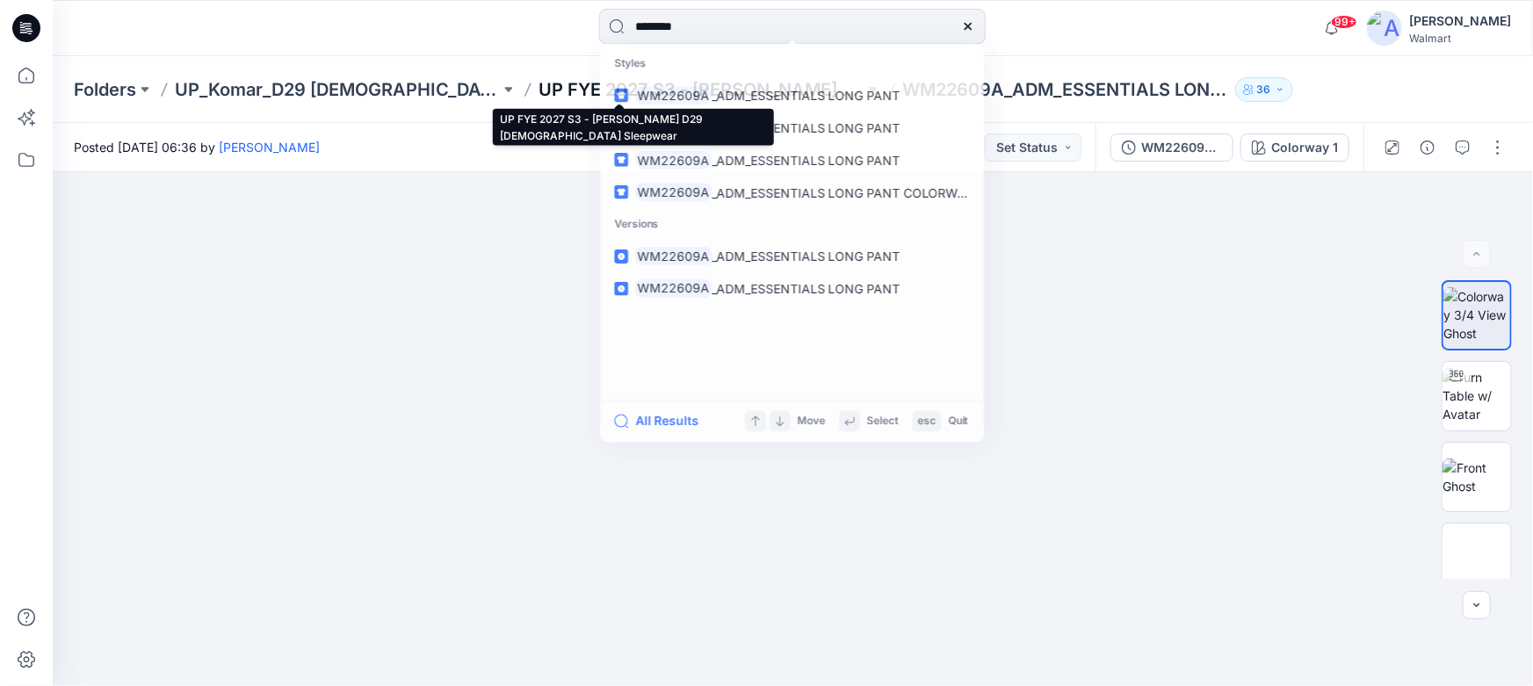
click at [539, 88] on p "UP FYE 2027 S3 - [PERSON_NAME] D29 [DEMOGRAPHIC_DATA] Sleepwear" at bounding box center [701, 89] width 325 height 25
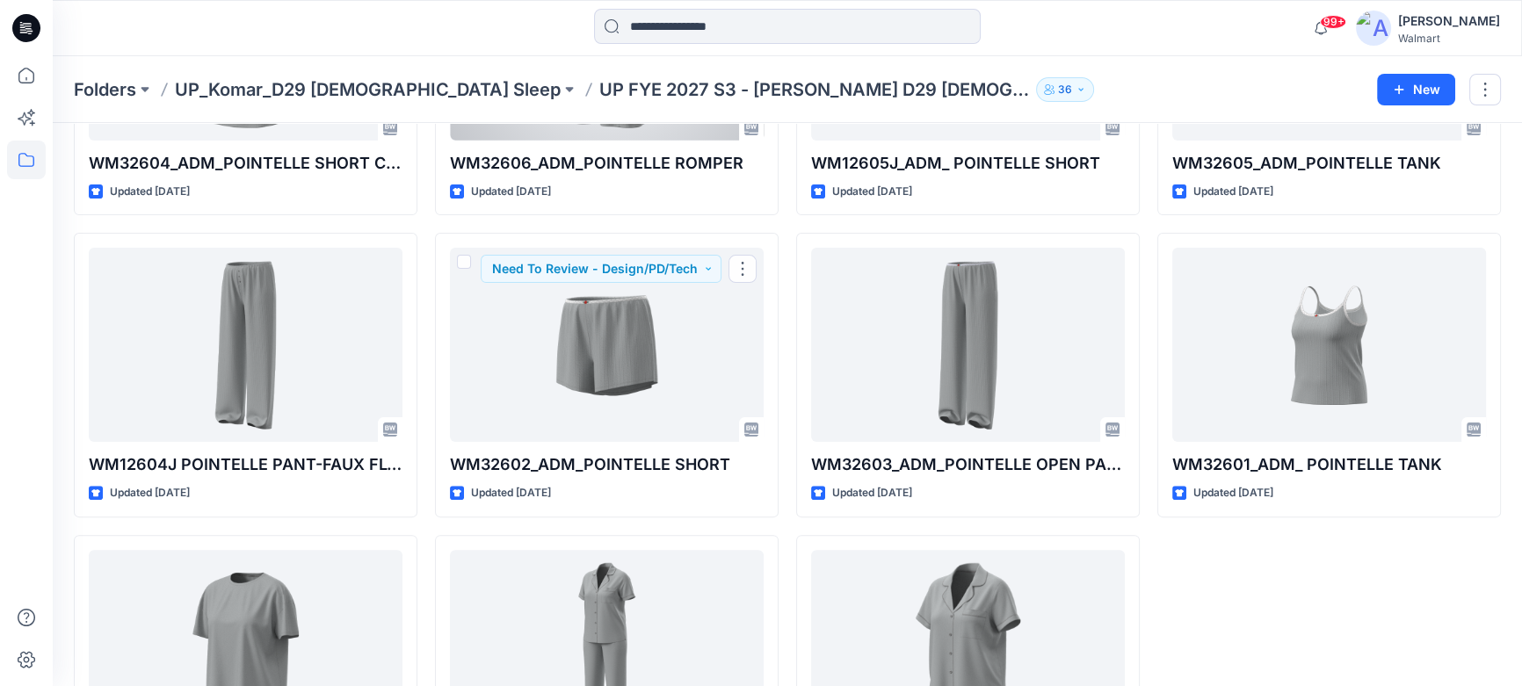
scroll to position [560, 0]
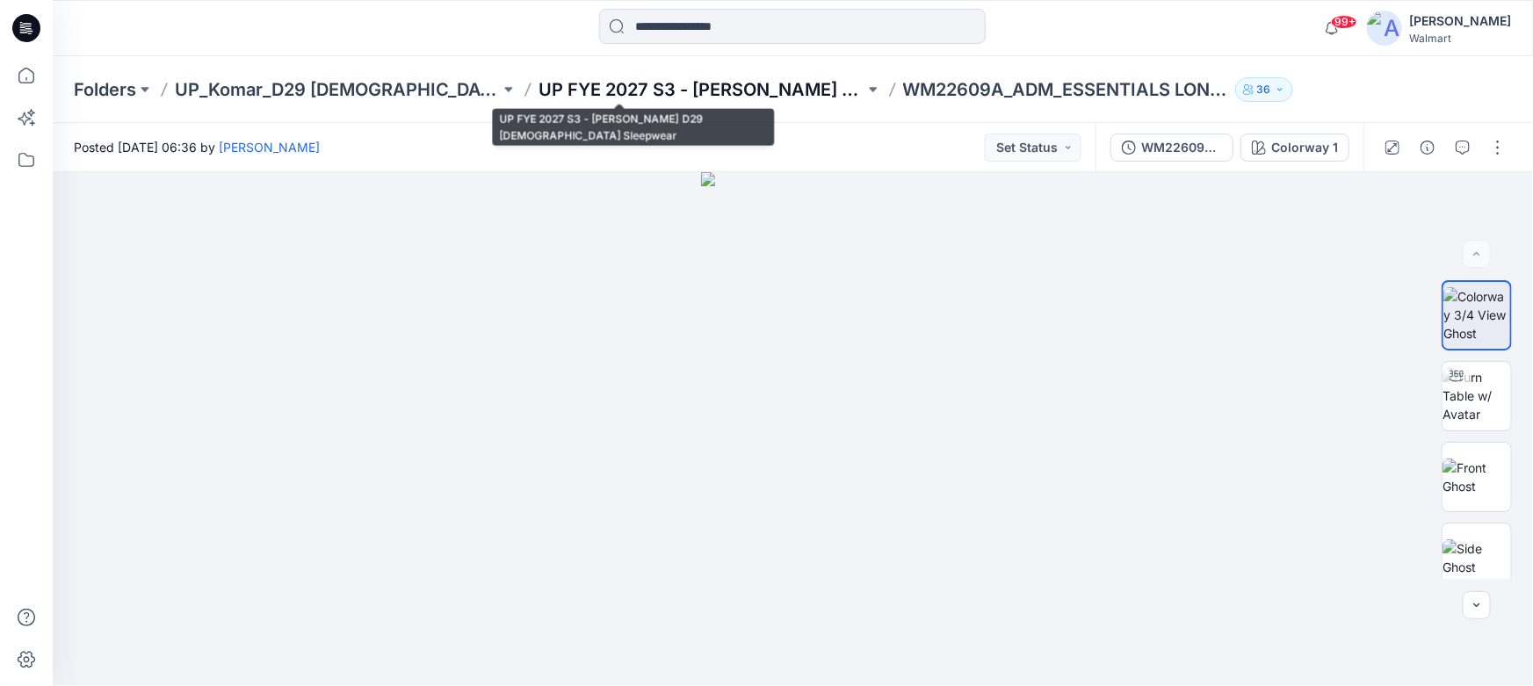
click at [547, 87] on p "UP FYE 2027 S3 - [PERSON_NAME] D29 [DEMOGRAPHIC_DATA] Sleepwear" at bounding box center [701, 89] width 325 height 25
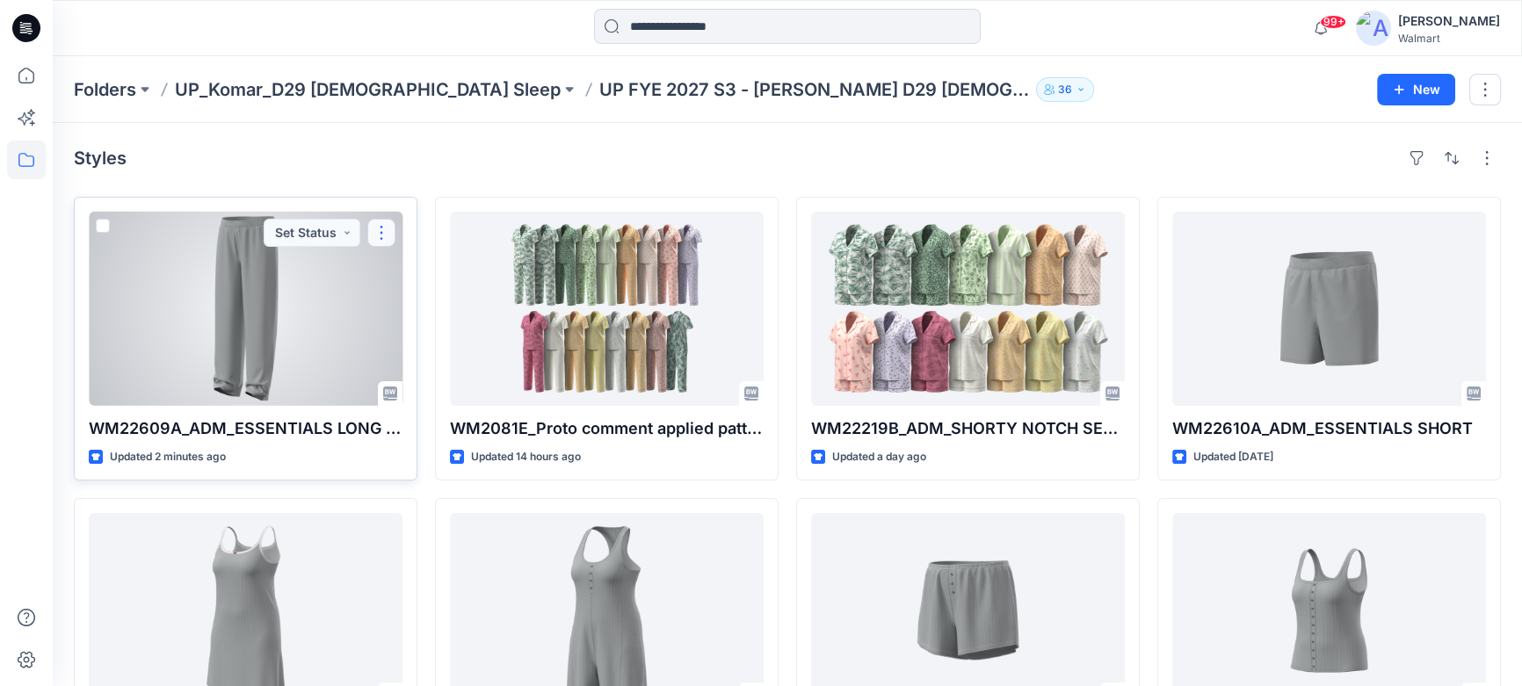
click at [384, 232] on button "button" at bounding box center [381, 233] width 28 height 28
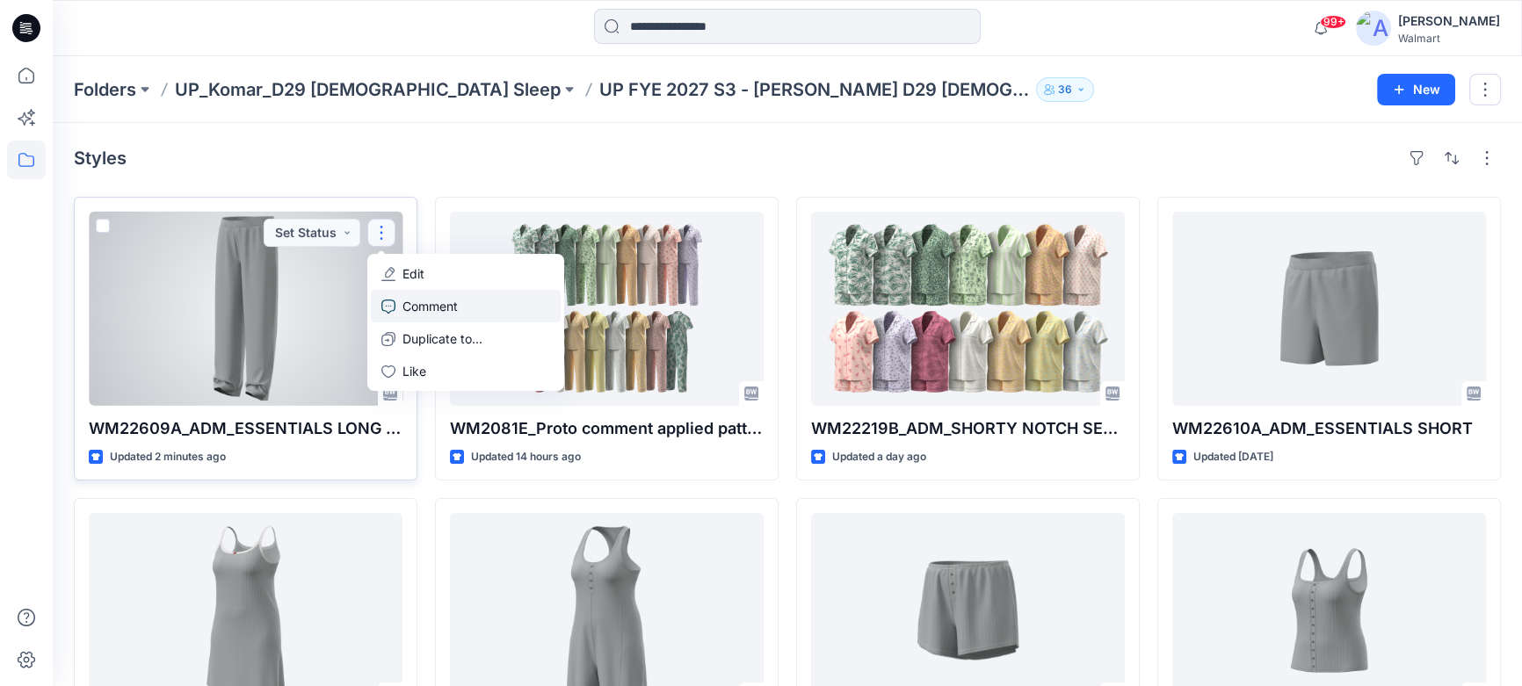
click at [419, 308] on p "Comment" at bounding box center [429, 306] width 55 height 18
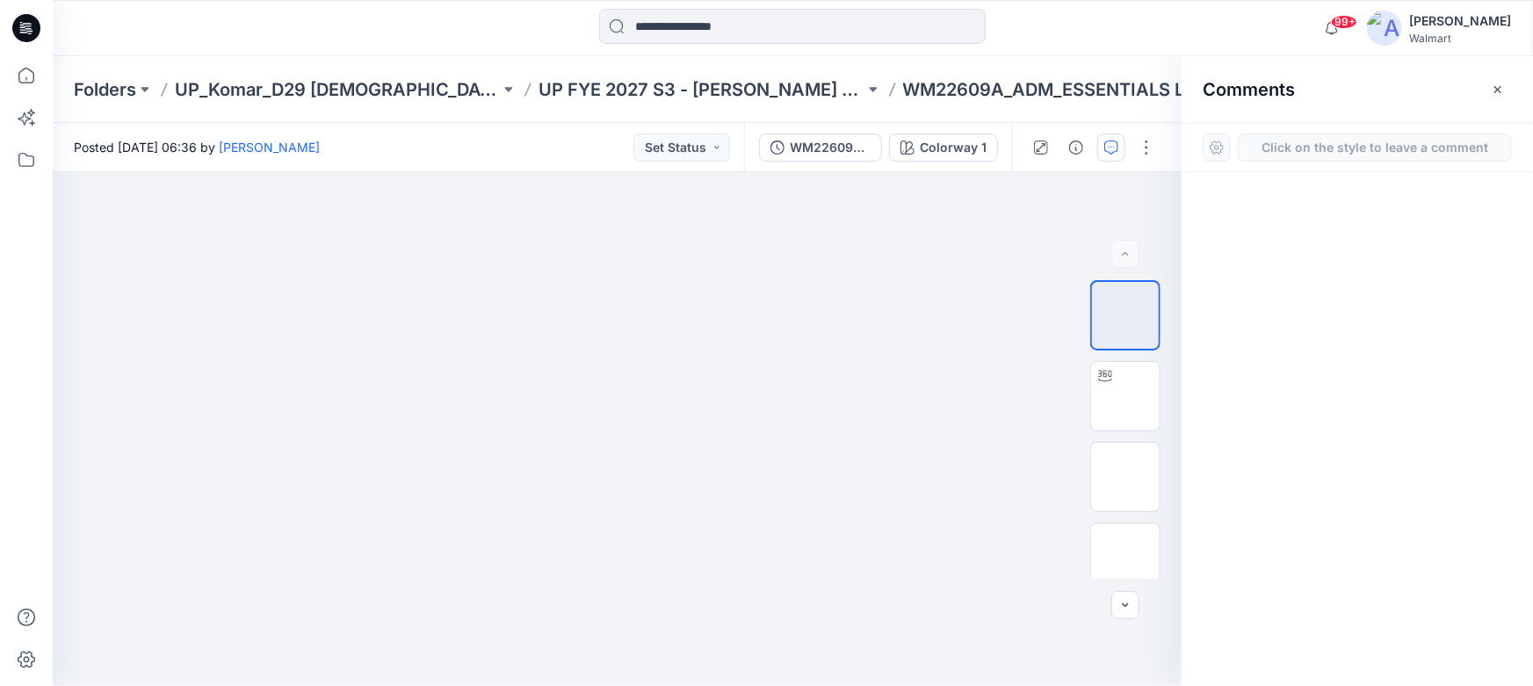
click at [1275, 143] on button "Click on the style to leave a comment" at bounding box center [1375, 148] width 274 height 28
click at [643, 374] on div "1" at bounding box center [617, 429] width 1129 height 514
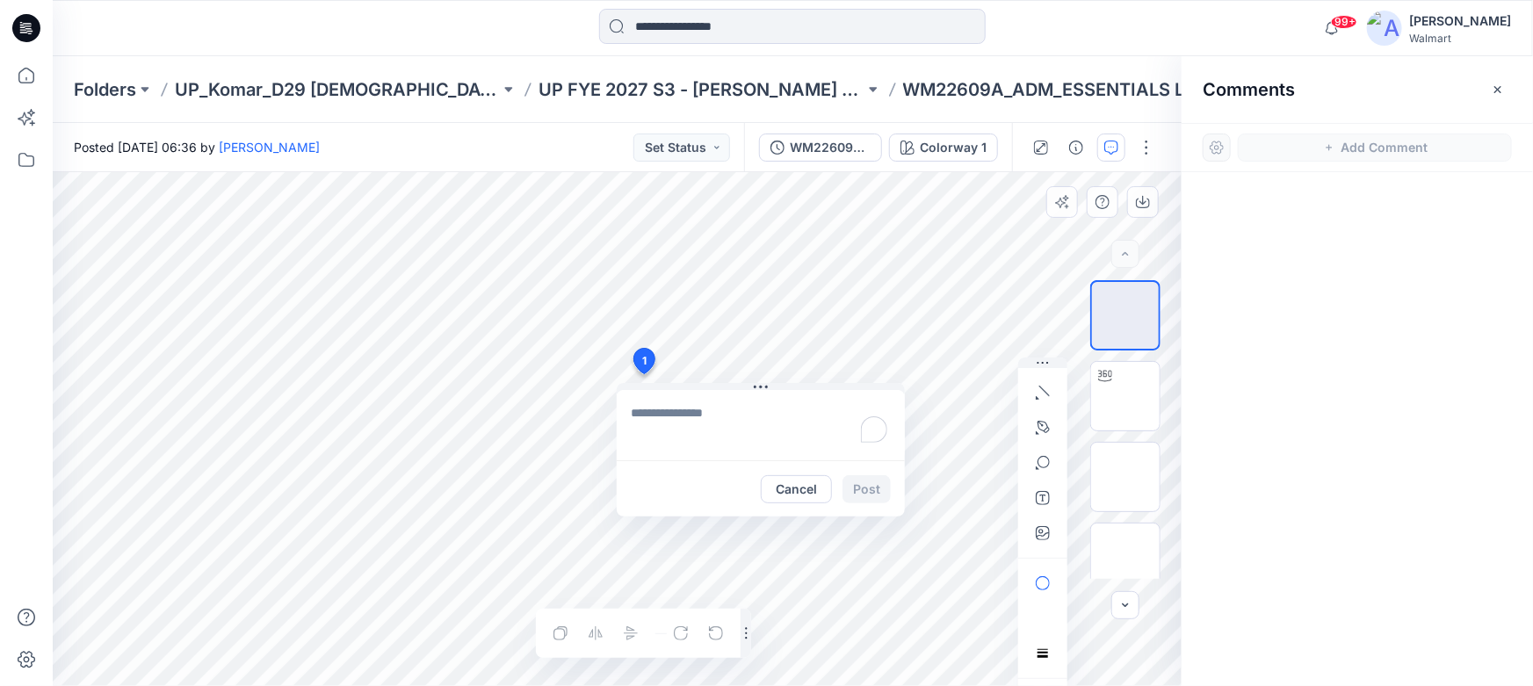
type textarea "**********"
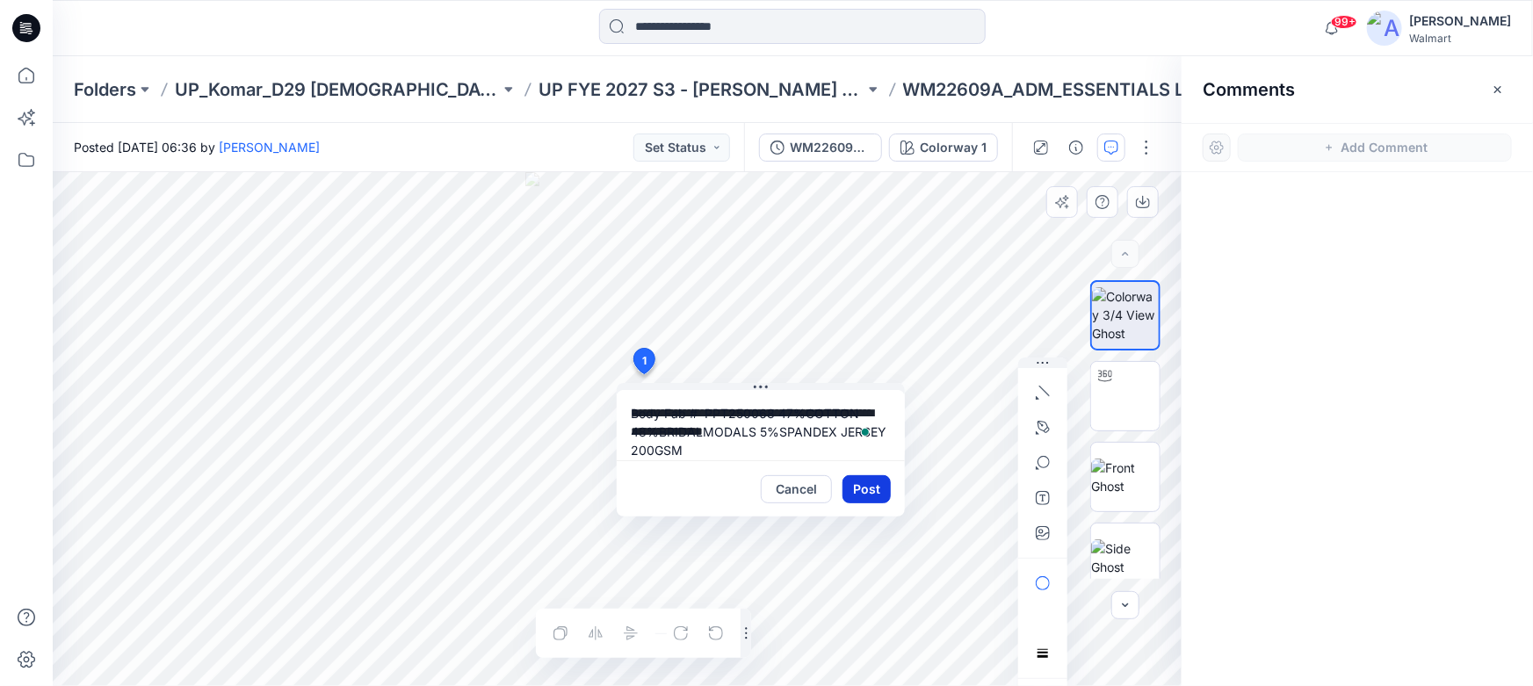
click at [867, 482] on button "Post" at bounding box center [867, 489] width 48 height 28
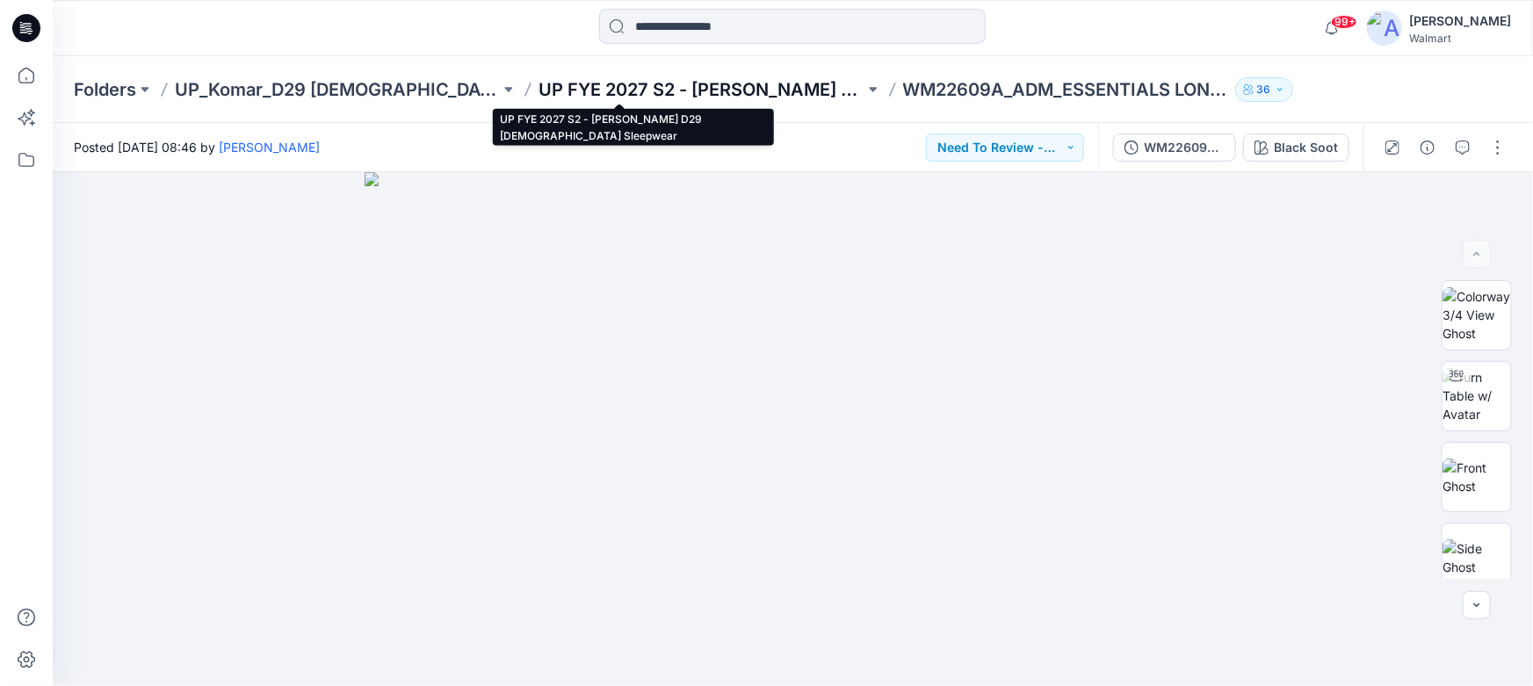
click at [544, 84] on p "UP FYE 2027 S2 - [PERSON_NAME] D29 [DEMOGRAPHIC_DATA] Sleepwear" at bounding box center [701, 89] width 325 height 25
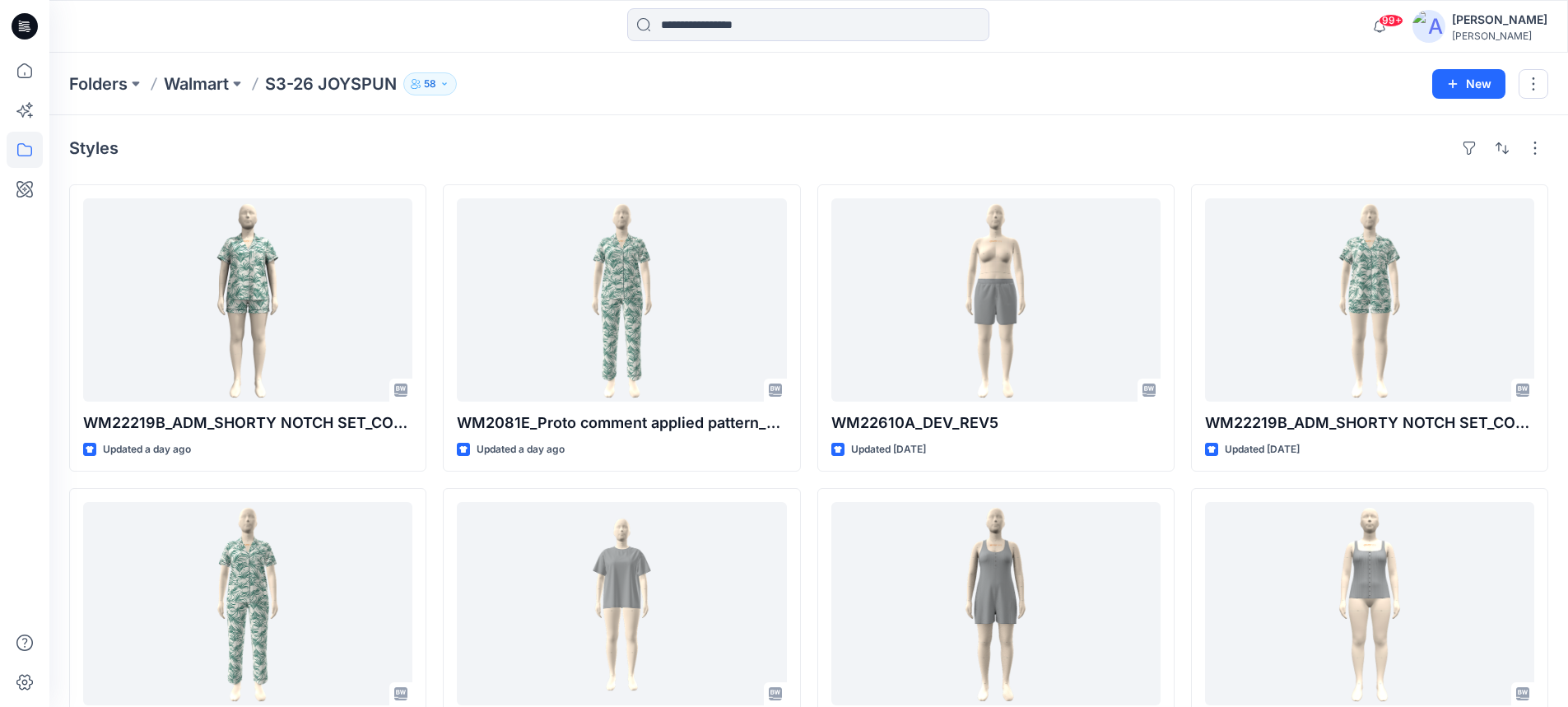
click at [23, 28] on icon at bounding box center [22, 27] width 6 height 1
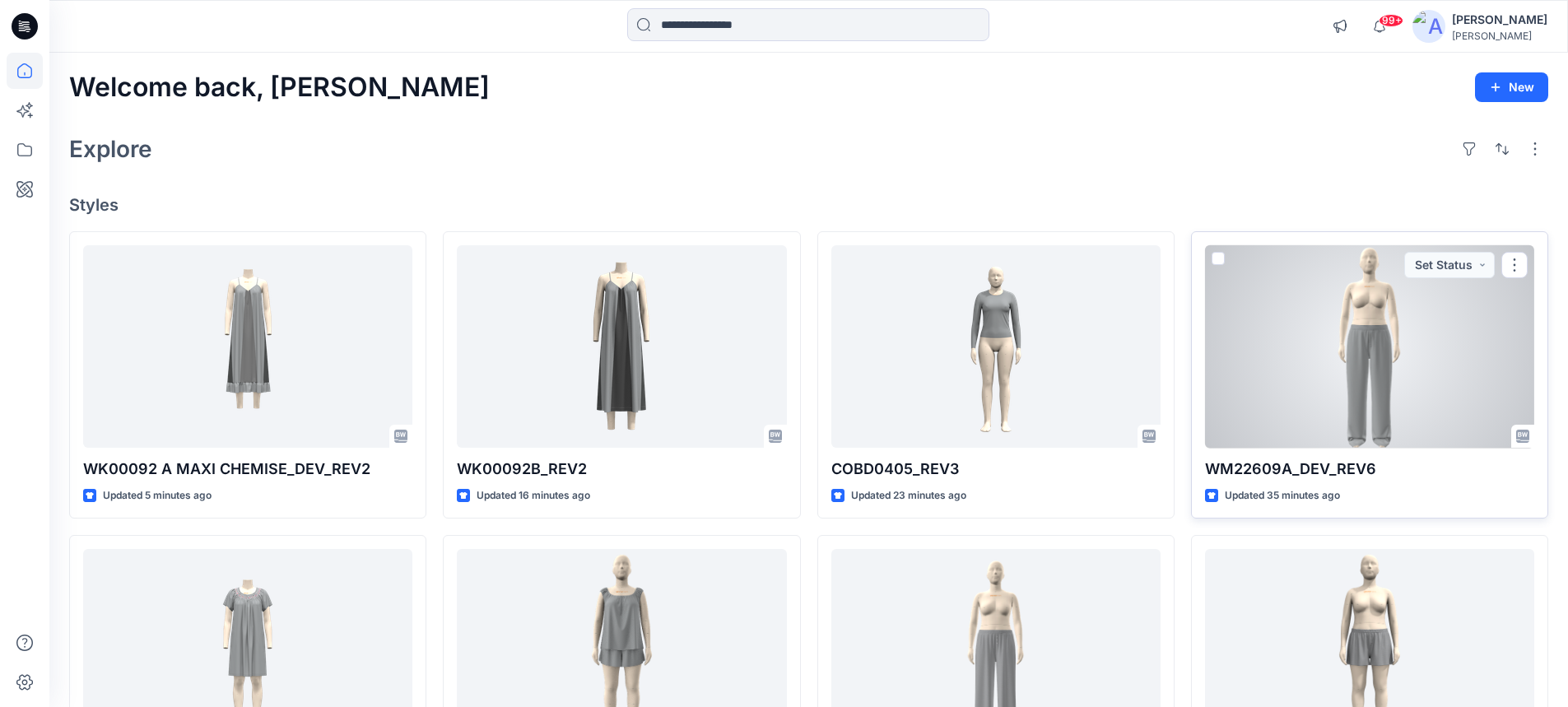
click at [1374, 345] on div at bounding box center [1370, 346] width 330 height 203
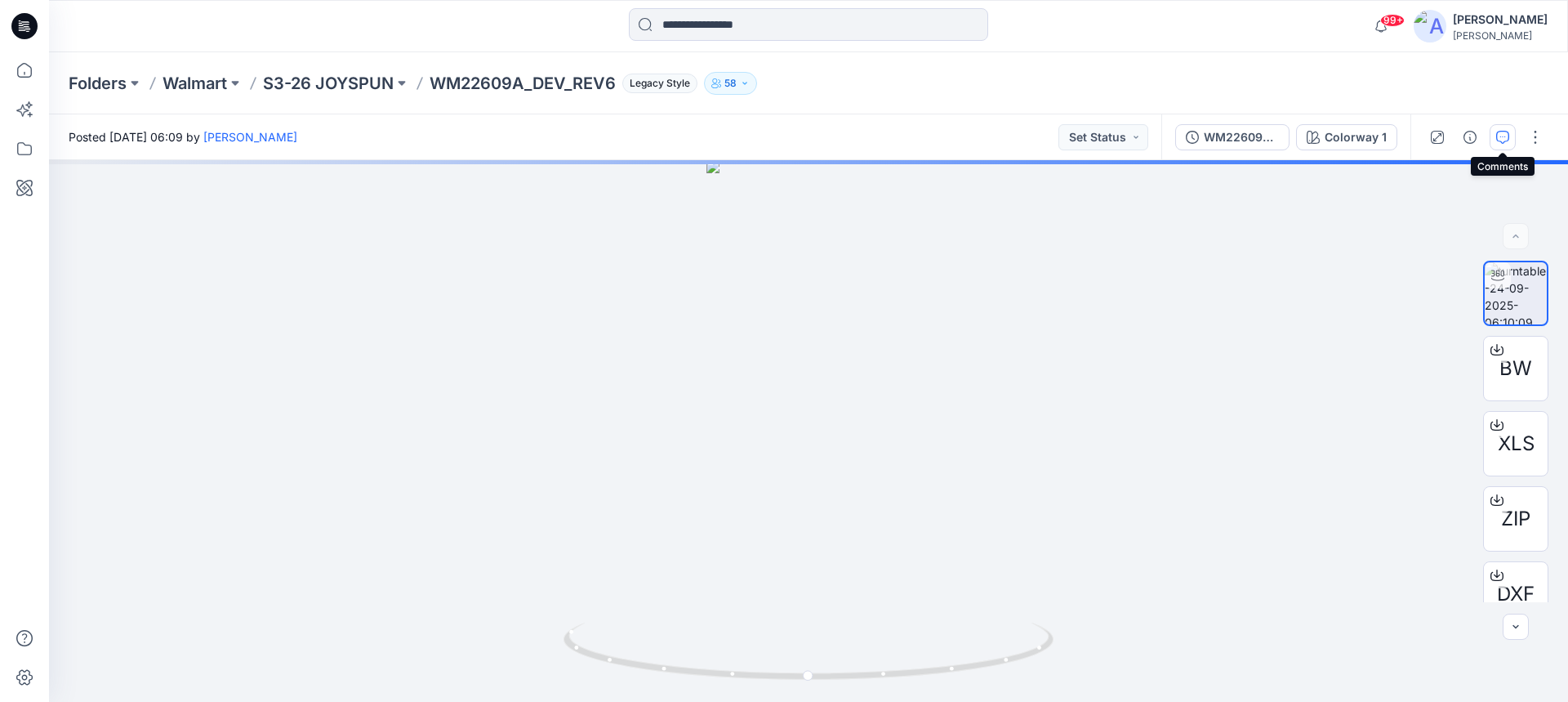
click at [1505, 136] on icon "button" at bounding box center [1503, 138] width 13 height 13
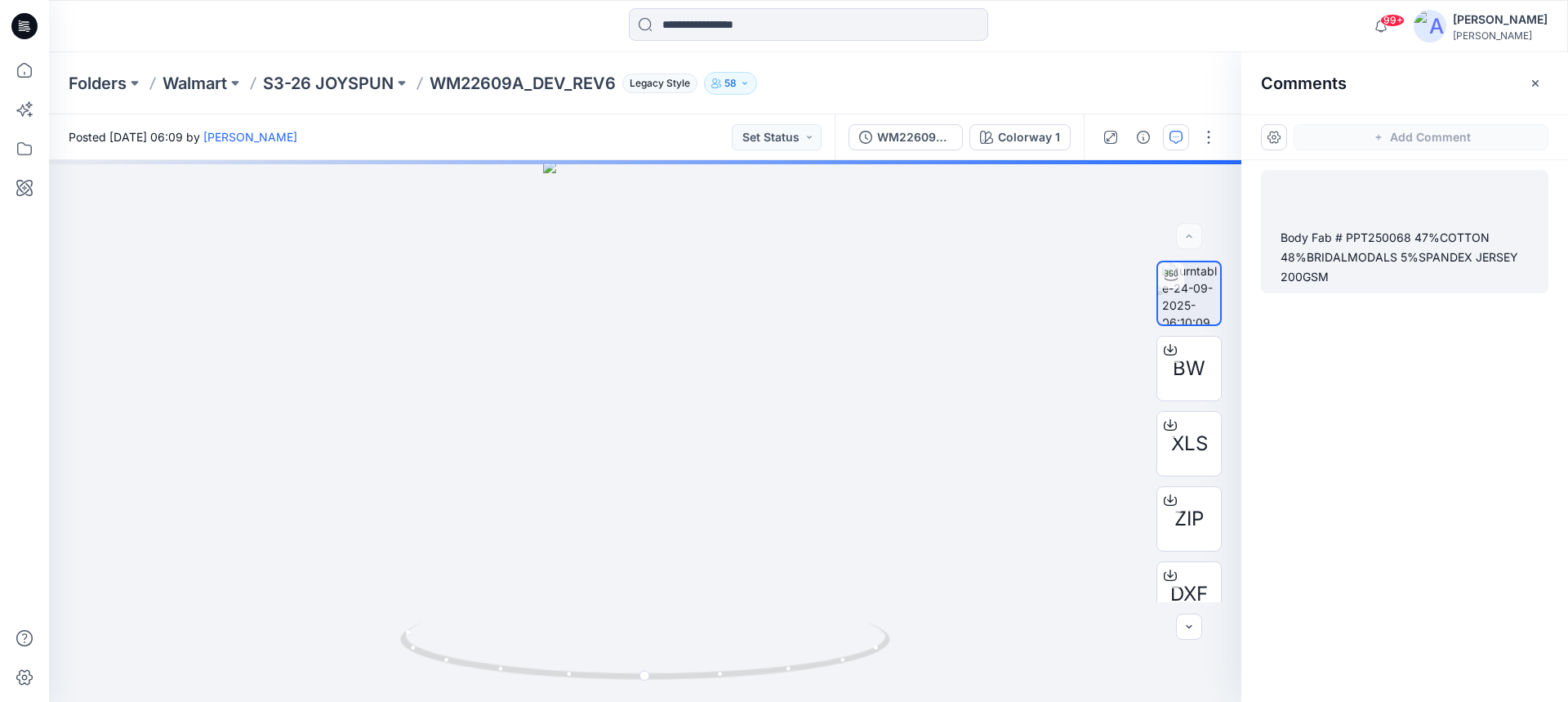
click at [1337, 253] on div "Body Fab # PPT250068 47%COTTON 48%BRIDALMODALS 5%SPANDEX JERSEY 200GSM" at bounding box center [1404, 257] width 248 height 59
click at [1298, 259] on div "Body Fab # PPT250068 47%COTTON 48%BRIDALMODALS 5%SPANDEX JERSEY 200GSM" at bounding box center [1404, 257] width 248 height 59
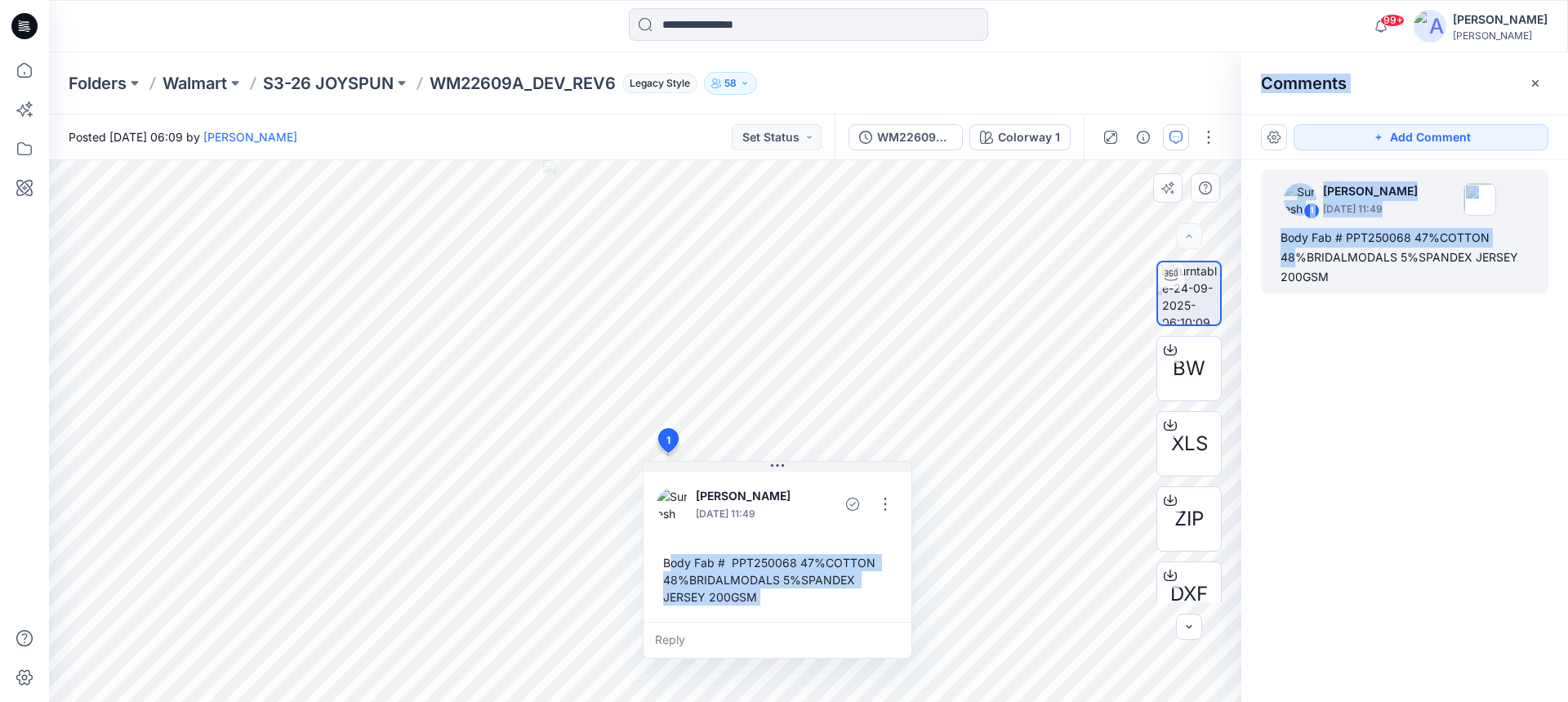
click at [668, 567] on div "Body Fab # PPT250068 47%COTTON 48%BRIDALMODALS 5%SPANDEX JERSEY 200GSM" at bounding box center [778, 579] width 242 height 64
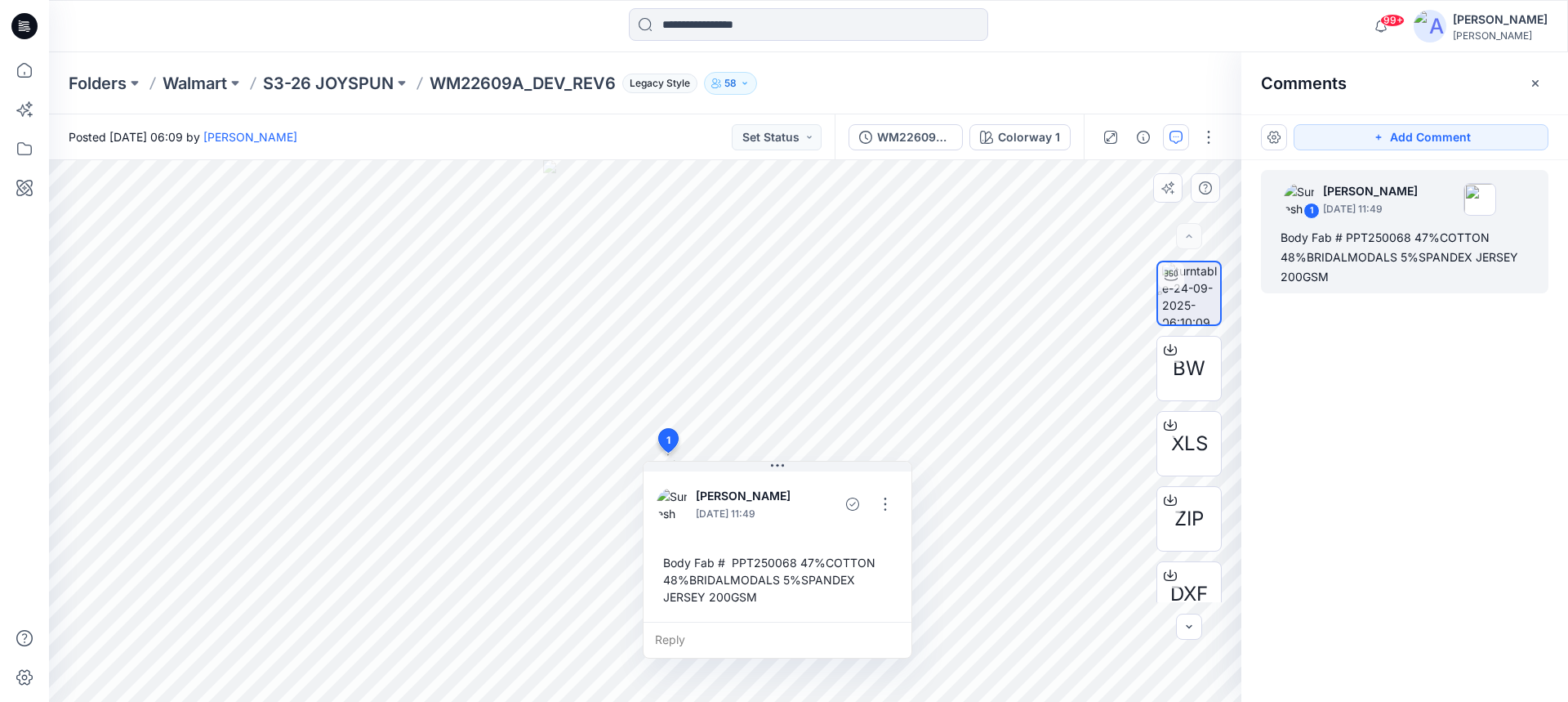
click at [665, 565] on div "Body Fab # PPT250068 47%COTTON 48%BRIDALMODALS 5%SPANDEX JERSEY 200GSM" at bounding box center [778, 579] width 242 height 64
drag, startPoint x: 665, startPoint y: 563, endPoint x: 759, endPoint y: 603, distance: 102.2
click at [759, 603] on div "Body Fab # PPT250068 47%COTTON 48%BRIDALMODALS 5%SPANDEX JERSEY 200GSM" at bounding box center [778, 579] width 242 height 64
copy div "Body Fab # PPT250068 47%COTTON 48%BRIDALMODALS 5%SPANDEX JERSEY 200GSM"
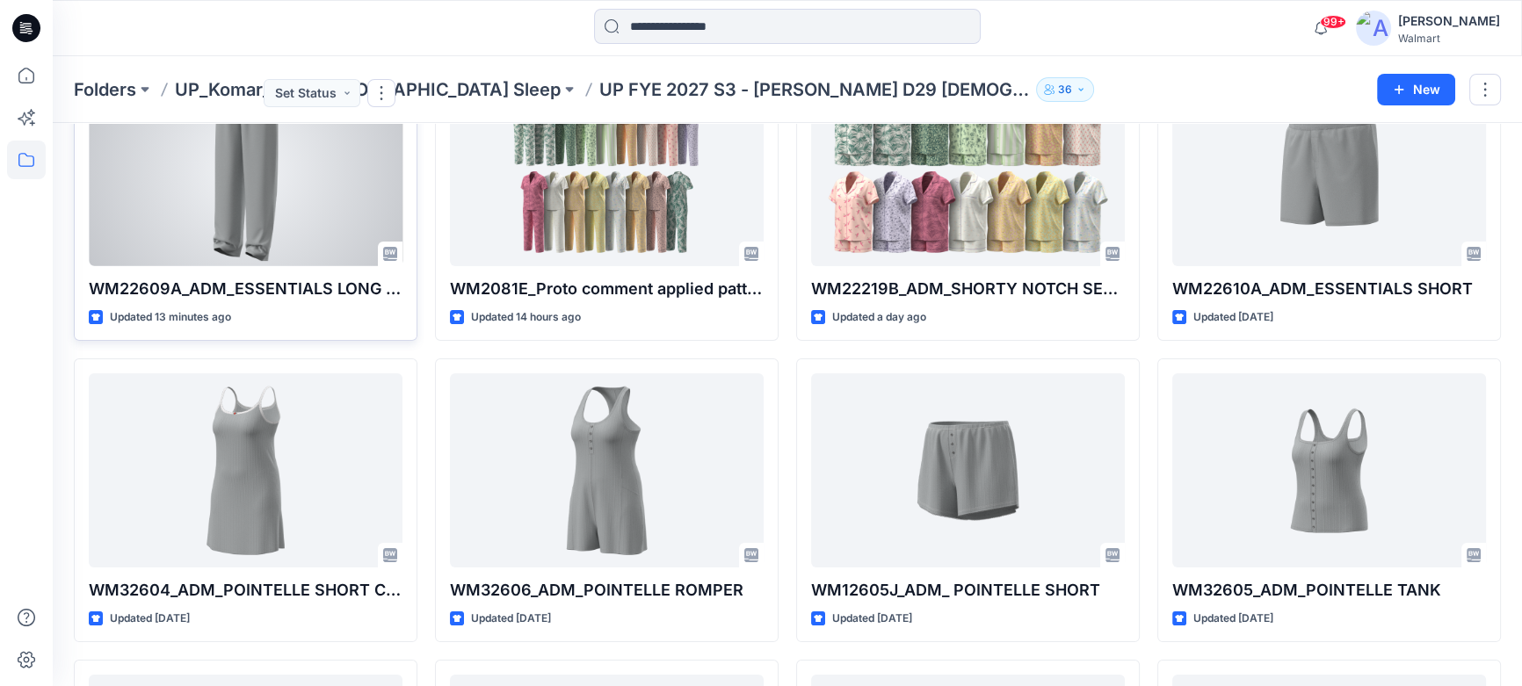
scroll to position [80, 0]
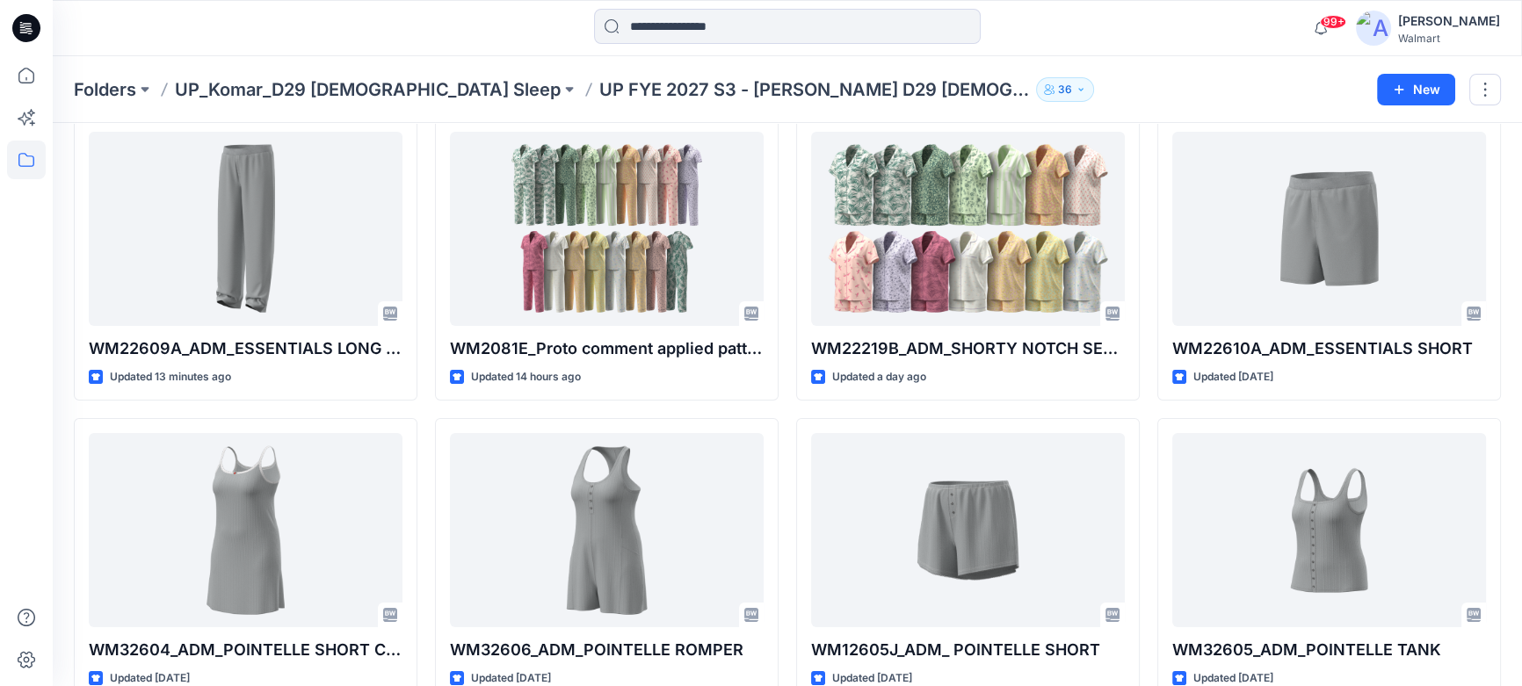
click at [38, 32] on icon at bounding box center [26, 28] width 28 height 28
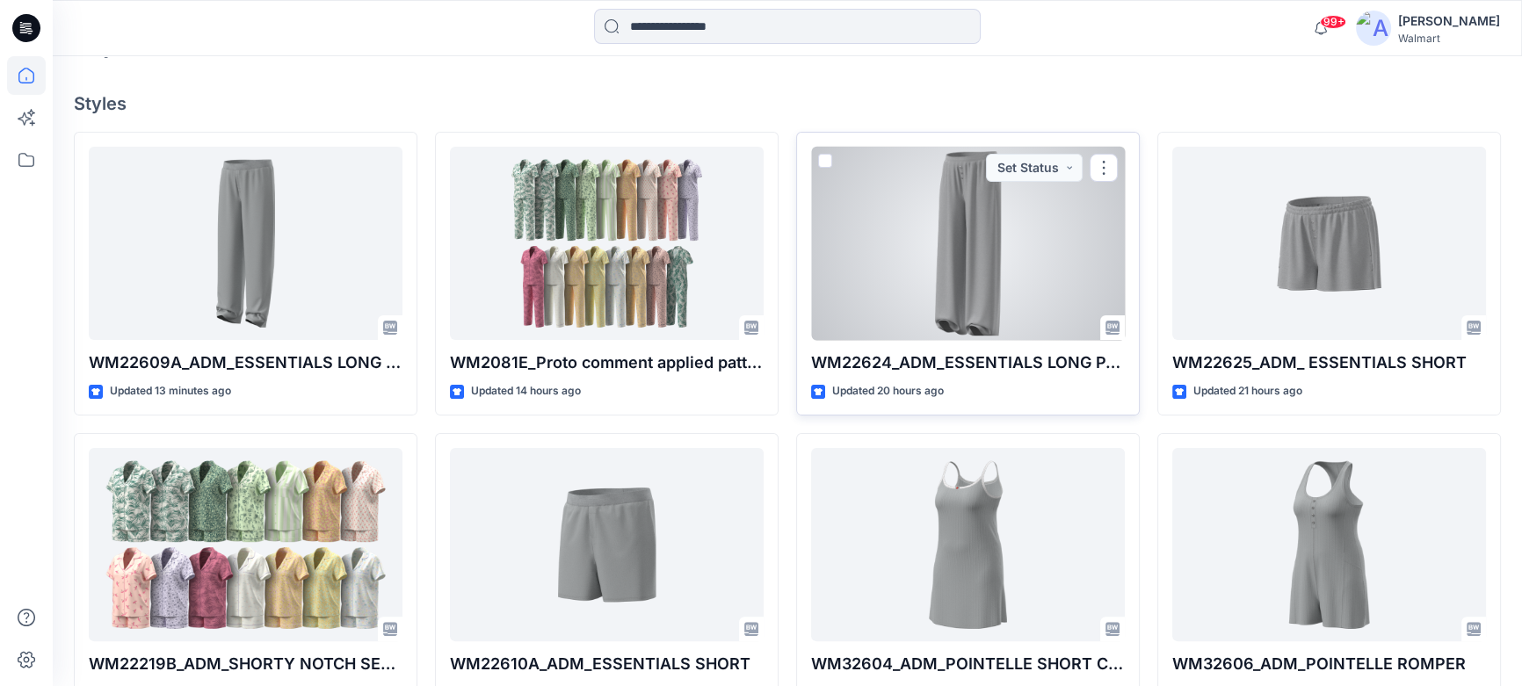
scroll to position [560, 0]
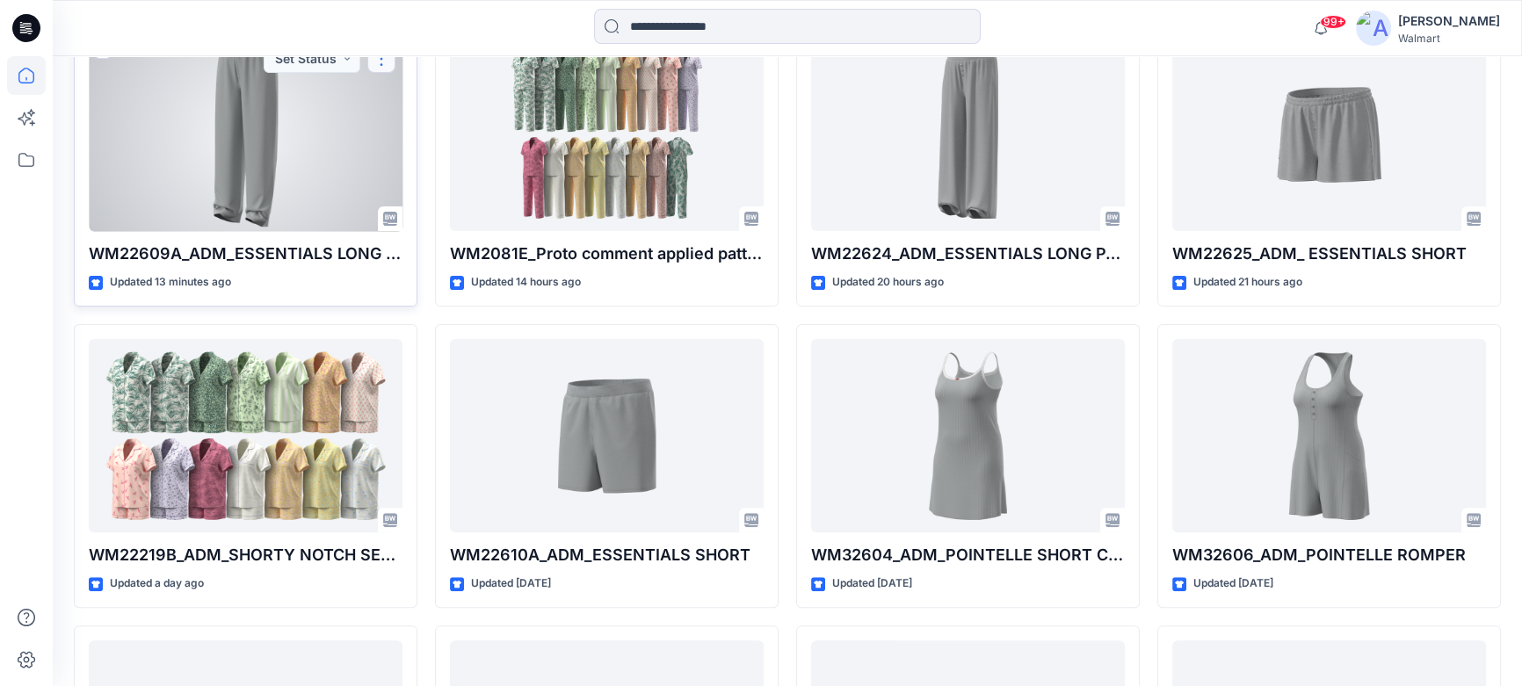
click at [384, 64] on button "button" at bounding box center [381, 59] width 28 height 28
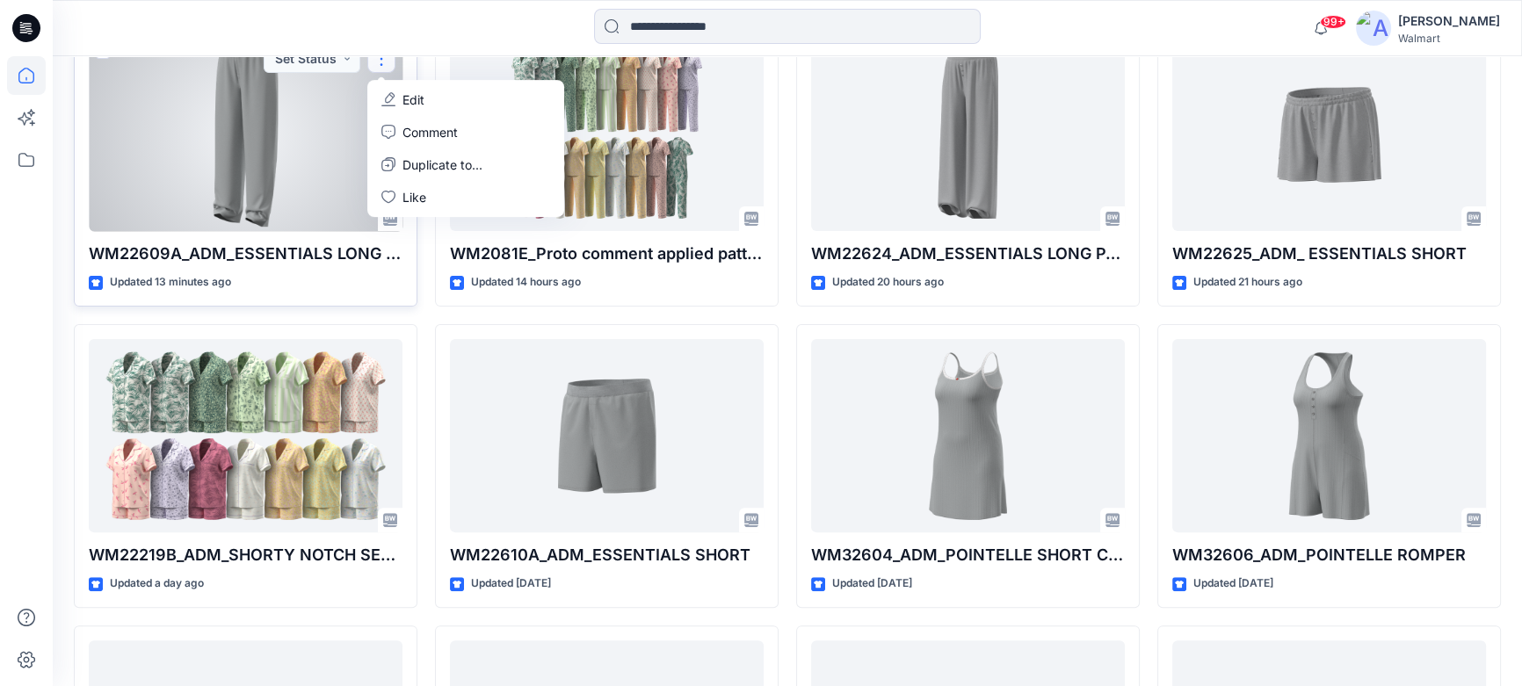
click at [405, 99] on p "Edit" at bounding box center [413, 100] width 22 height 18
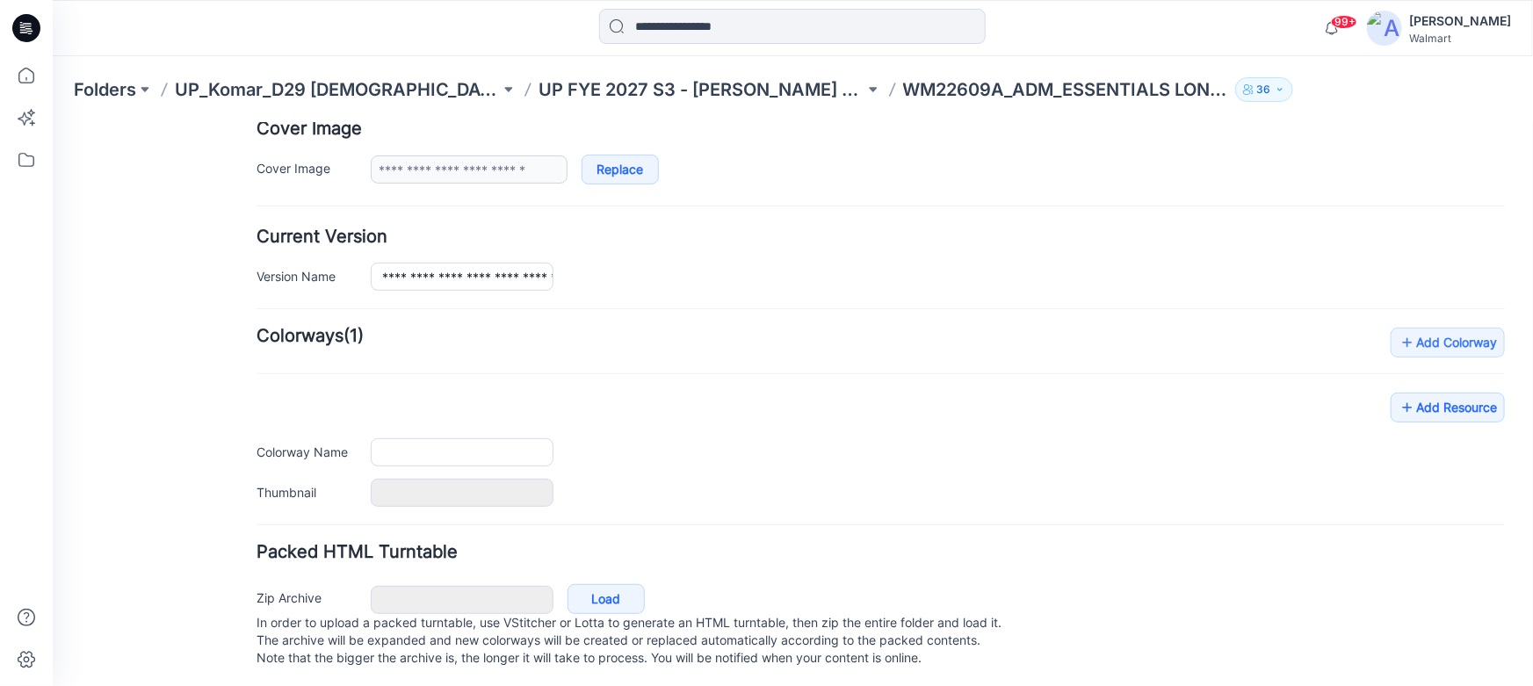
scroll to position [365, 0]
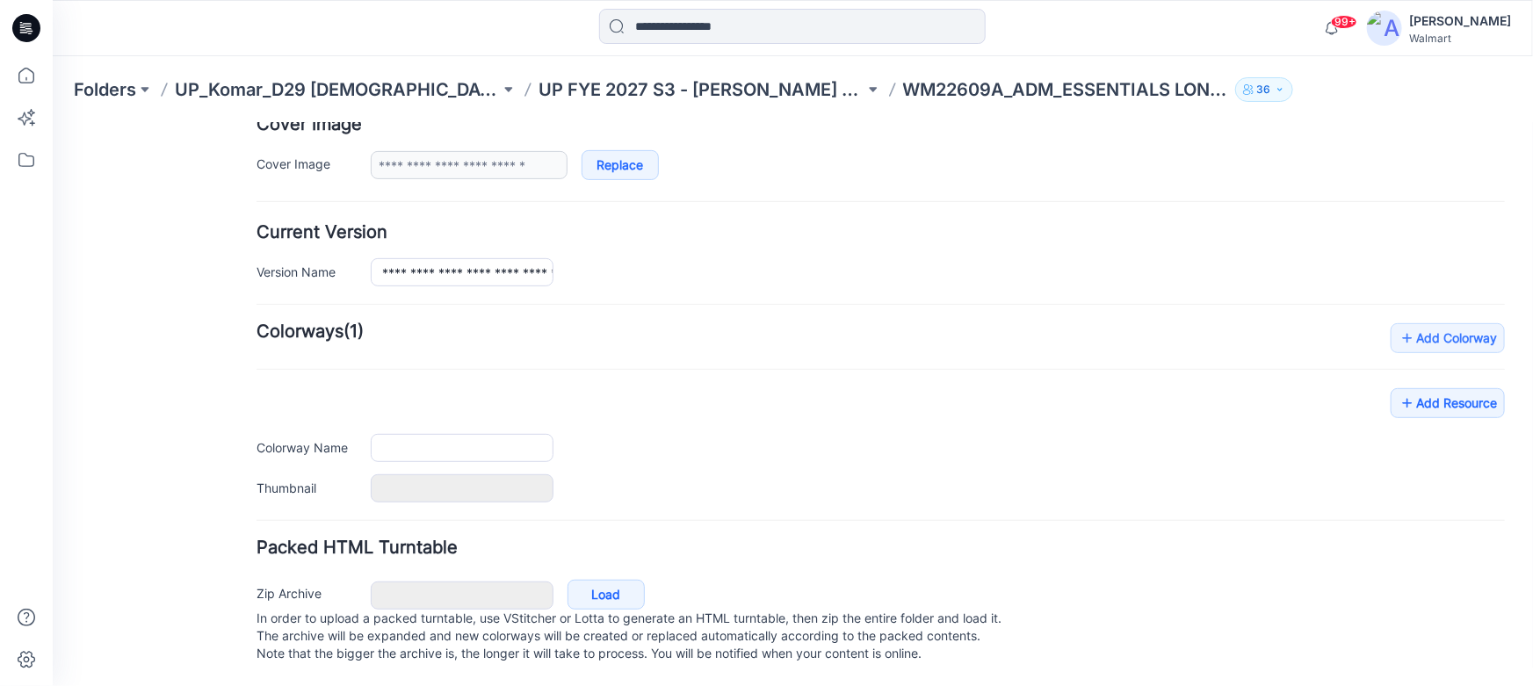
type input "**********"
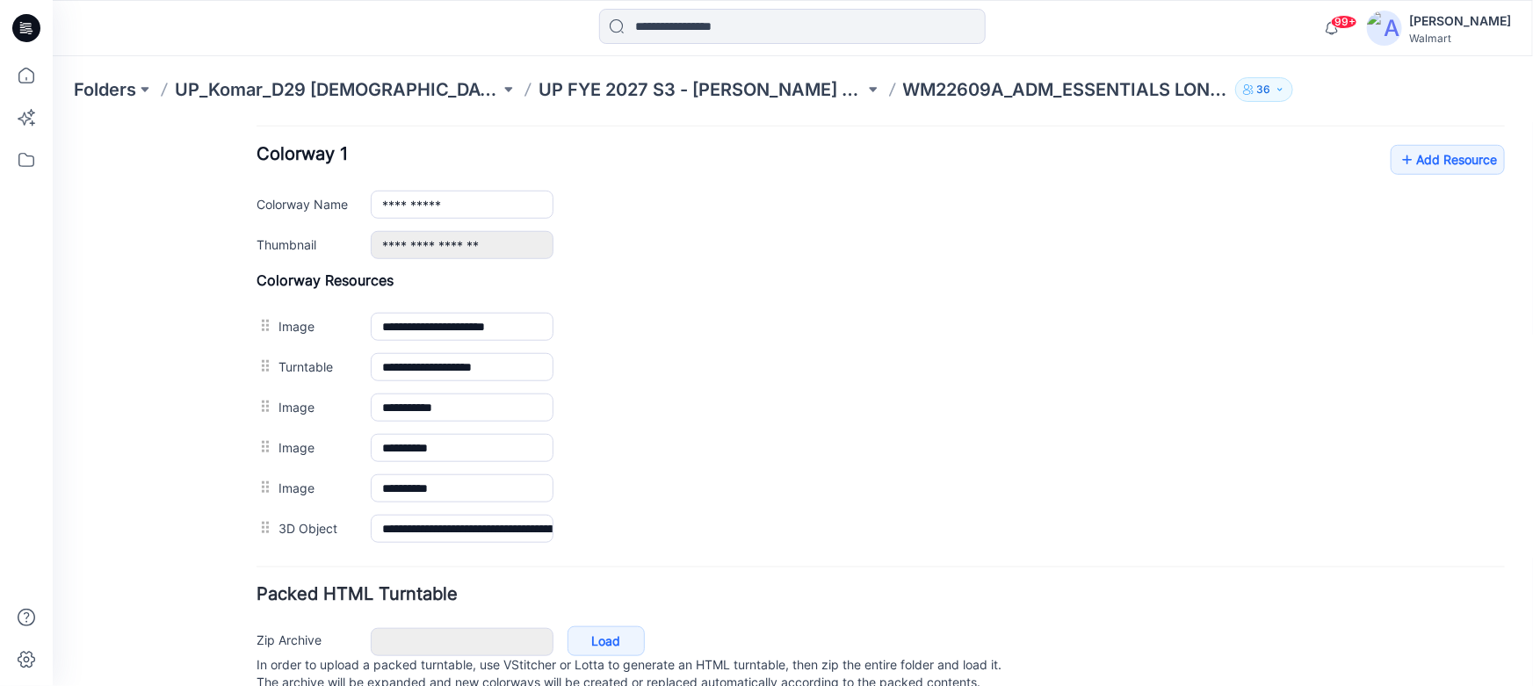
scroll to position [685, 0]
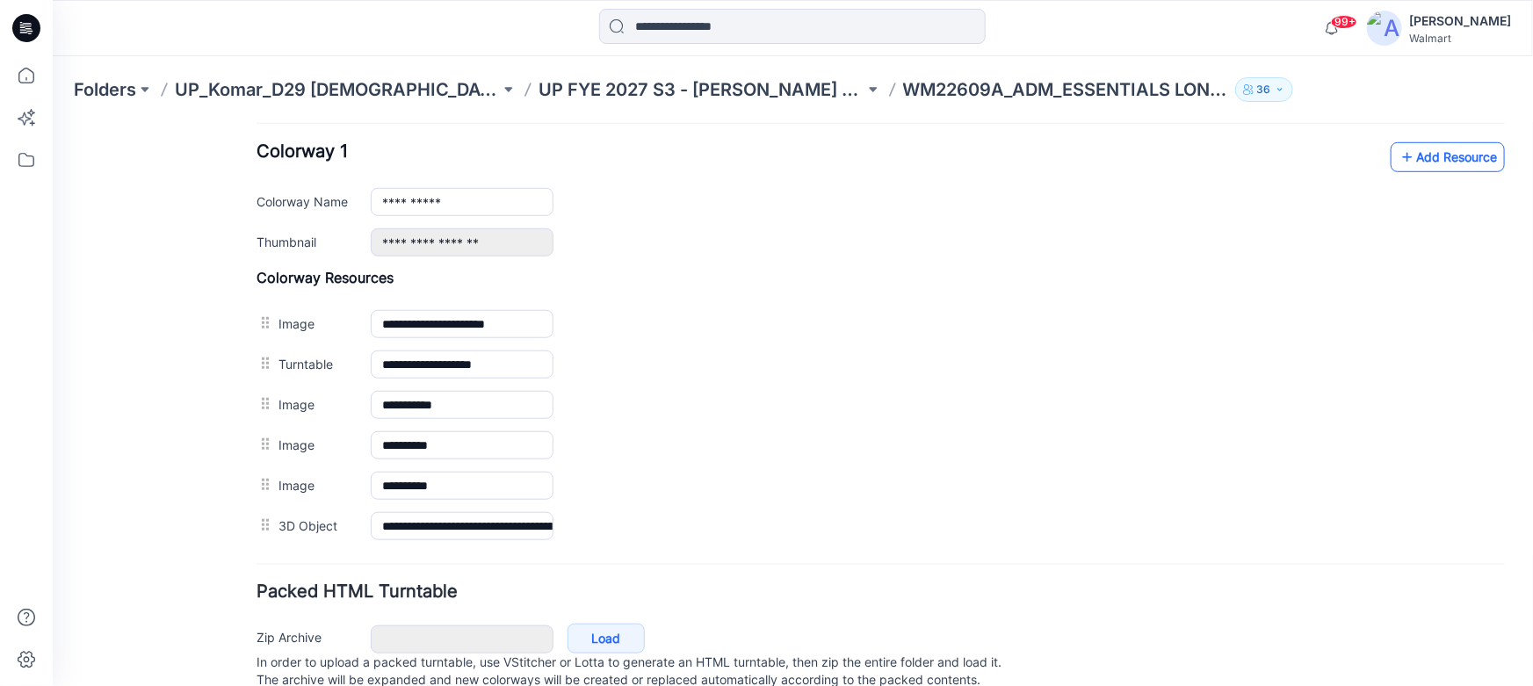
click at [1425, 150] on link "Add Resource" at bounding box center [1447, 156] width 114 height 30
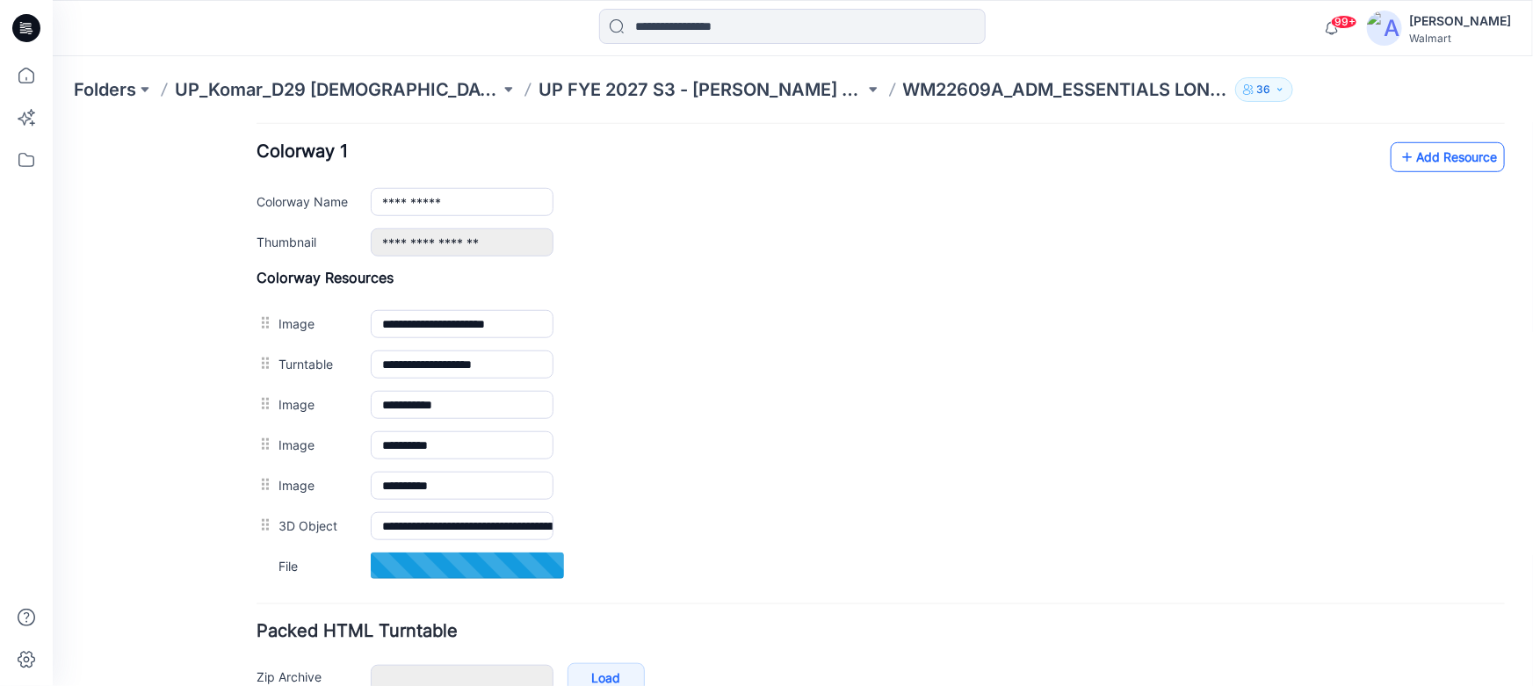
click at [1398, 156] on icon at bounding box center [1407, 156] width 18 height 28
click at [1408, 156] on link "Add Resource" at bounding box center [1447, 156] width 114 height 30
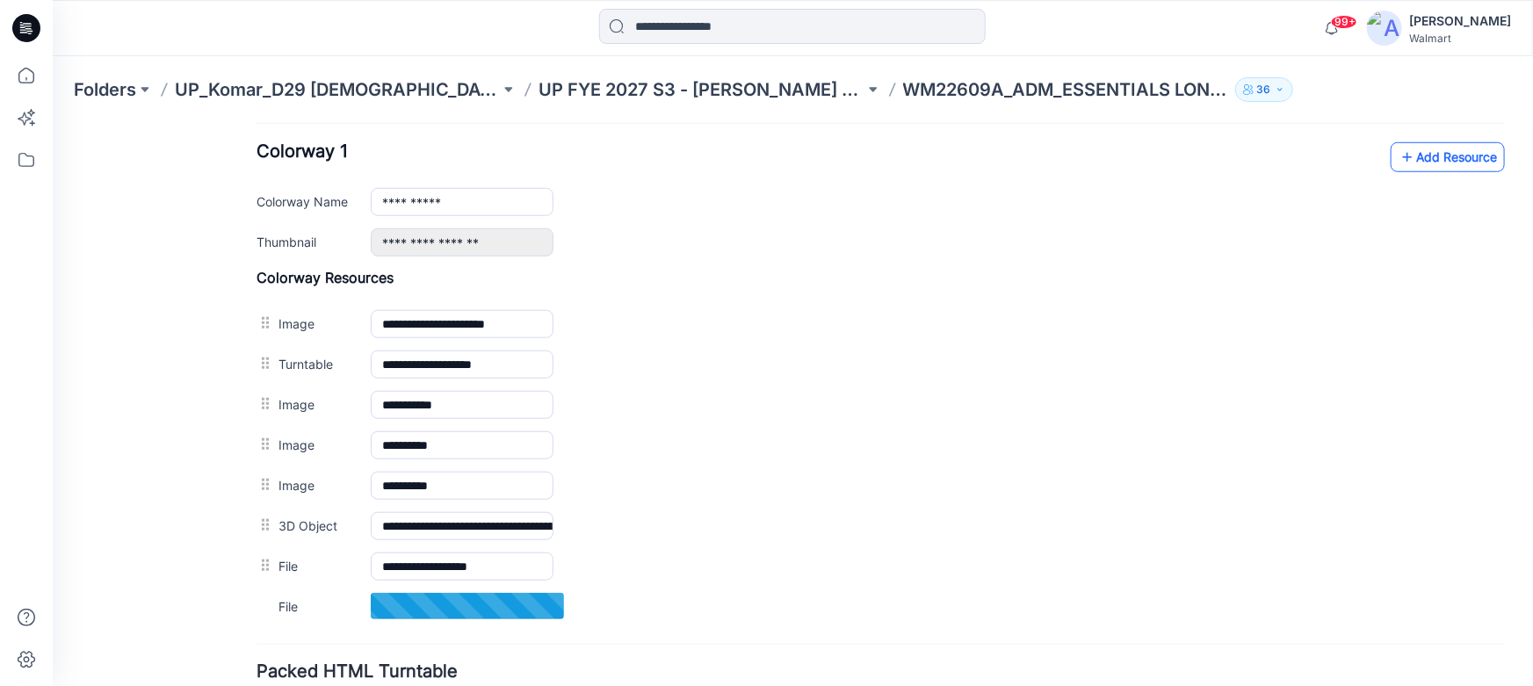
click at [1448, 156] on link "Add Resource" at bounding box center [1447, 156] width 114 height 30
click at [1414, 157] on link "Add Resource" at bounding box center [1447, 156] width 114 height 30
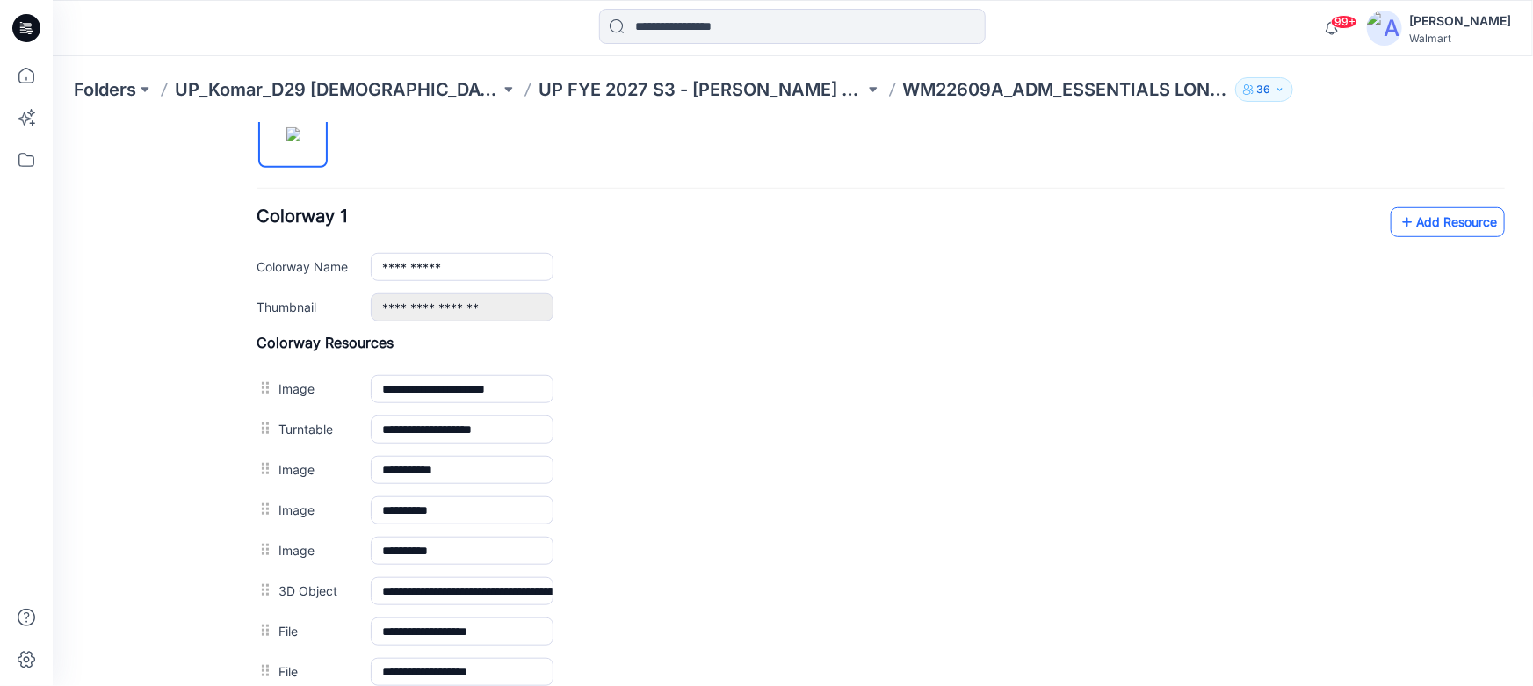
scroll to position [605, 0]
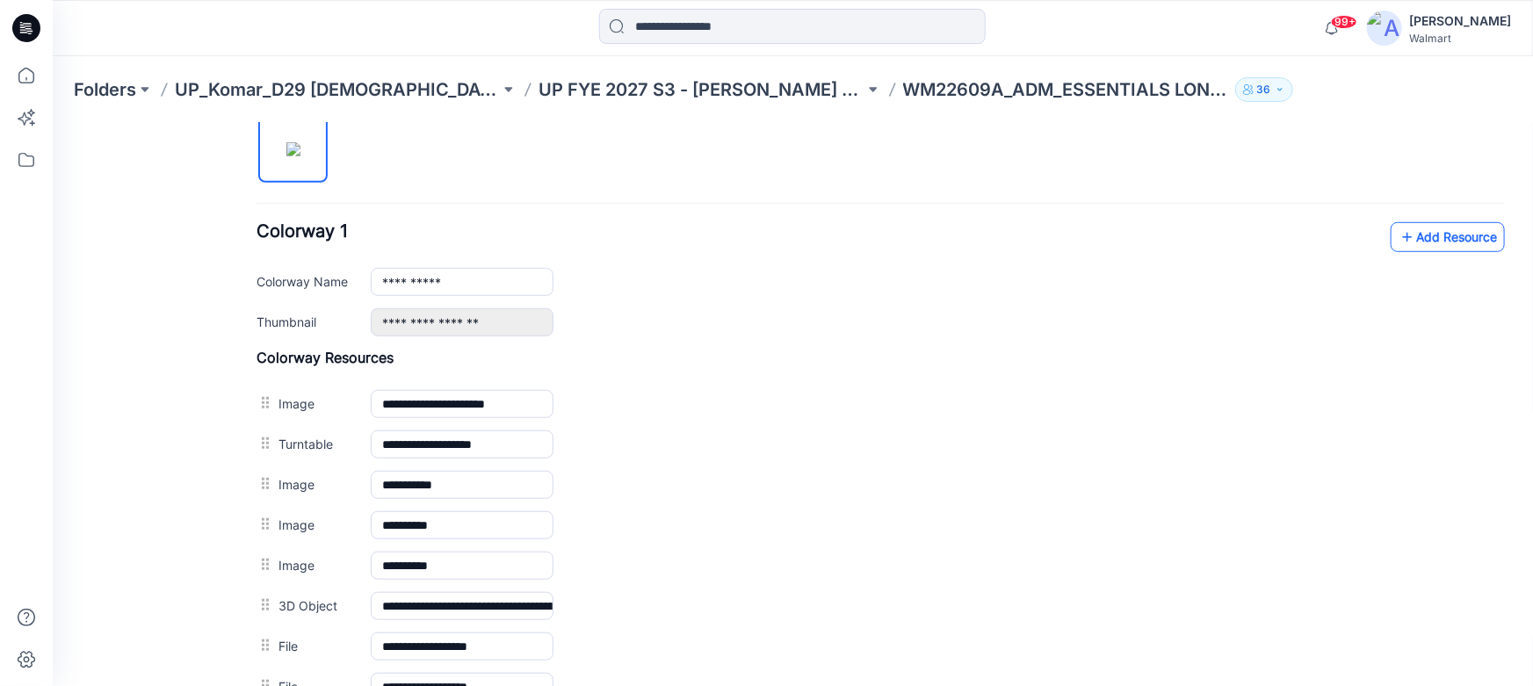
click at [1409, 232] on link "Add Resource" at bounding box center [1447, 236] width 114 height 30
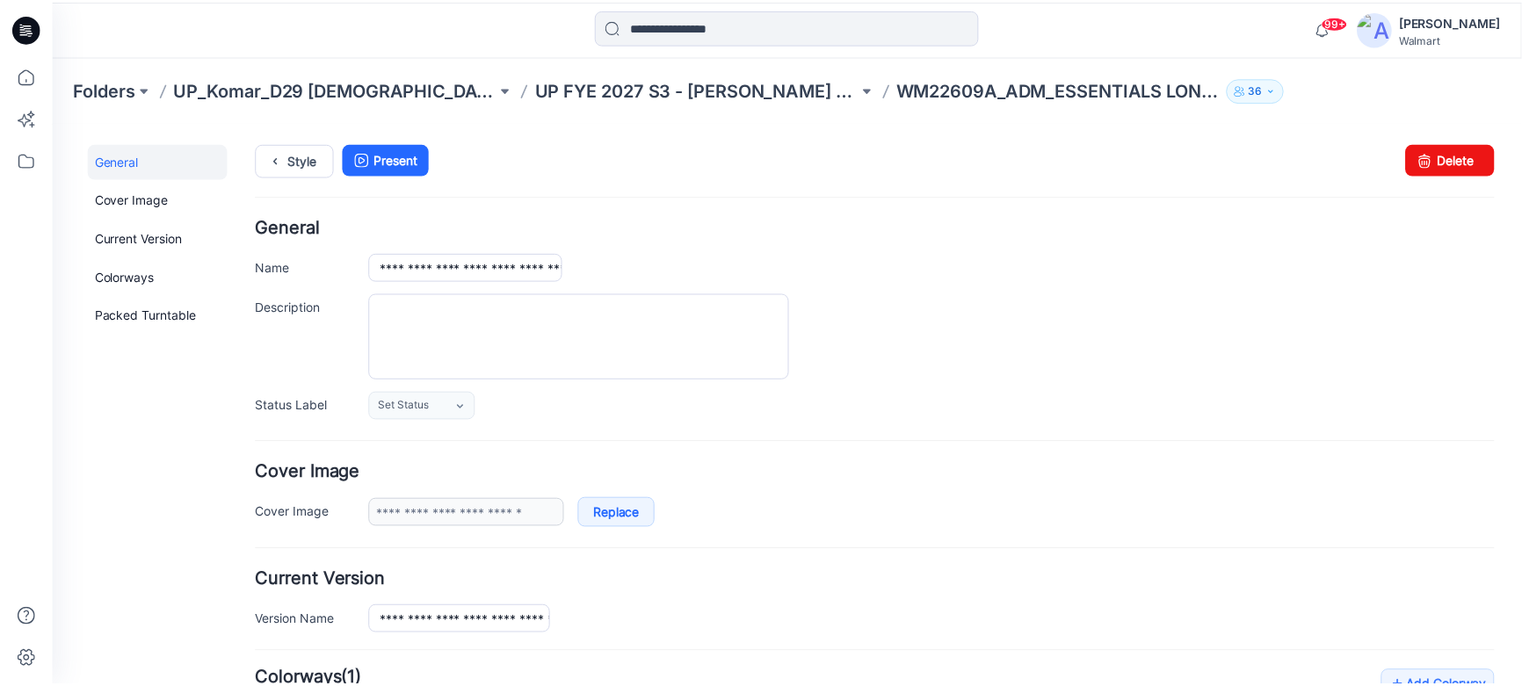
scroll to position [0, 0]
click at [32, 25] on icon at bounding box center [26, 28] width 28 height 28
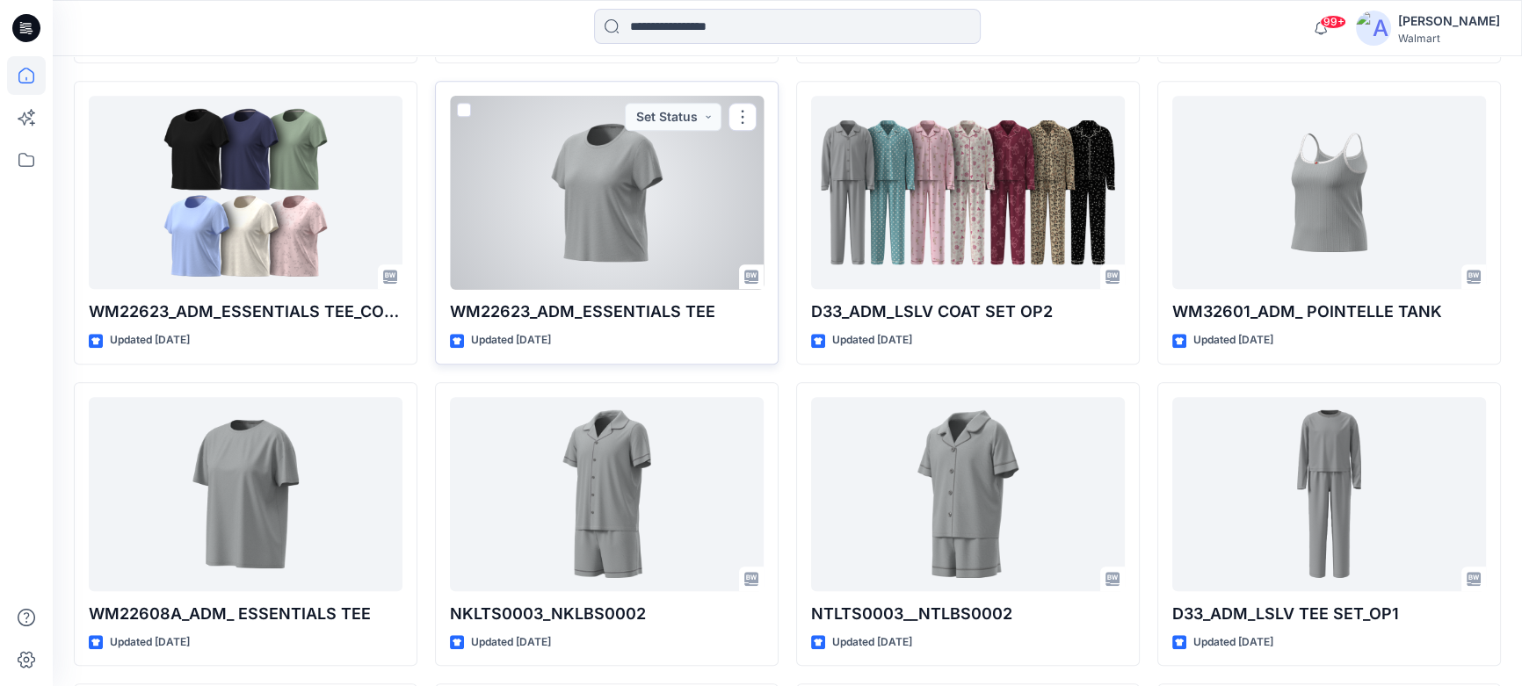
scroll to position [2012, 0]
